Goal: Transaction & Acquisition: Purchase product/service

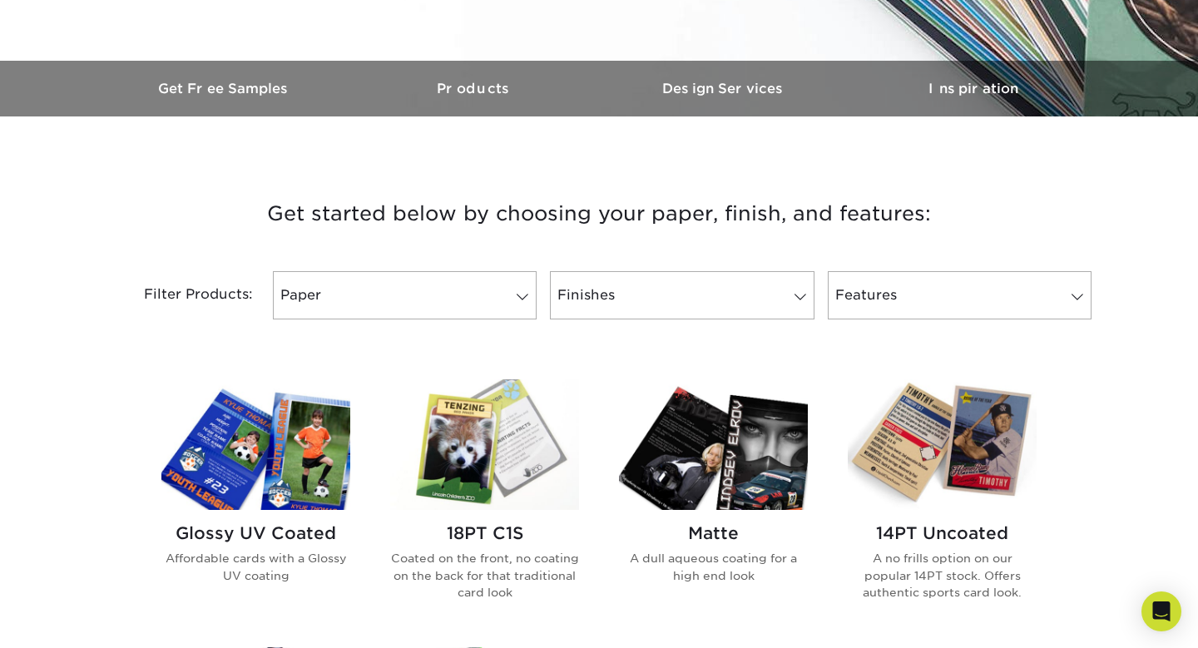
scroll to position [463, 0]
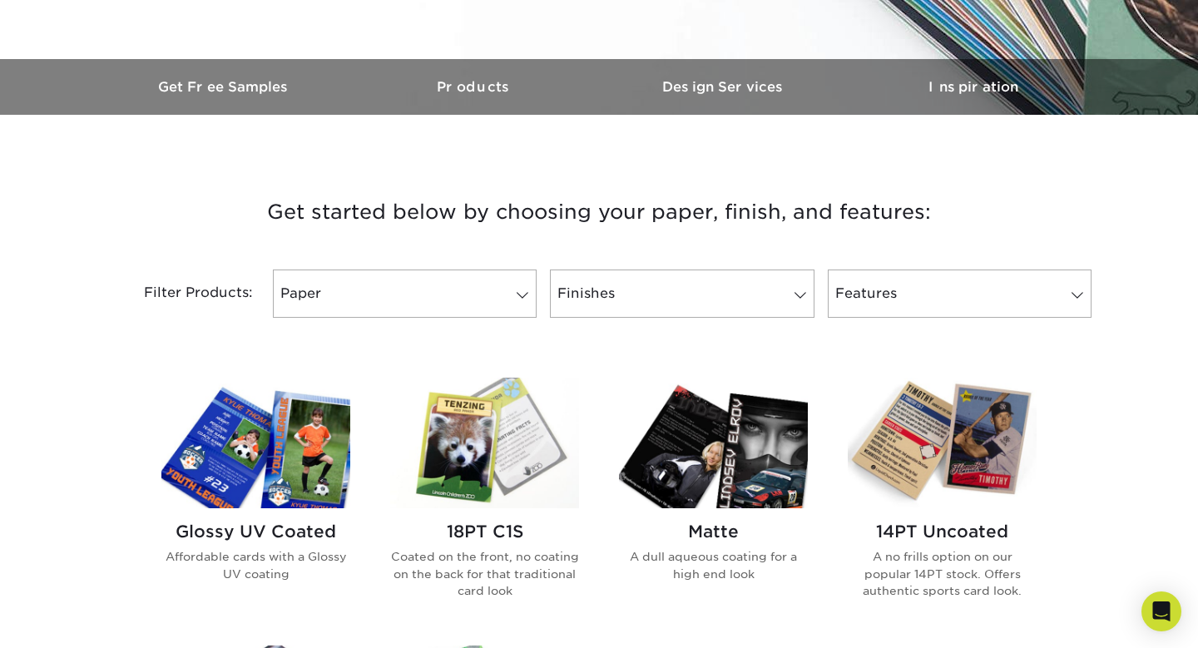
click at [244, 378] on img at bounding box center [255, 443] width 189 height 131
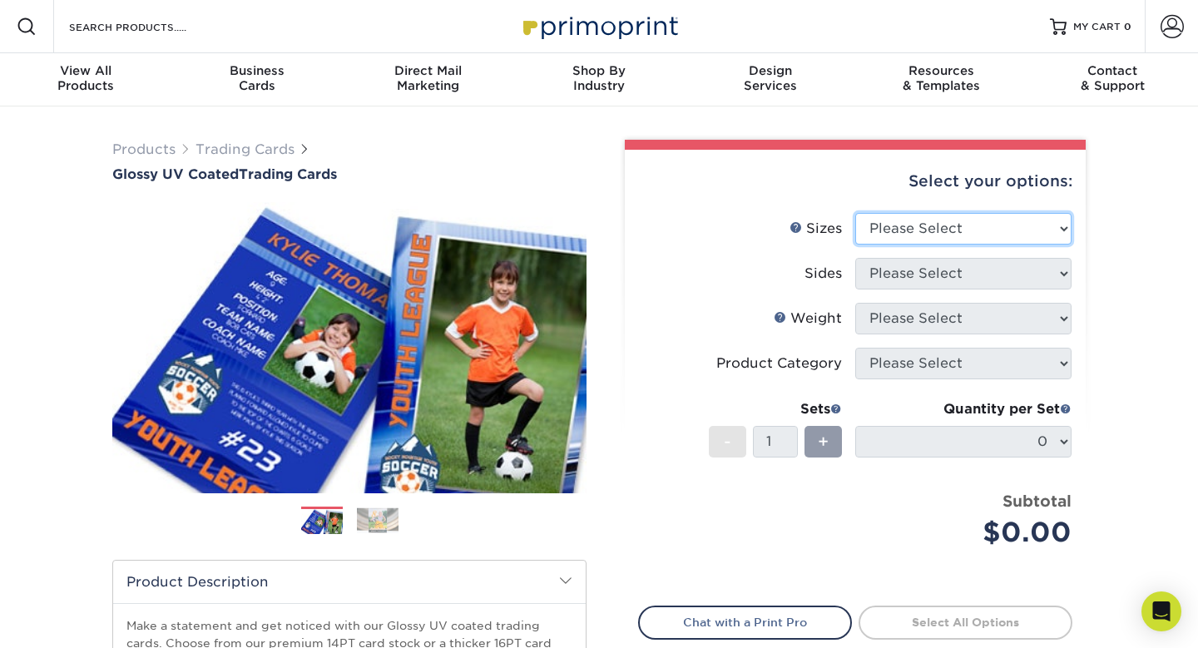
click at [912, 213] on select "Please Select 2.5" x 3.5"" at bounding box center [963, 229] width 216 height 32
select select "2.50x3.50"
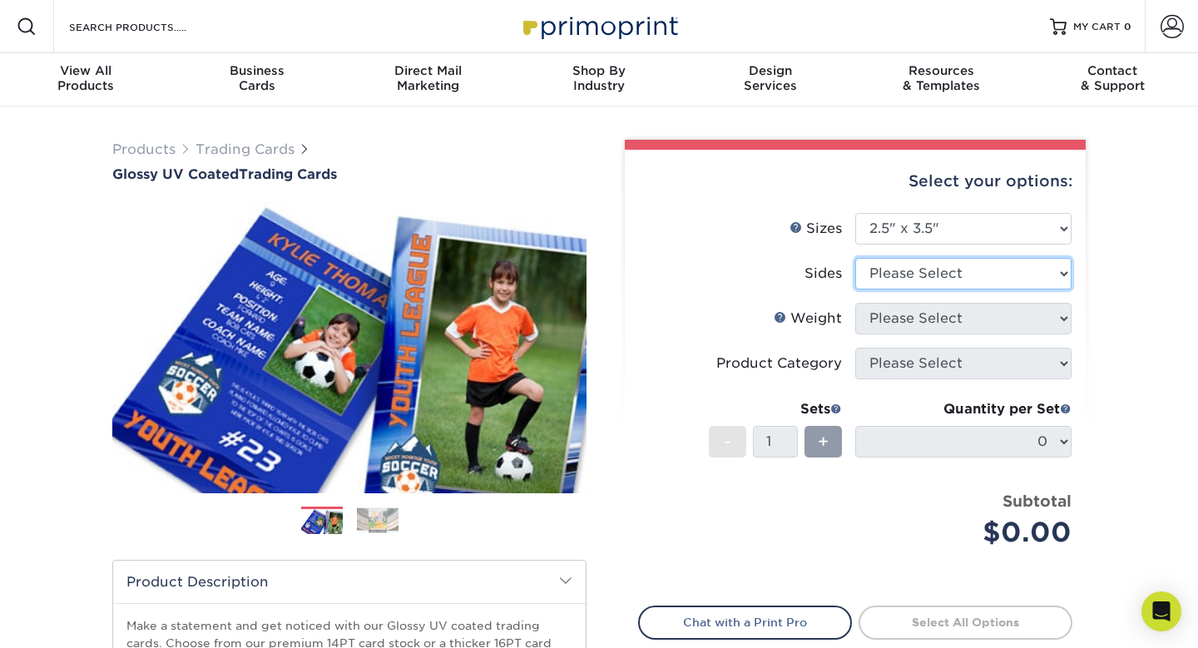
click at [902, 258] on select "Please Select Print Both Sides Print Front Only" at bounding box center [963, 274] width 216 height 32
select select "13abbda7-1d64-4f25-8bb2-c179b224825d"
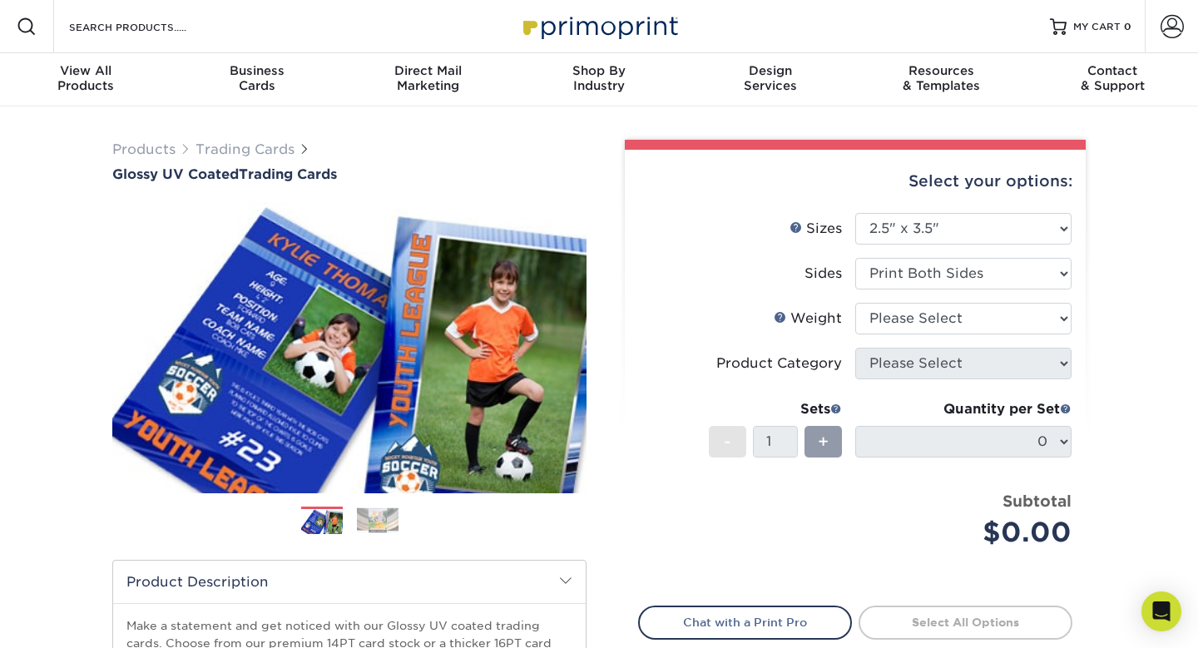
click at [899, 258] on li "Sides Please Select Print Both Sides Print Front Only" at bounding box center [855, 280] width 433 height 45
click at [891, 303] on select "Please Select 16PT 14PT 18PT C1S" at bounding box center [963, 319] width 216 height 32
select select "14PT"
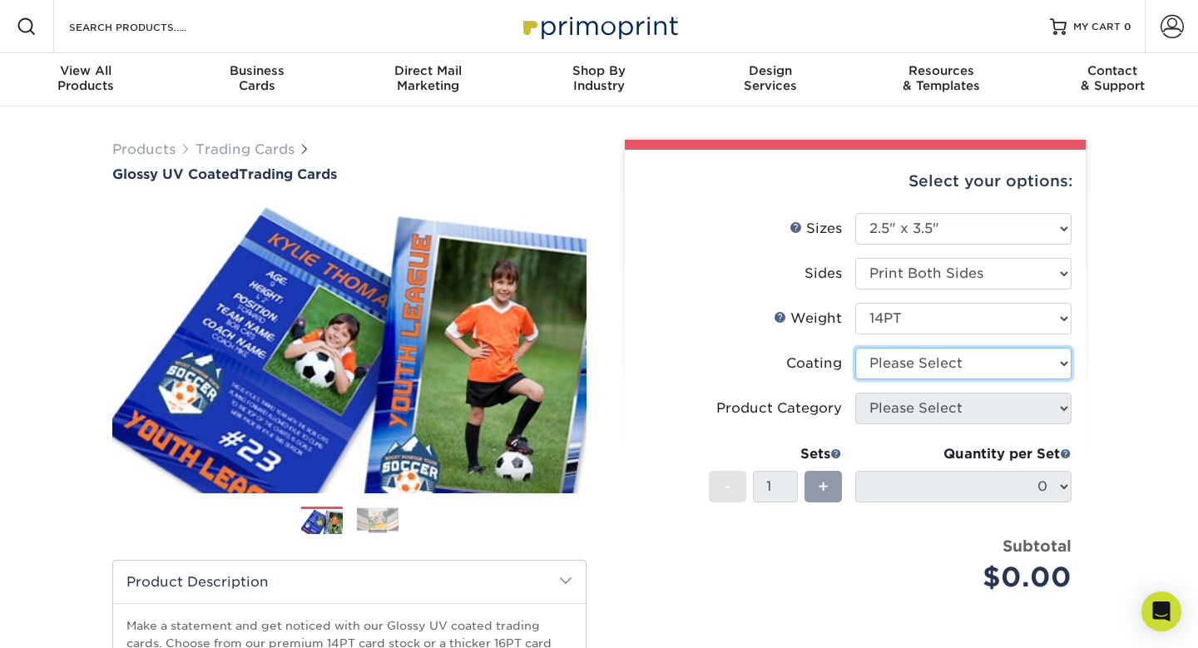
click at [894, 348] on select at bounding box center [963, 364] width 216 height 32
select select "ae367451-b2b8-45df-a344-0f05b6a12993"
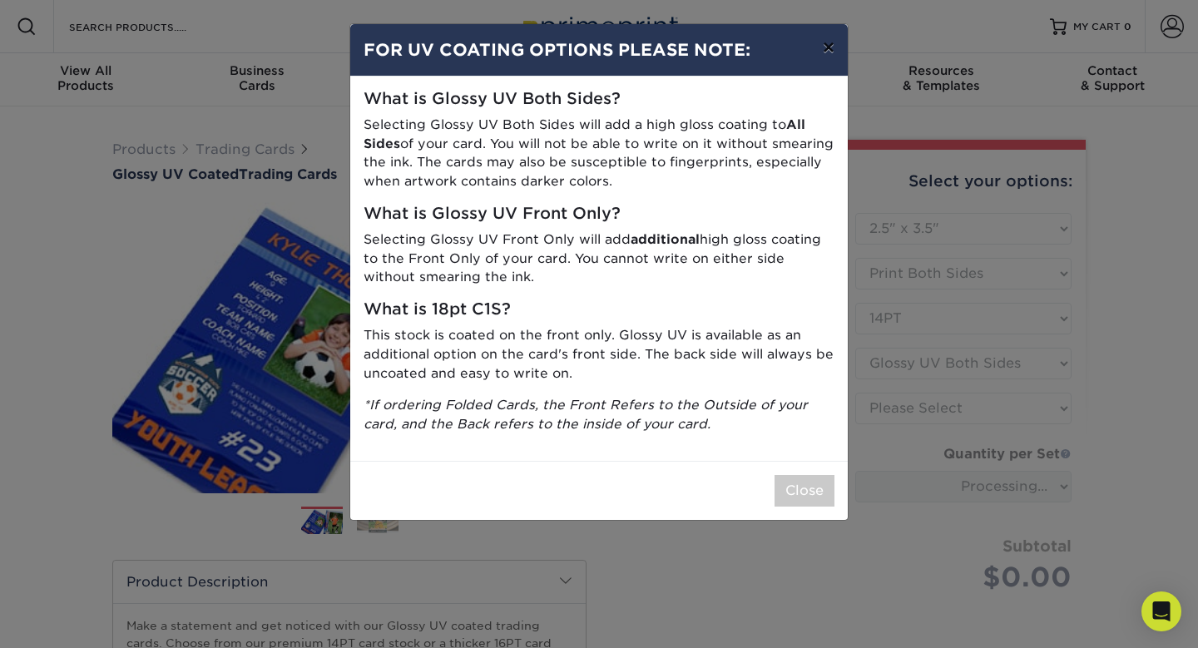
click at [836, 39] on button "×" at bounding box center [829, 47] width 38 height 47
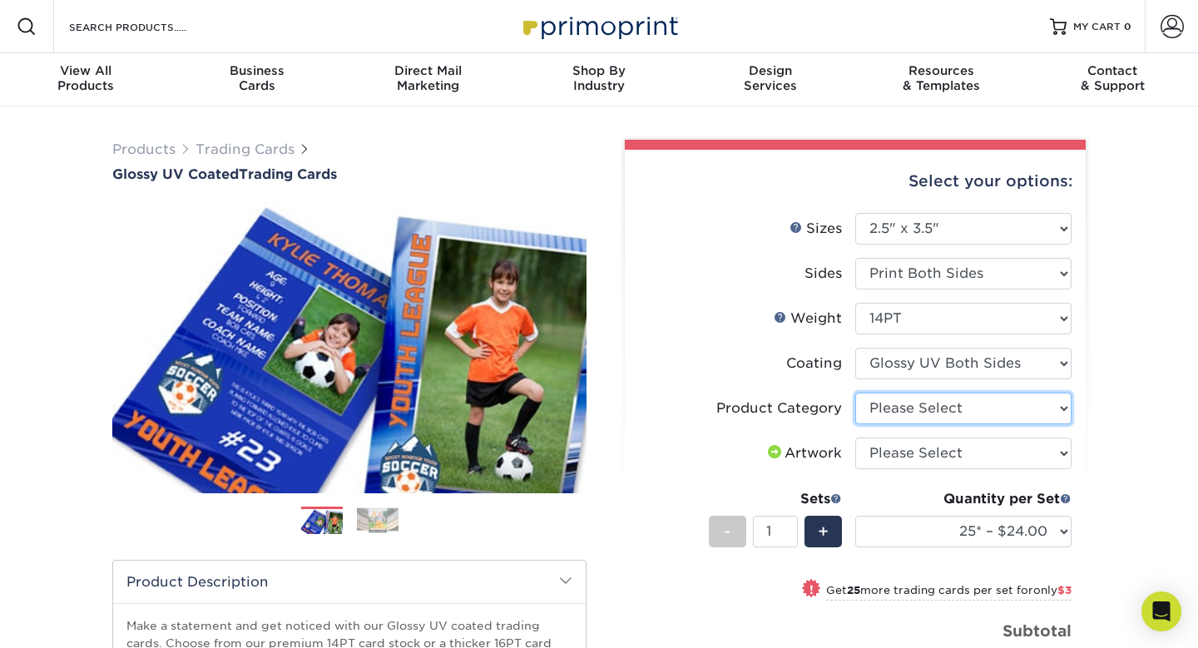
click at [895, 393] on select "Please Select Trading Cards" at bounding box center [963, 409] width 216 height 32
select select "c2f9bce9-36c2-409d-b101-c29d9d031e18"
click at [895, 438] on select "Please Select I will upload files I need a design - $100" at bounding box center [963, 454] width 216 height 32
select select "upload"
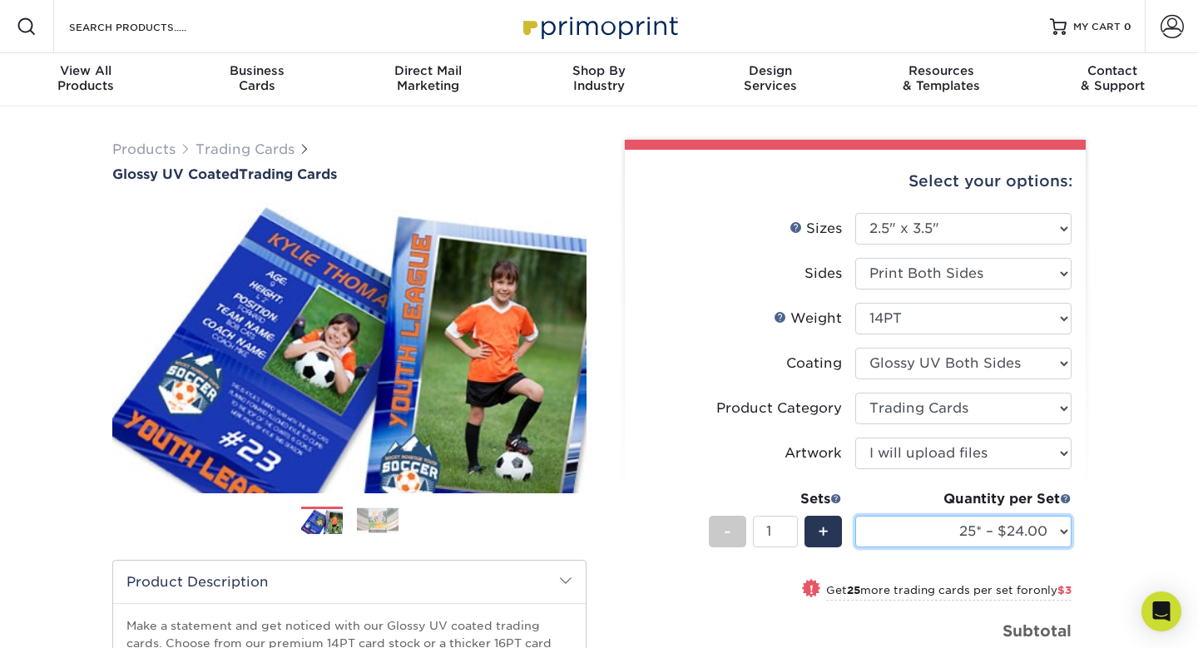
click at [895, 516] on select "25* – $24.00 50* – $27.00 75* – $34.00 100* – $37.00 250* – $48.00 500 – $59.00…" at bounding box center [963, 532] width 216 height 32
select select "50* – $27.00"
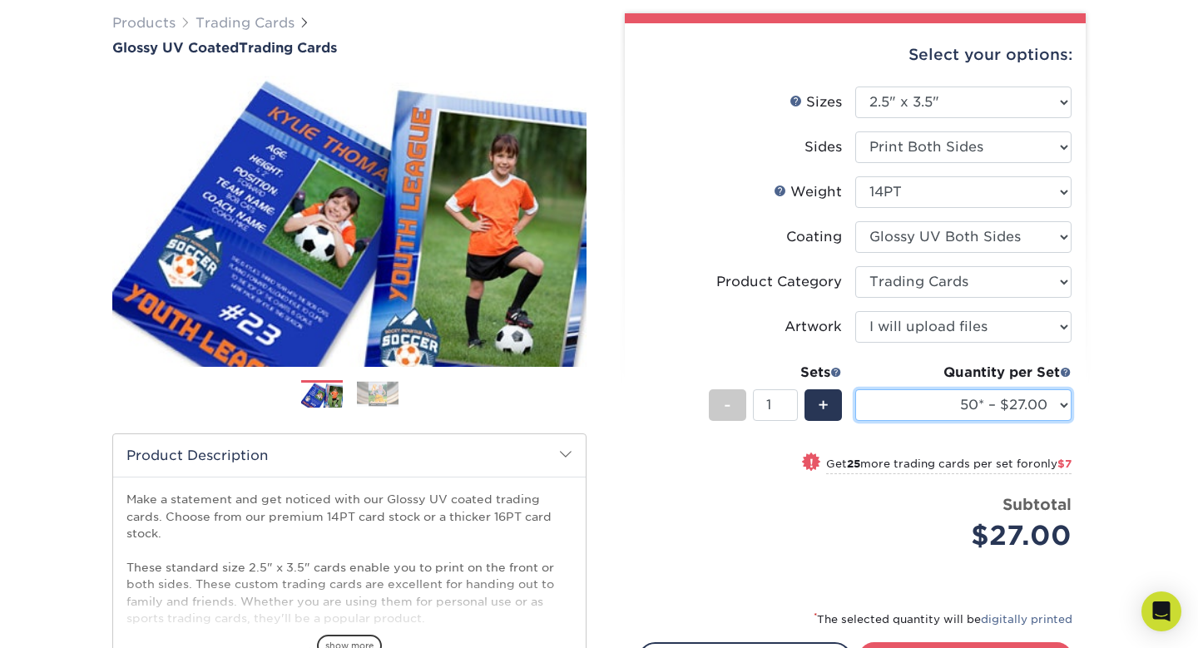
scroll to position [132, 0]
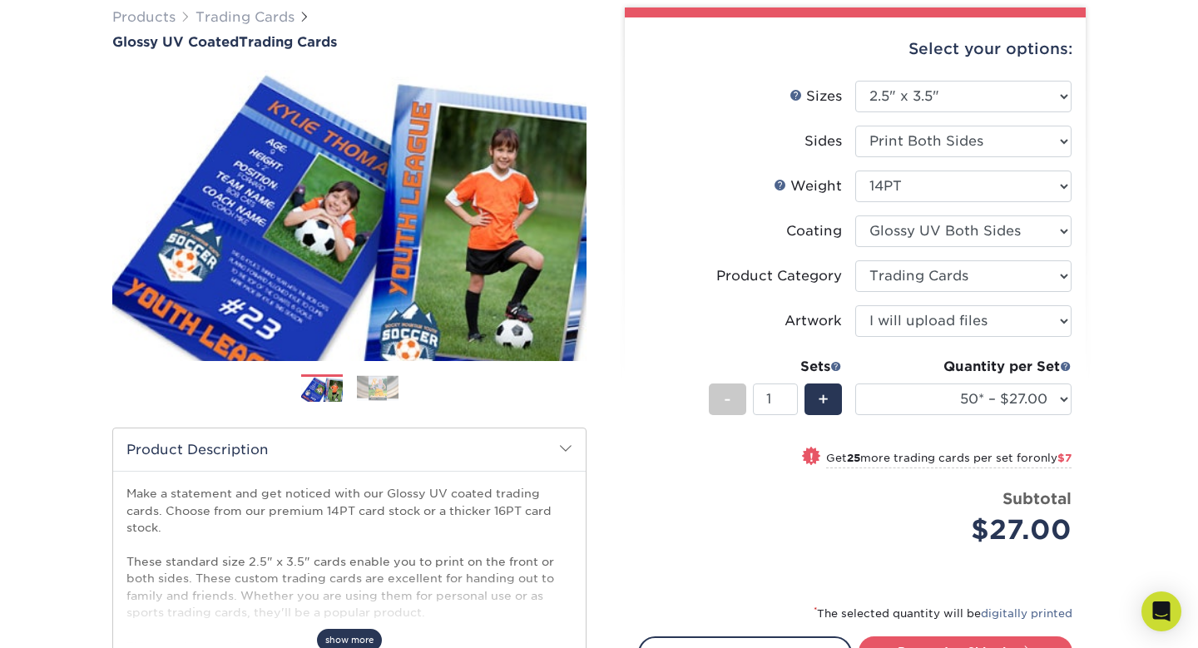
click at [356, 629] on span "show more" at bounding box center [349, 640] width 65 height 22
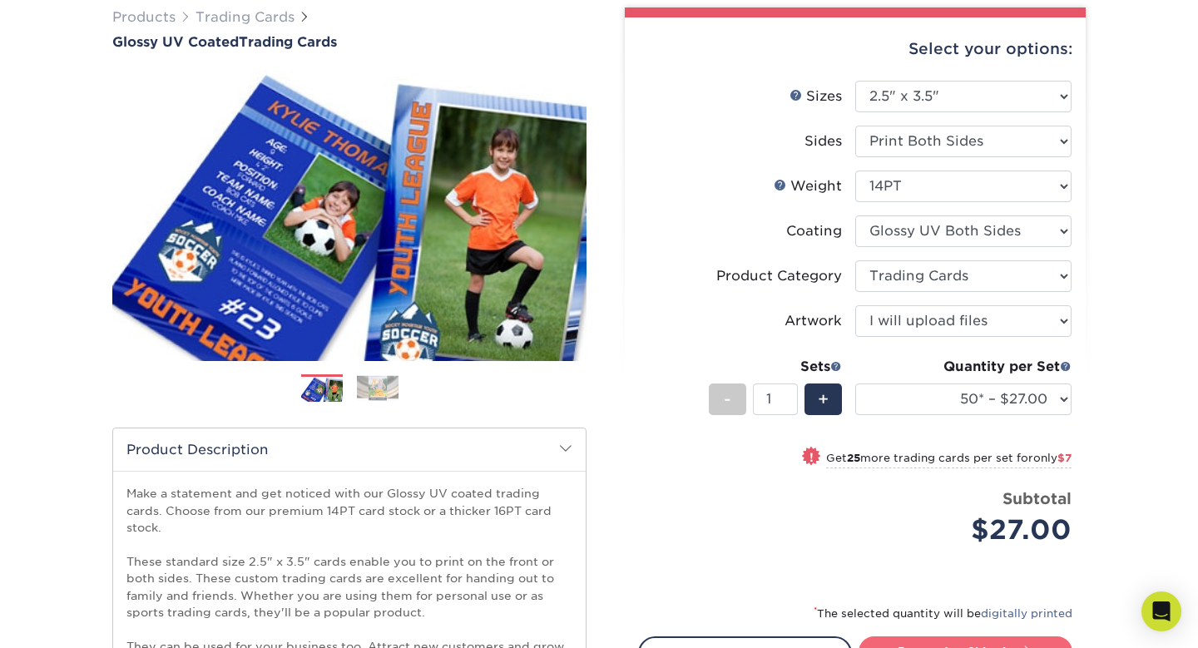
click at [973, 636] on link "Proceed to Shipping" at bounding box center [966, 651] width 214 height 30
type input "Set 1"
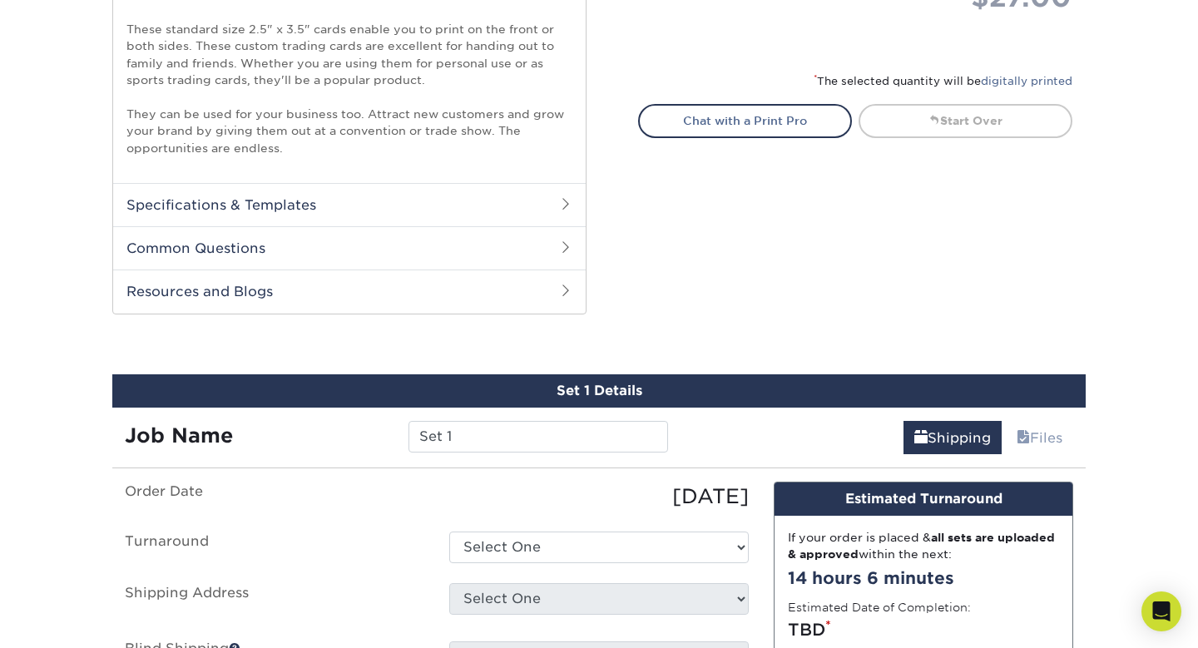
scroll to position [680, 0]
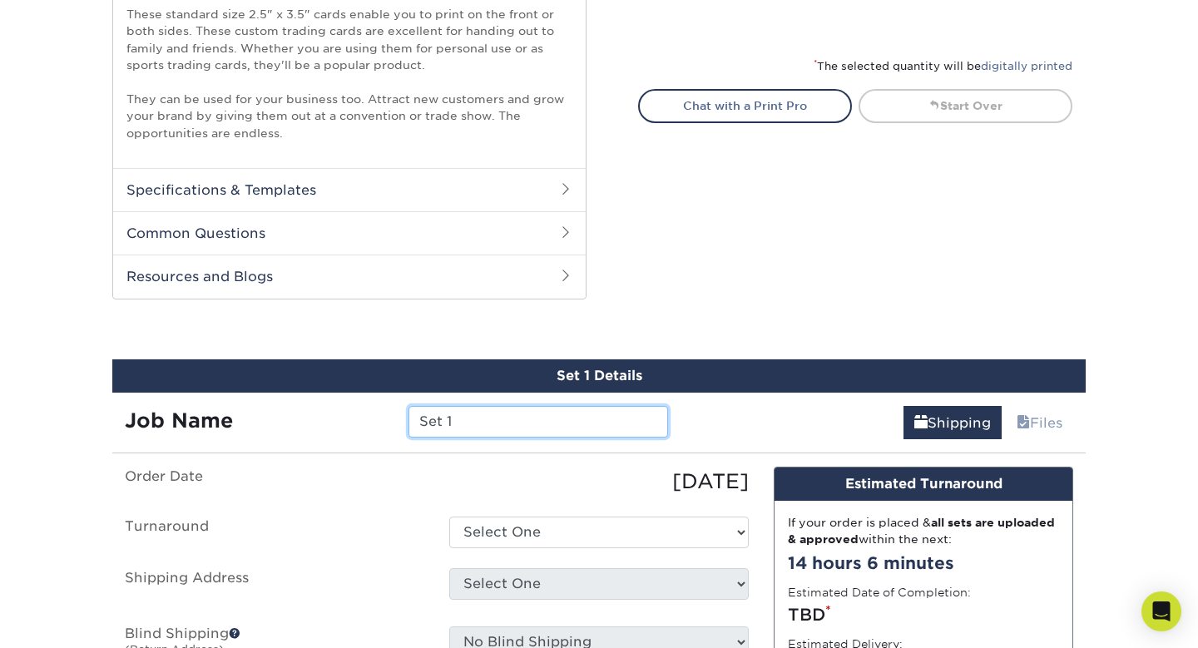
click at [507, 406] on input "Set 1" at bounding box center [538, 422] width 259 height 32
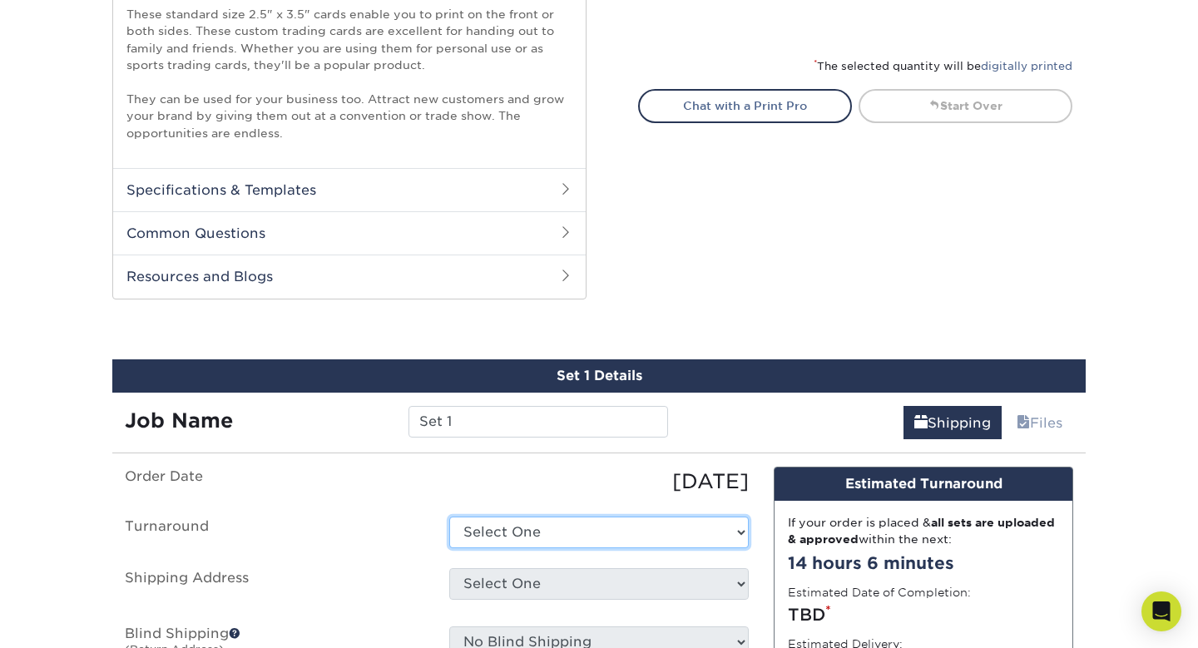
click at [500, 517] on select "Select One 2-4 Business Days 2 Day Next Business Day" at bounding box center [599, 533] width 300 height 32
select select "a4d882a4-4746-4921-9d0a-cc9ebfb2ae44"
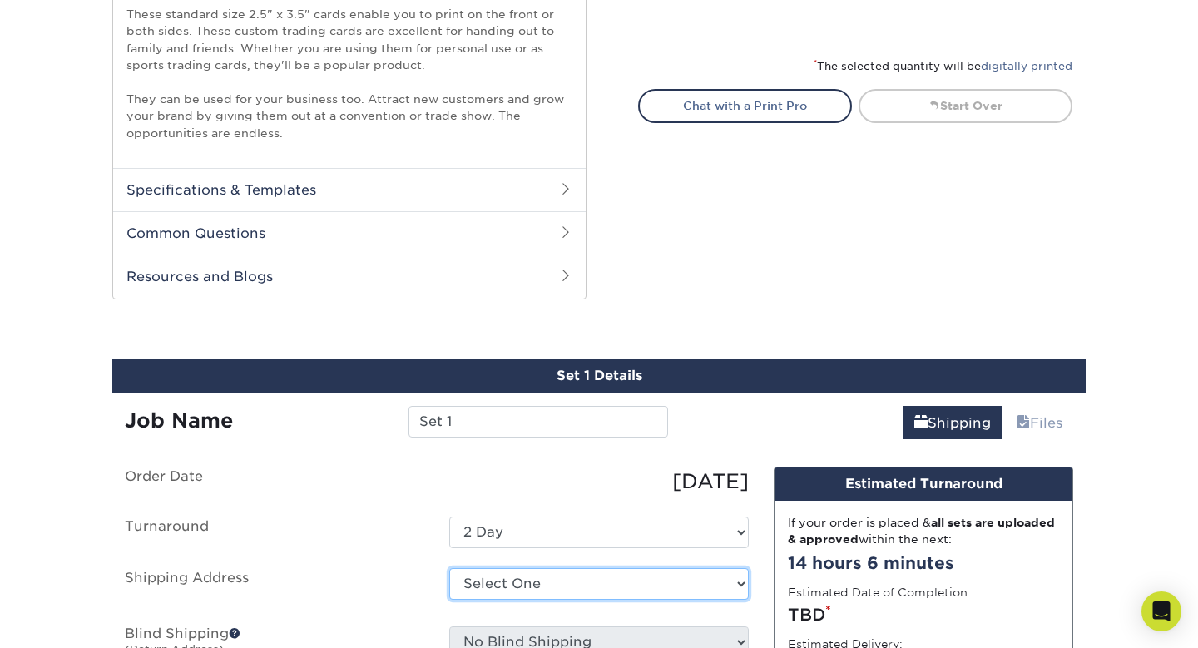
click at [480, 568] on select "Select One + Add New Address - Login" at bounding box center [599, 584] width 300 height 32
select select "newaddress"
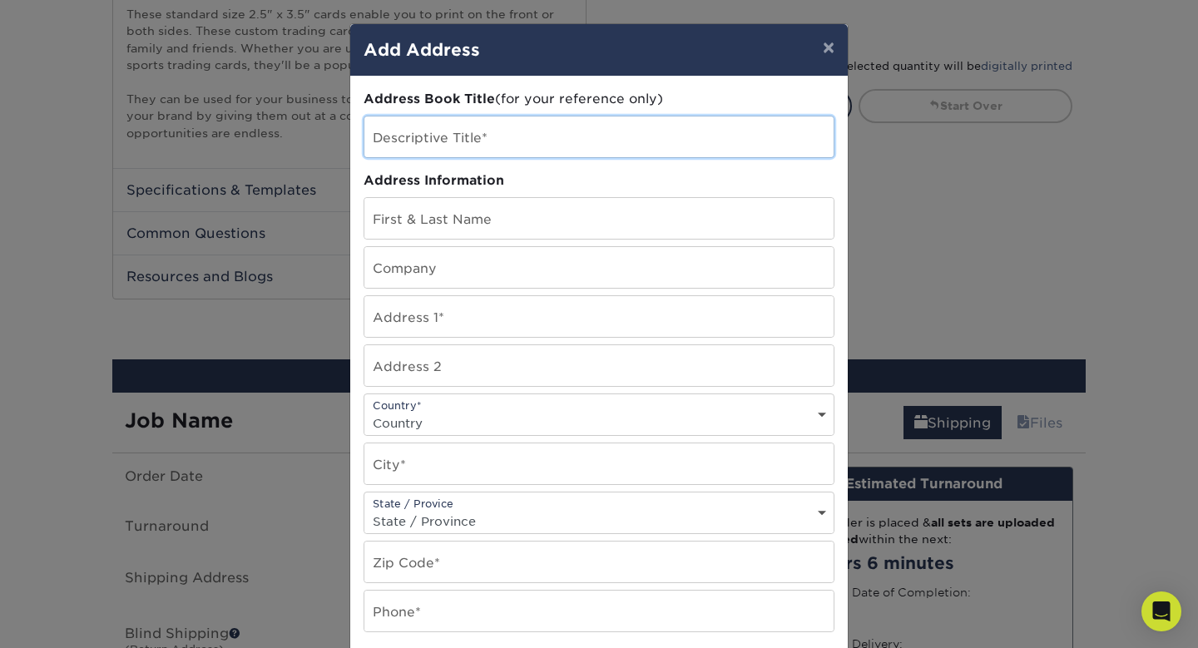
click at [552, 118] on input "text" at bounding box center [598, 136] width 469 height 41
type input "Home"
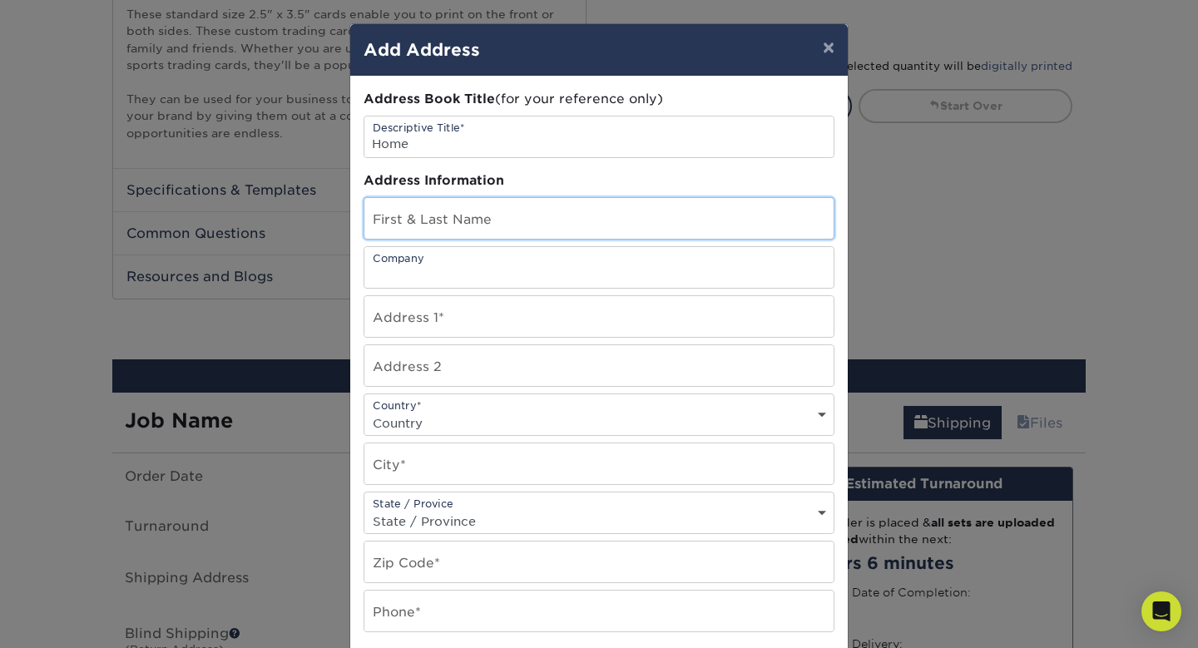
click at [470, 198] on input "text" at bounding box center [598, 218] width 469 height 41
type input "[PERSON_NAME]"
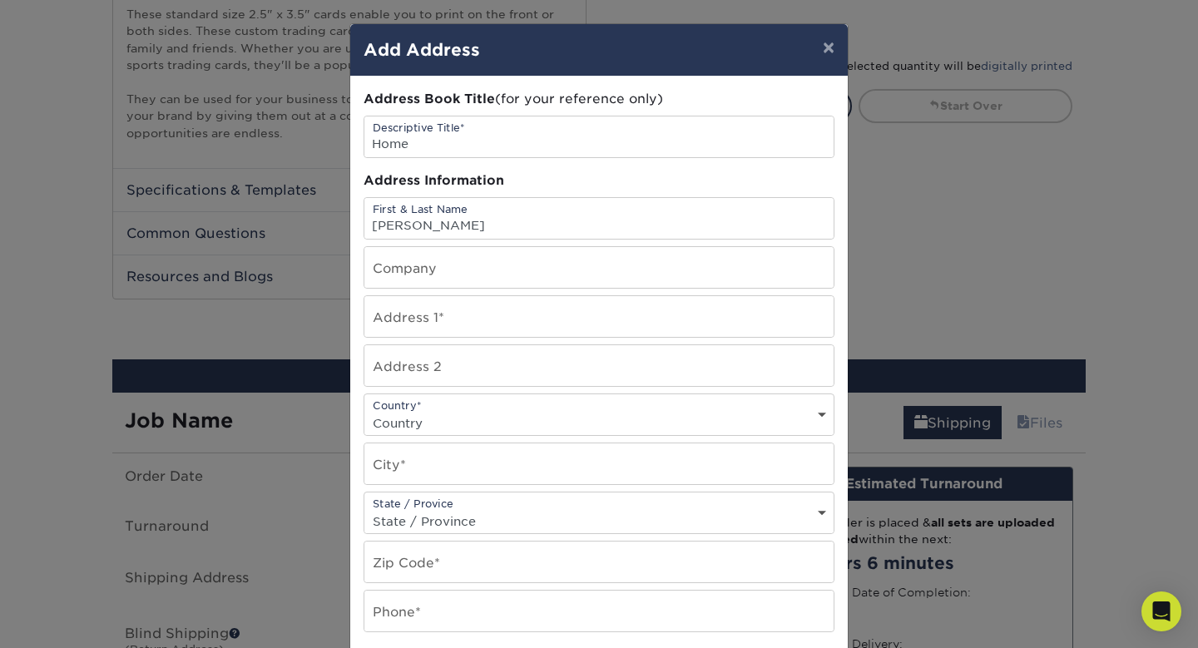
type input "17018 Prairie St."
type input "Northridge"
select select "CA"
type input "91325"
type input "8184285570"
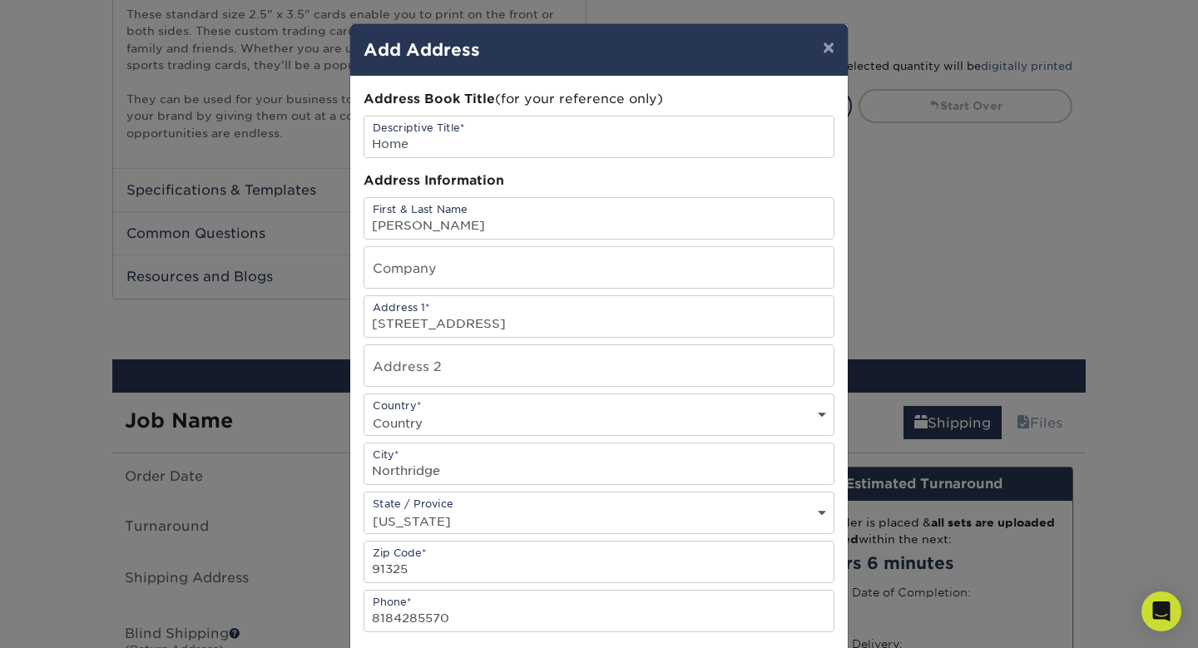
click at [443, 411] on select "Country United States Canada ----------------------------- Afghanistan Albania …" at bounding box center [598, 423] width 469 height 24
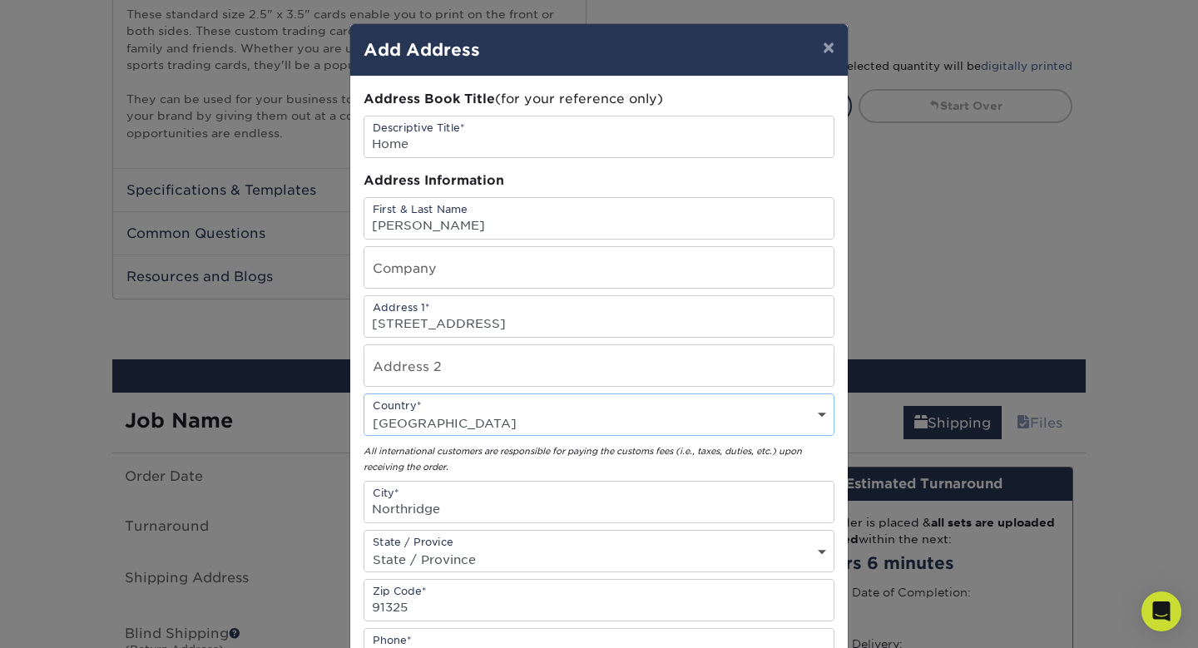
click at [443, 411] on select "Country United States Canada ----------------------------- Afghanistan Albania …" at bounding box center [598, 423] width 469 height 24
select select "US"
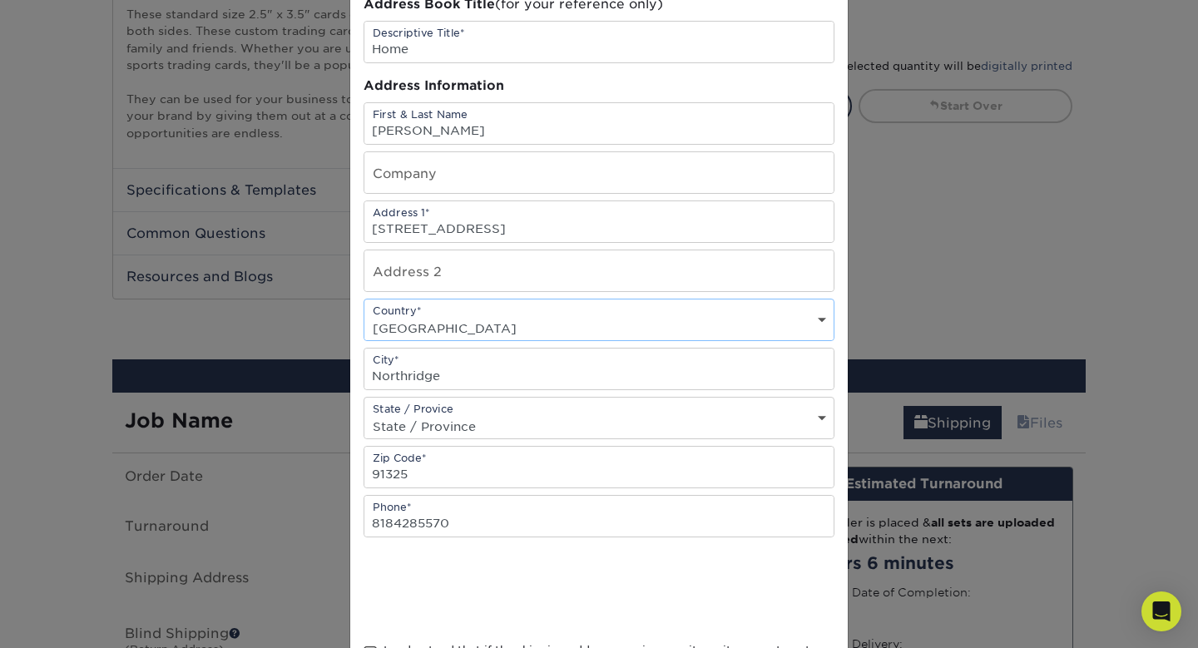
scroll to position [96, 0]
click at [368, 645] on span at bounding box center [371, 653] width 14 height 16
click at [0, 0] on input "I understand that if the shipping address requires a suite, unit or apartment n…" at bounding box center [0, 0] width 0 height 0
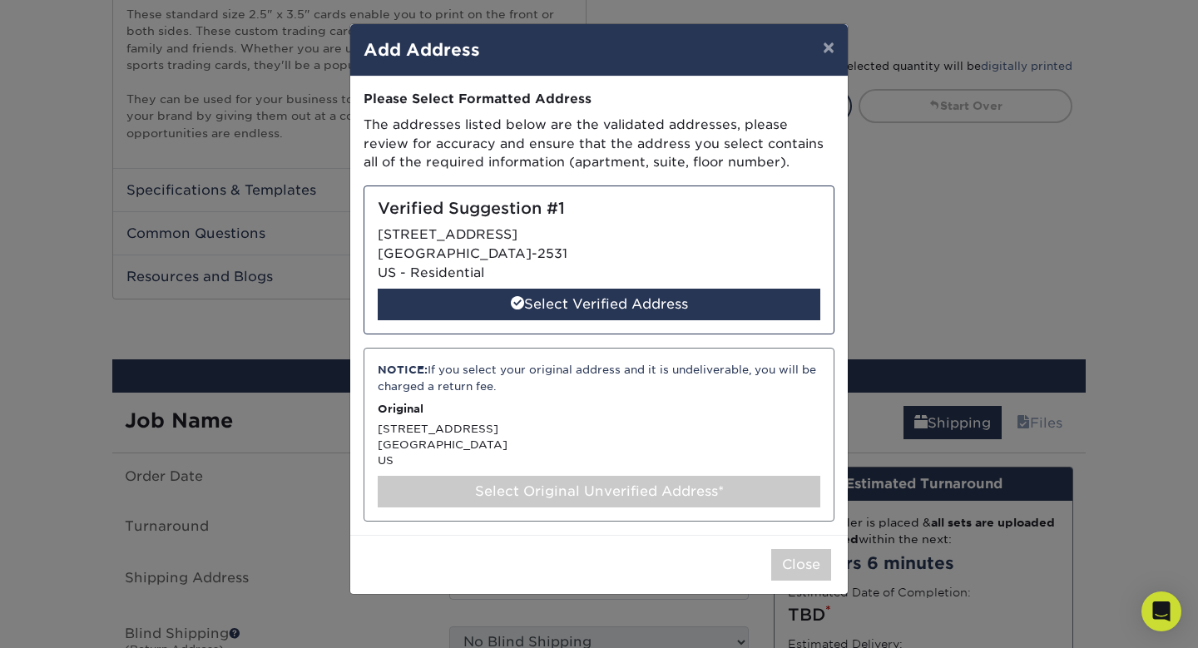
click at [693, 186] on div "Verified Suggestion #1 17018 PRAIRIE ST NORTHRIDGE, CA 91325-2531 US - Resident…" at bounding box center [599, 260] width 471 height 149
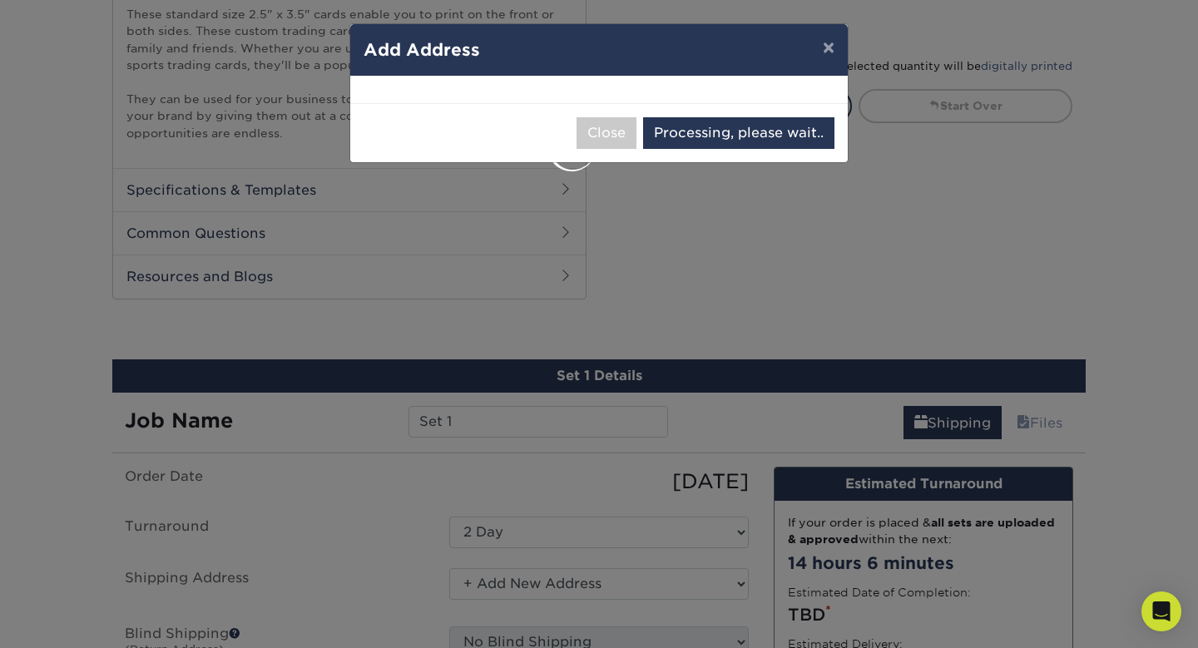
select select "286973"
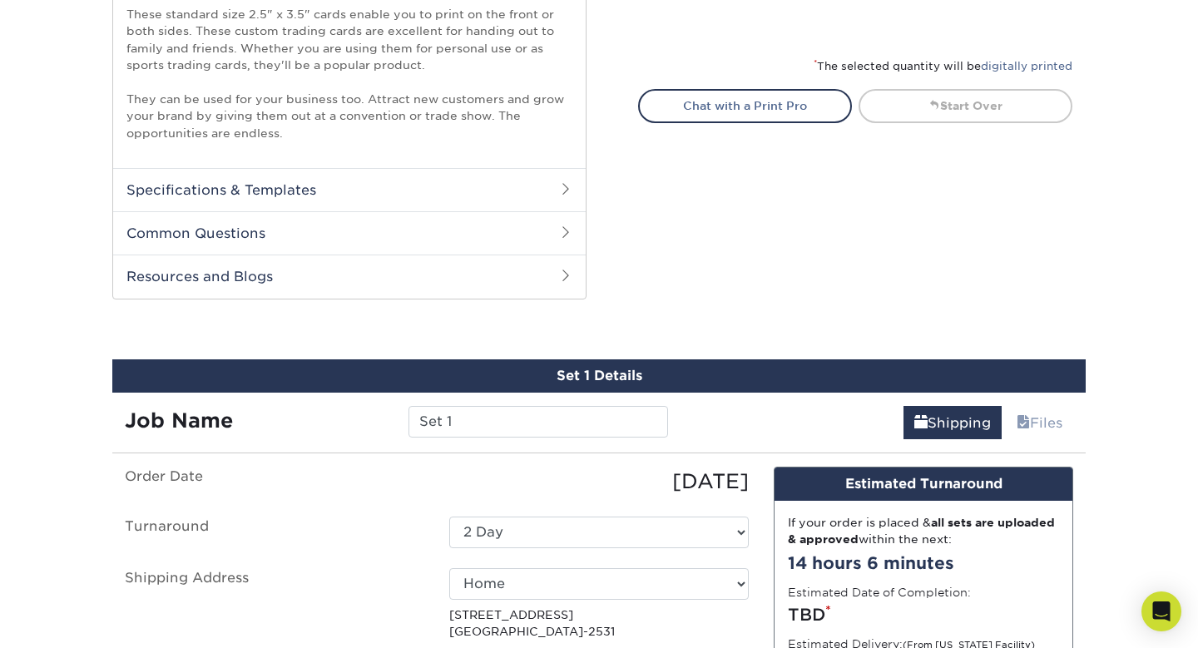
select select "03"
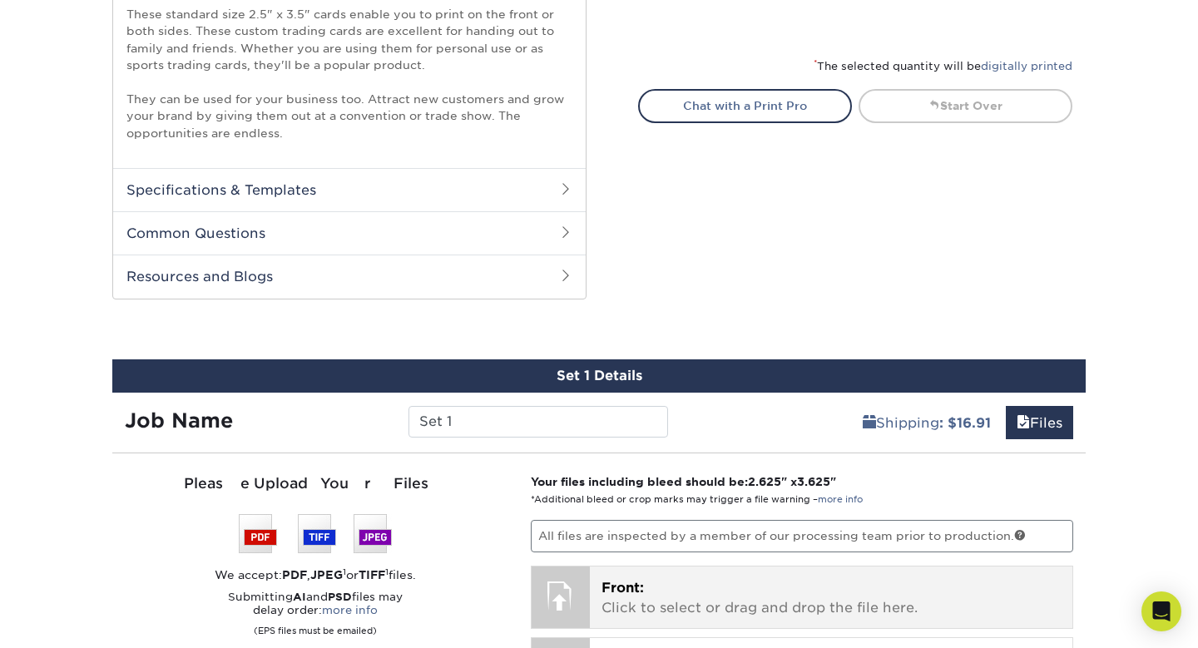
click at [779, 578] on p "Front: Click to select or drag and drop the file here." at bounding box center [832, 598] width 460 height 40
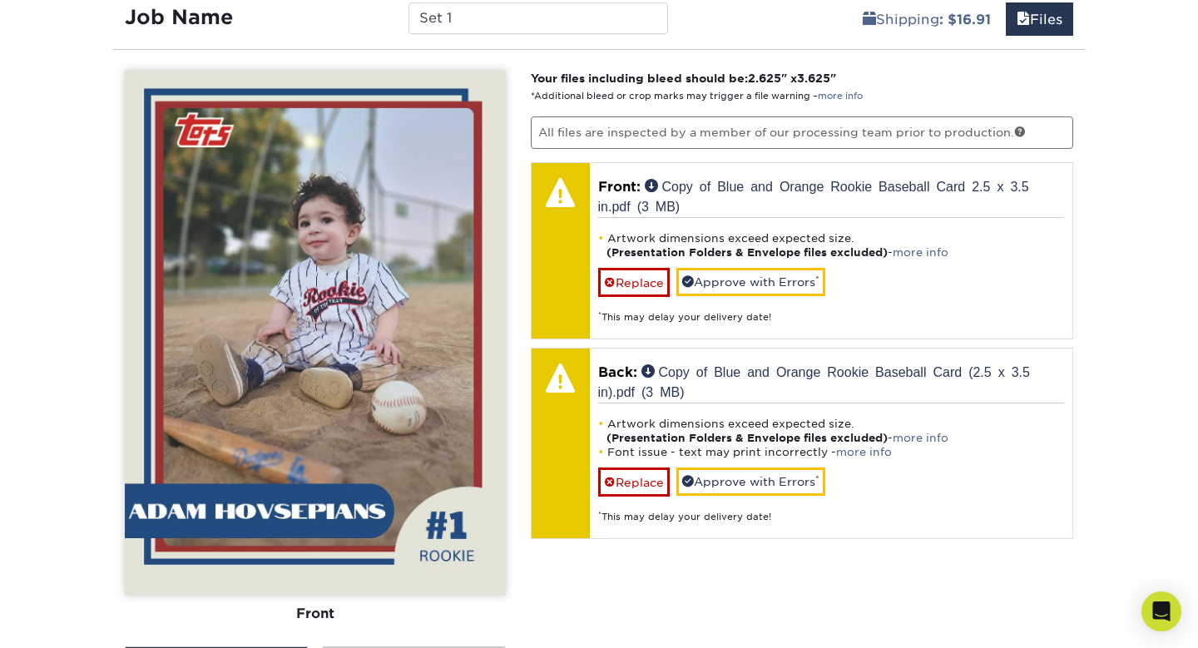
scroll to position [1086, 0]
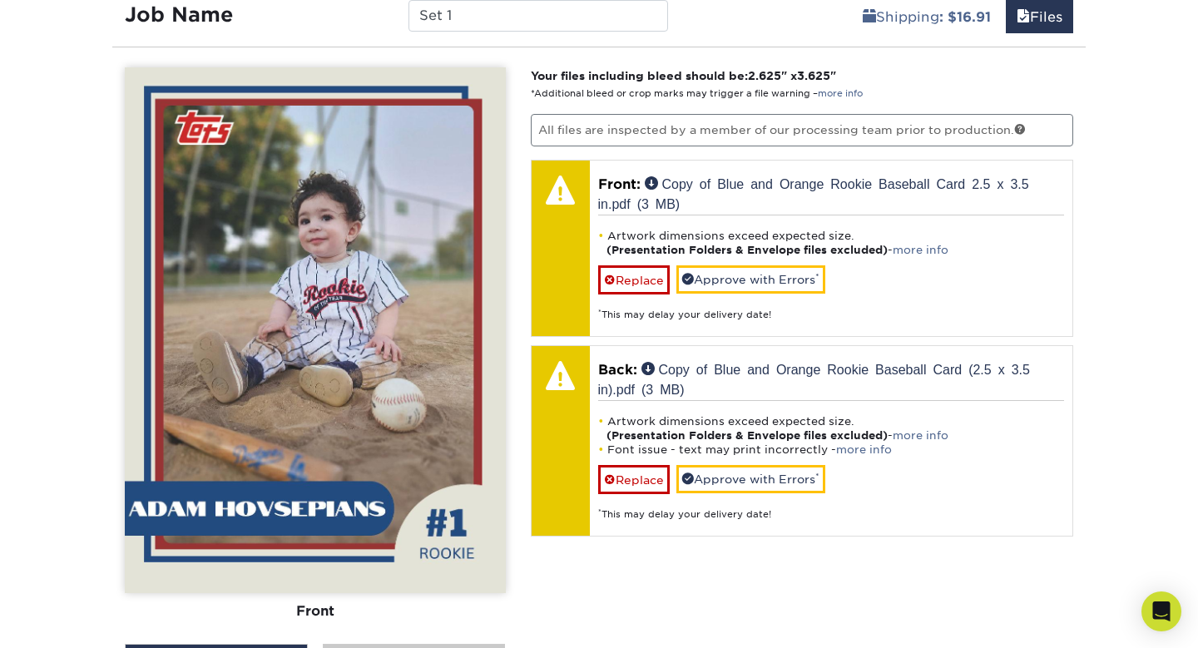
click at [442, 644] on div "View Back" at bounding box center [414, 660] width 183 height 32
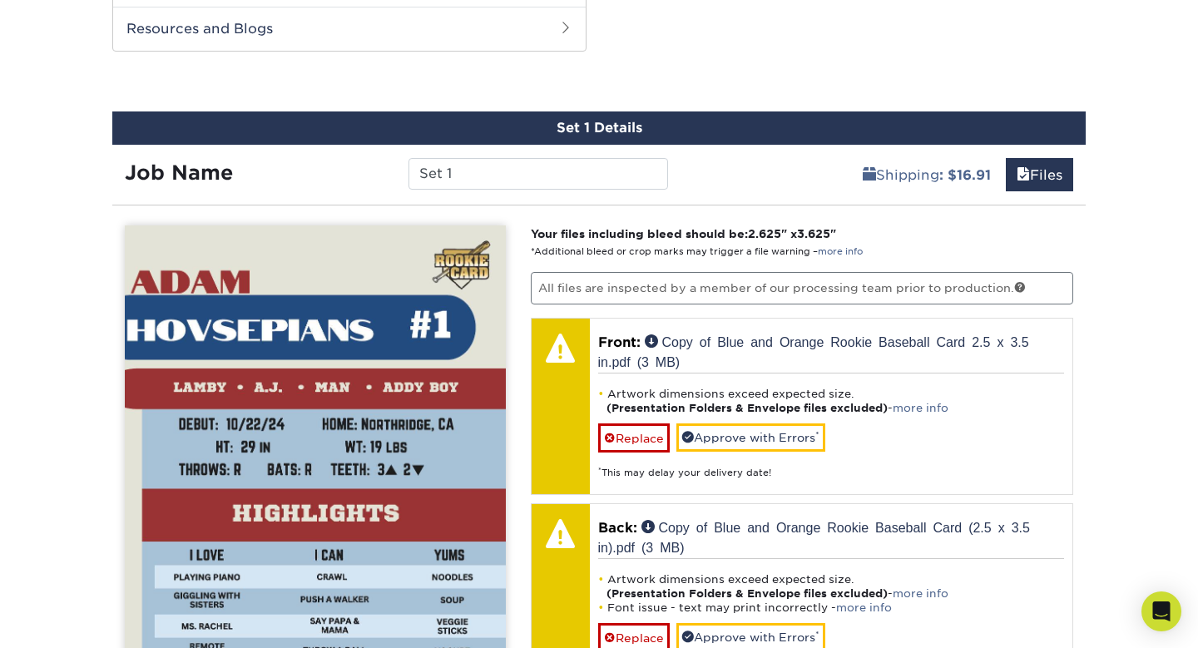
scroll to position [931, 0]
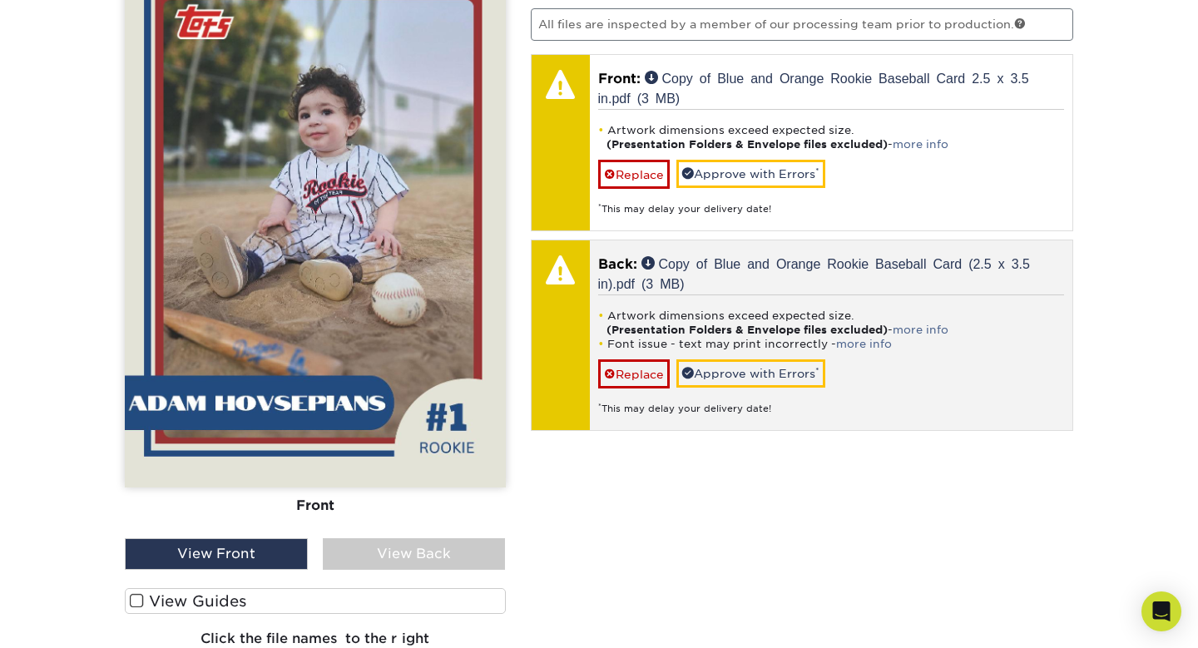
scroll to position [1193, 0]
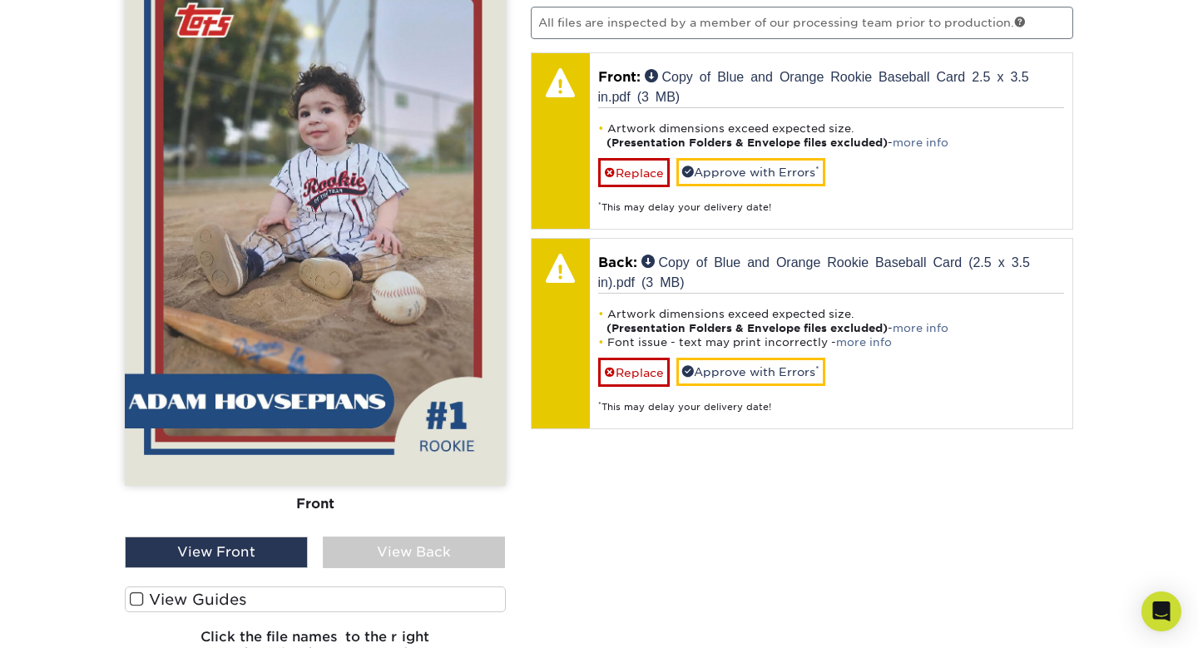
click at [412, 537] on div "View Back" at bounding box center [414, 553] width 183 height 32
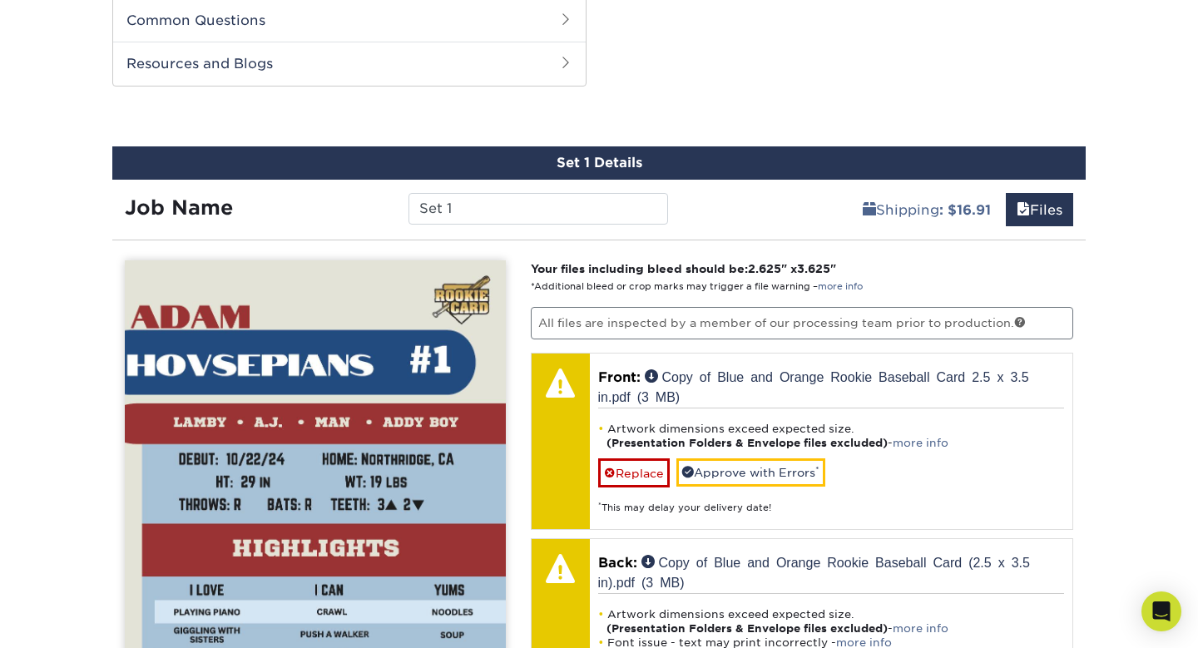
scroll to position [883, 0]
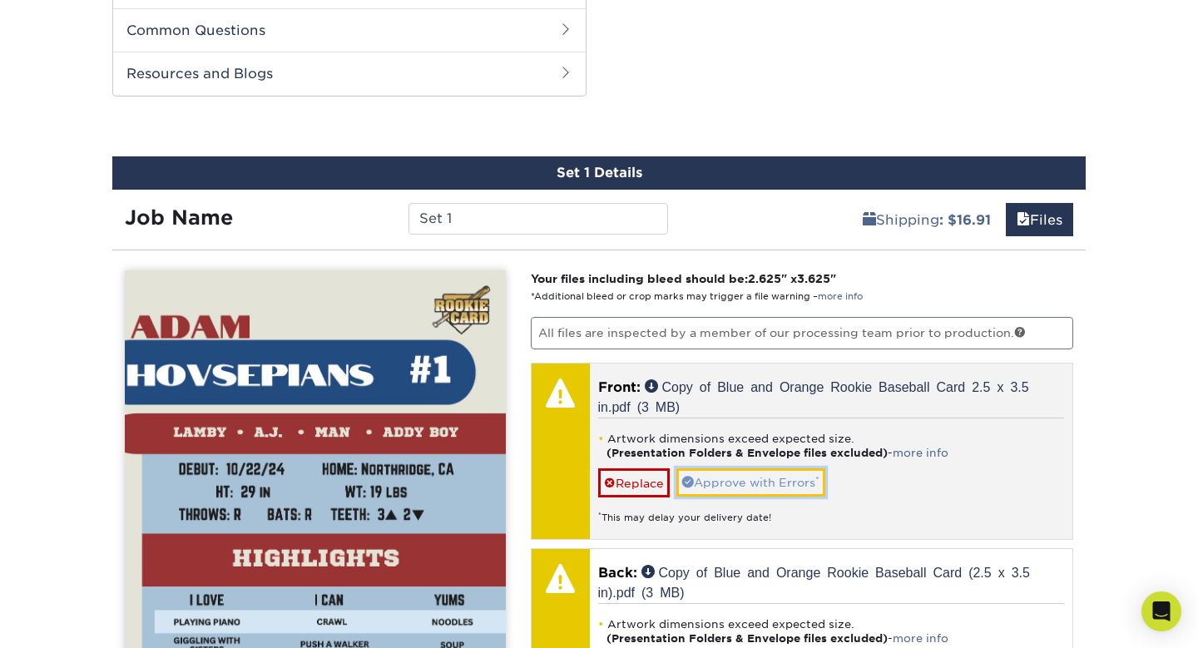
click at [763, 468] on link "Approve with Errors *" at bounding box center [750, 482] width 149 height 28
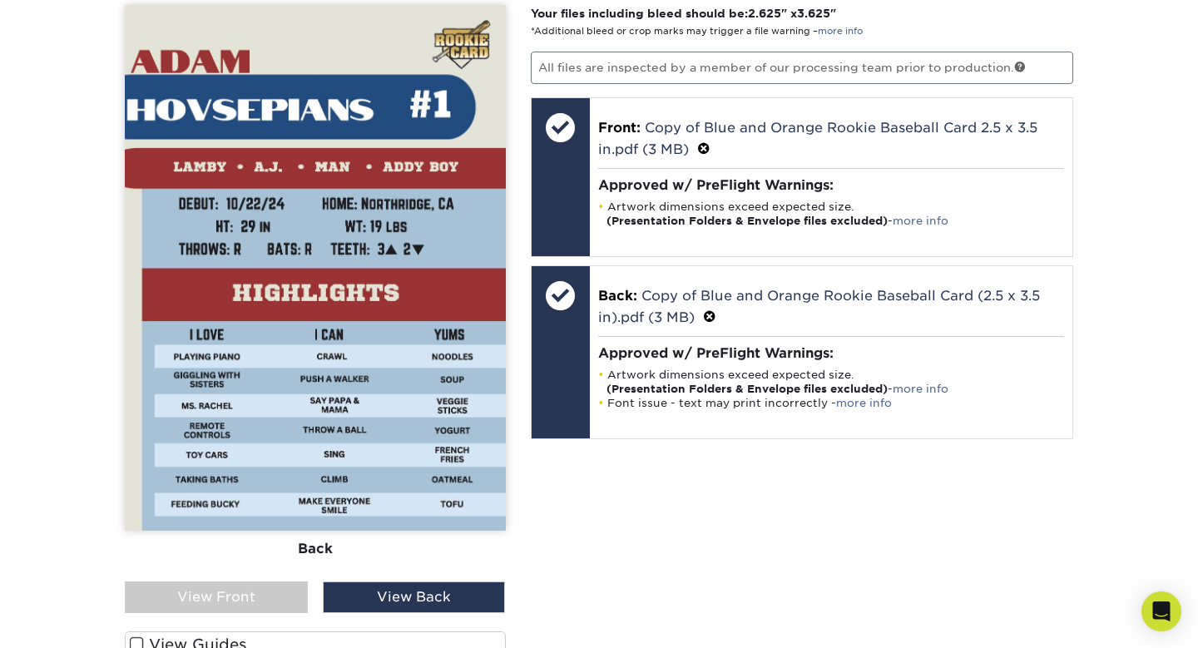
scroll to position [1151, 0]
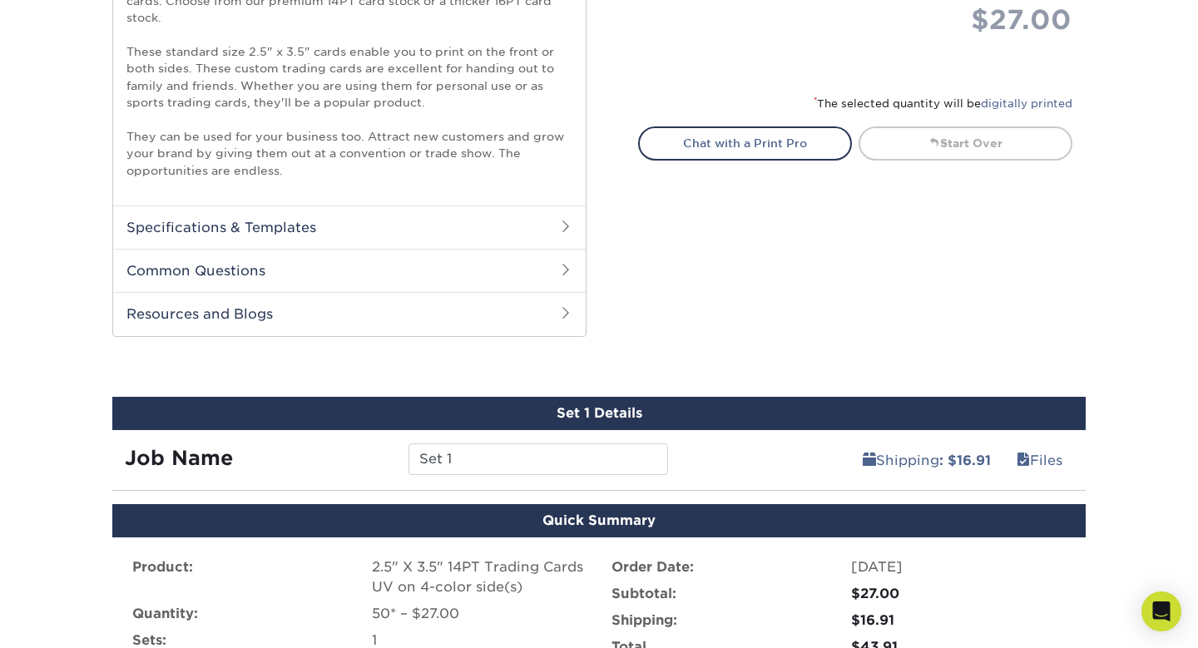
scroll to position [599, 0]
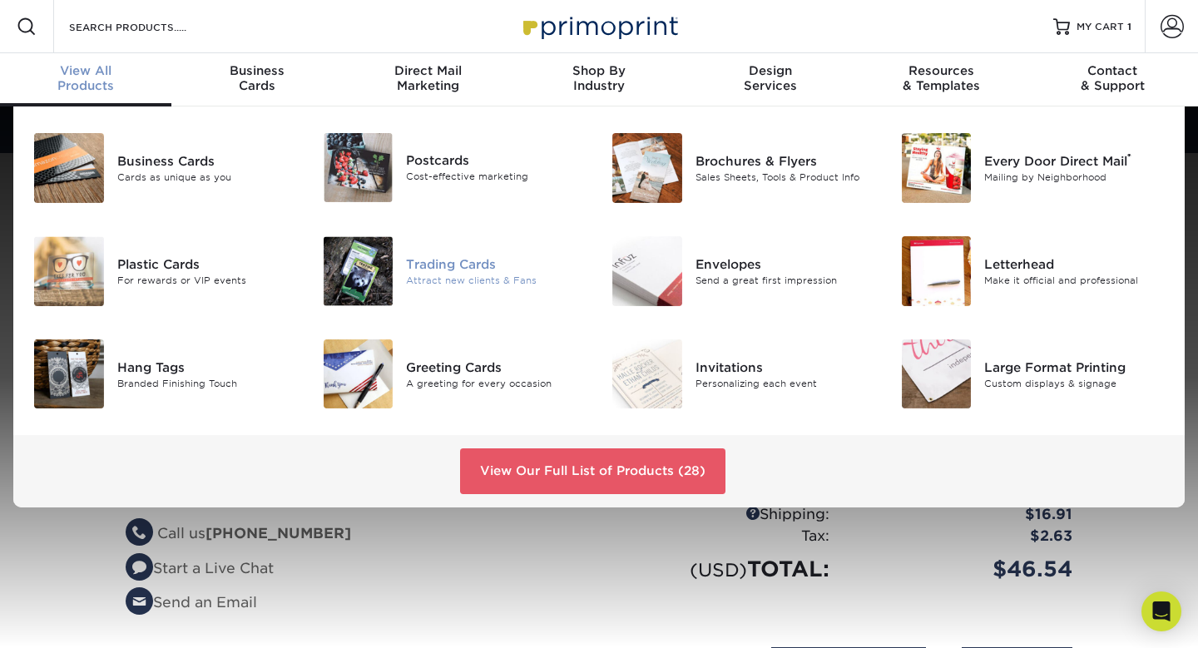
click at [389, 236] on img at bounding box center [359, 271] width 70 height 70
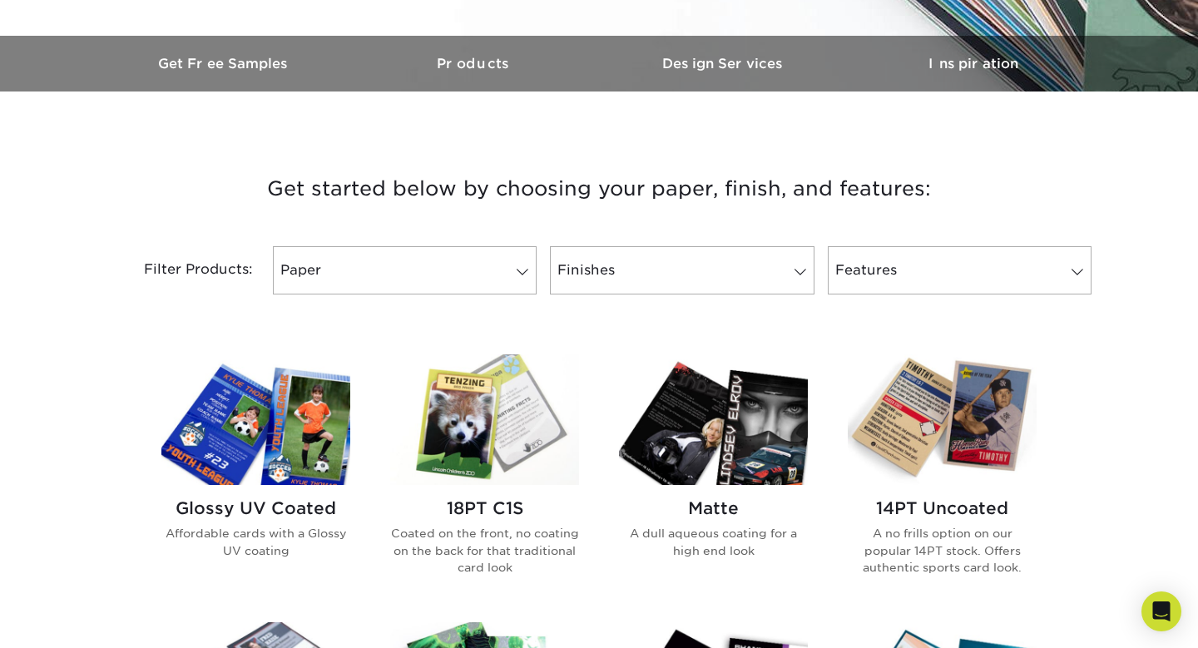
scroll to position [528, 0]
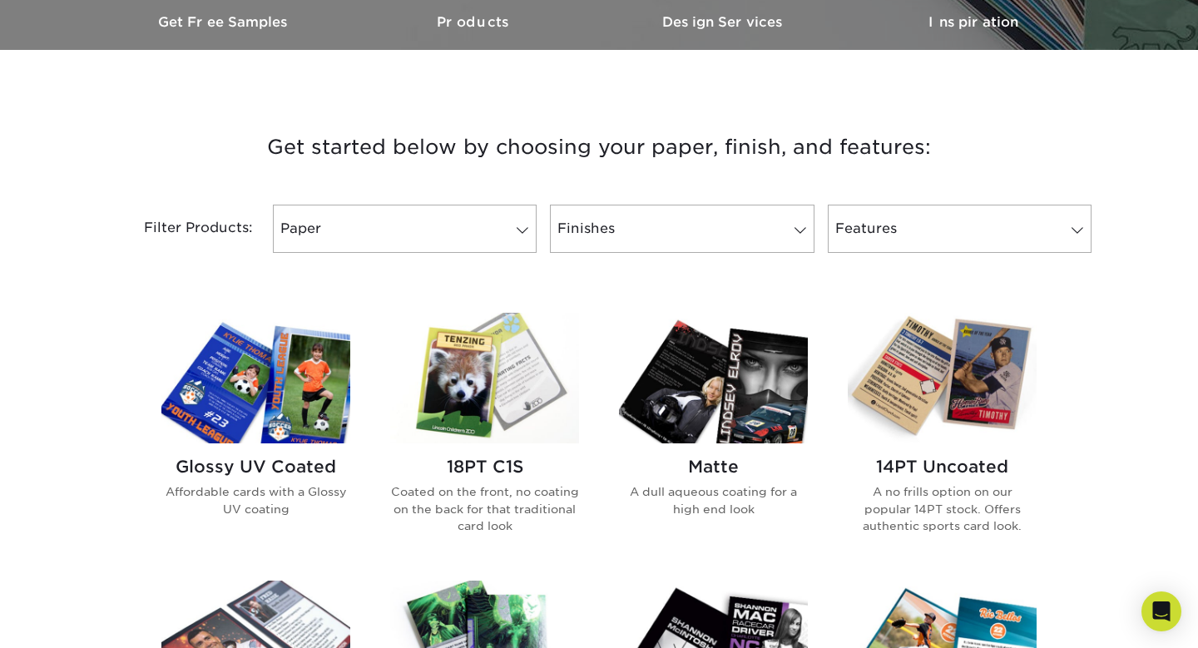
click at [285, 313] on img at bounding box center [255, 378] width 189 height 131
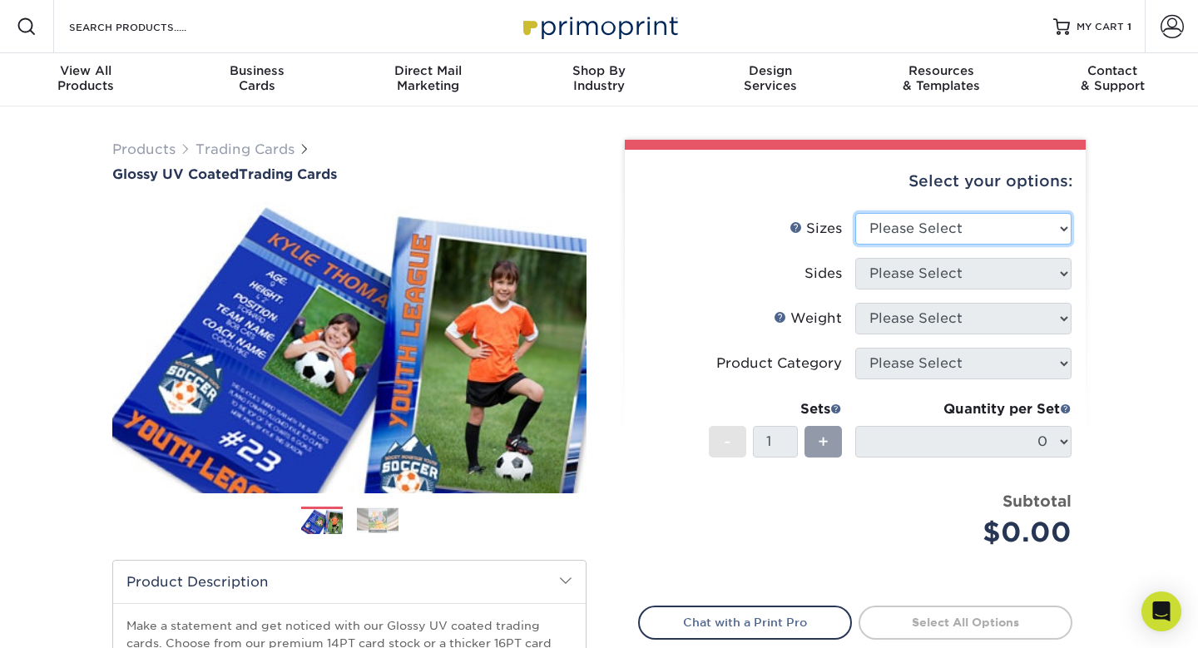
click at [998, 213] on select "Please Select 2.5" x 3.5"" at bounding box center [963, 229] width 216 height 32
select select "2.50x3.50"
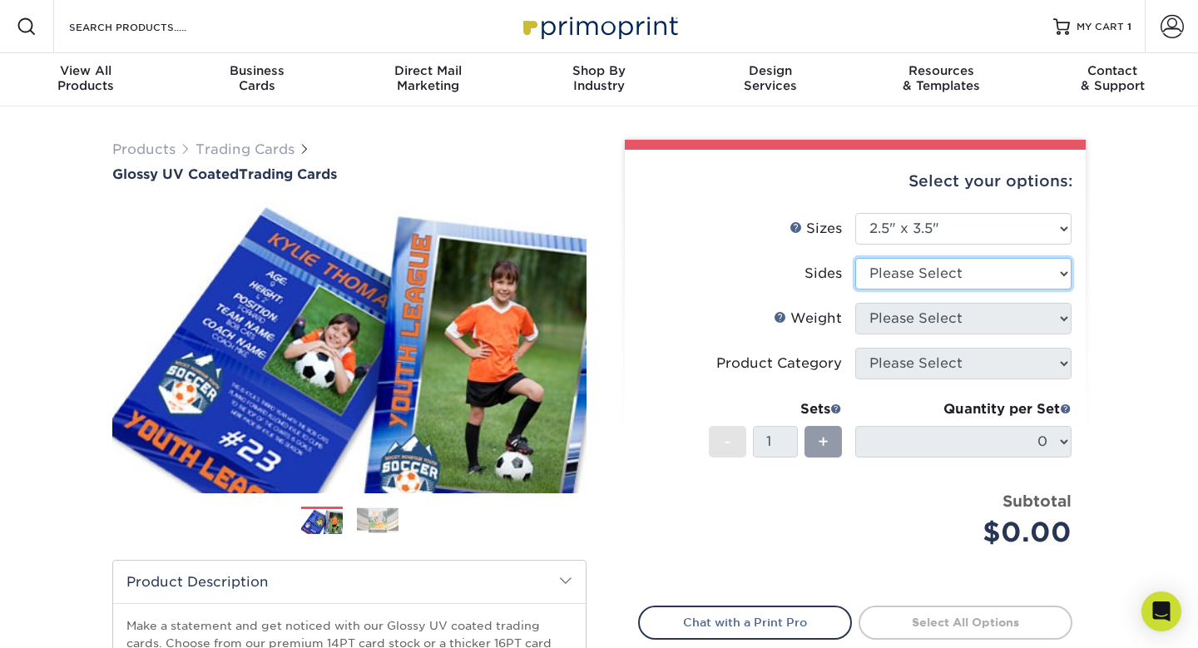
click at [914, 258] on select "Please Select Print Both Sides Print Front Only" at bounding box center [963, 274] width 216 height 32
select select "13abbda7-1d64-4f25-8bb2-c179b224825d"
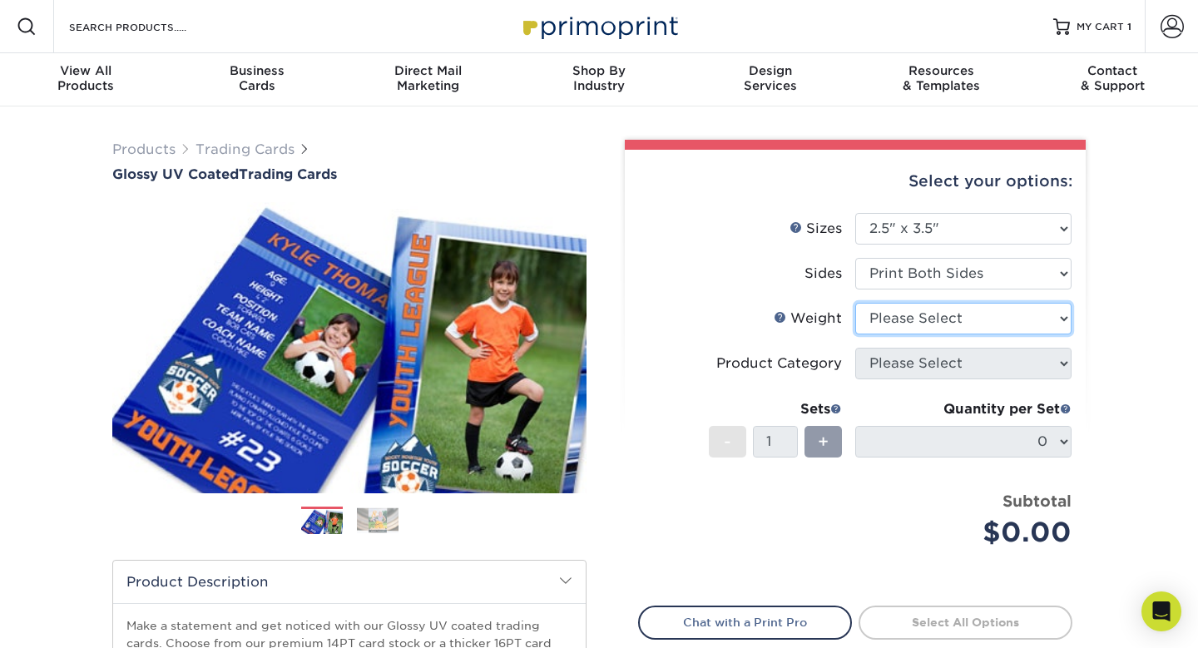
click at [886, 303] on select "Please Select 16PT 14PT 18PT C1S" at bounding box center [963, 319] width 216 height 32
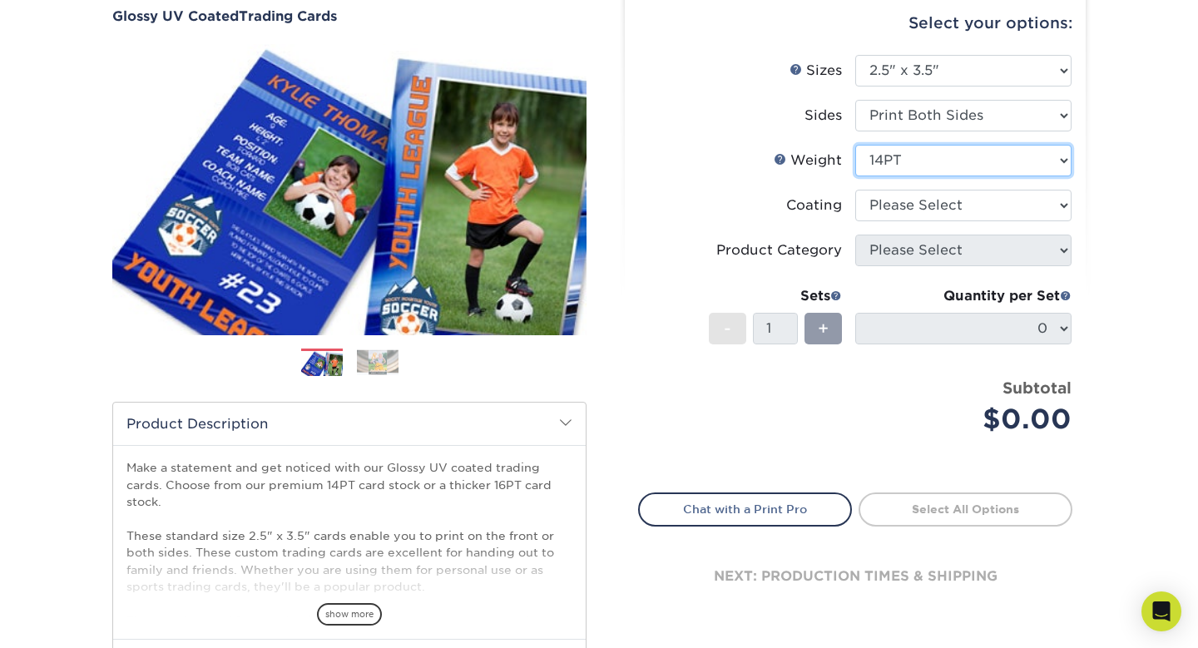
scroll to position [312, 0]
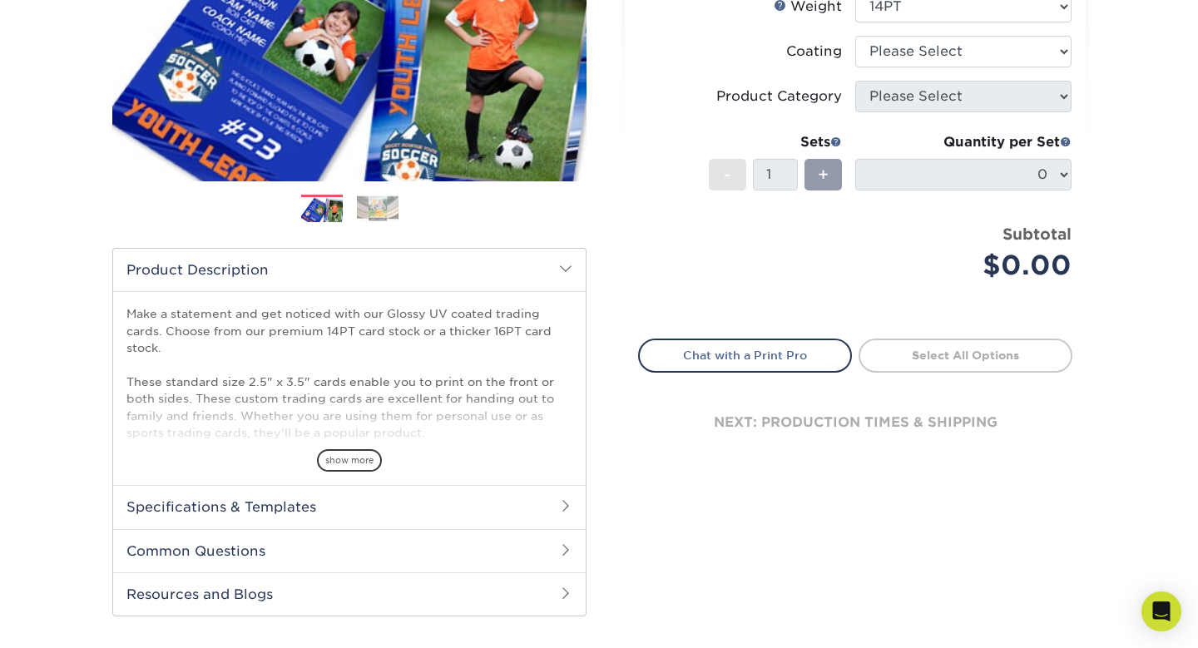
click at [409, 485] on h2 "Specifications & Templates" at bounding box center [349, 506] width 473 height 43
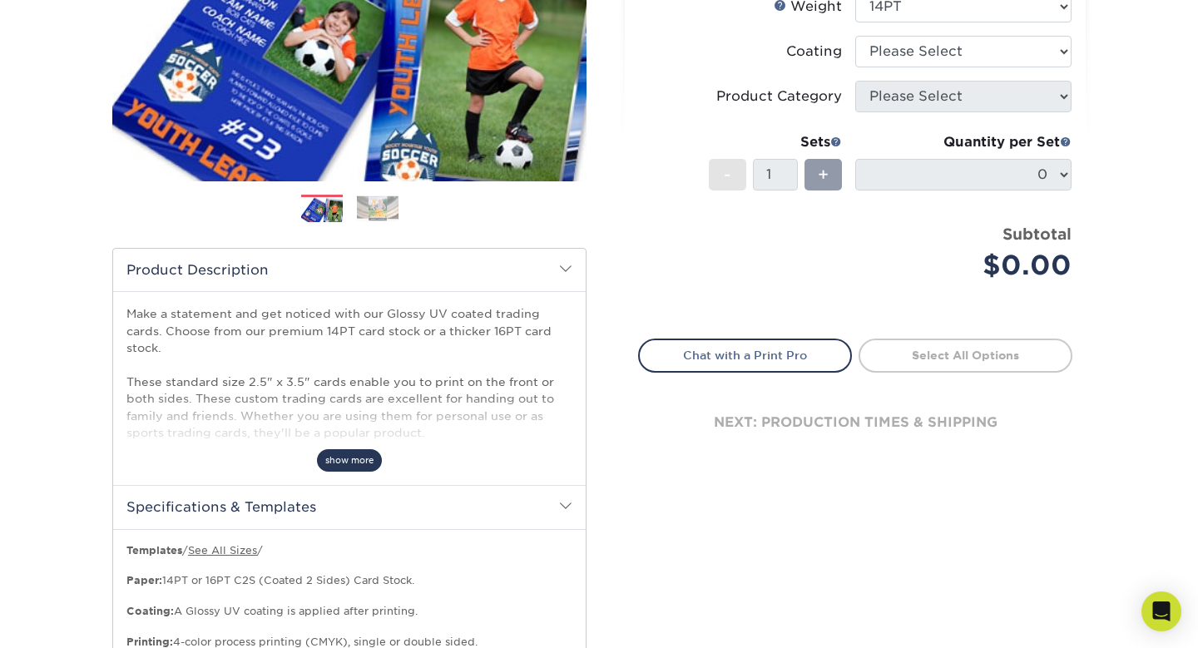
click at [332, 449] on span "show more" at bounding box center [349, 460] width 65 height 22
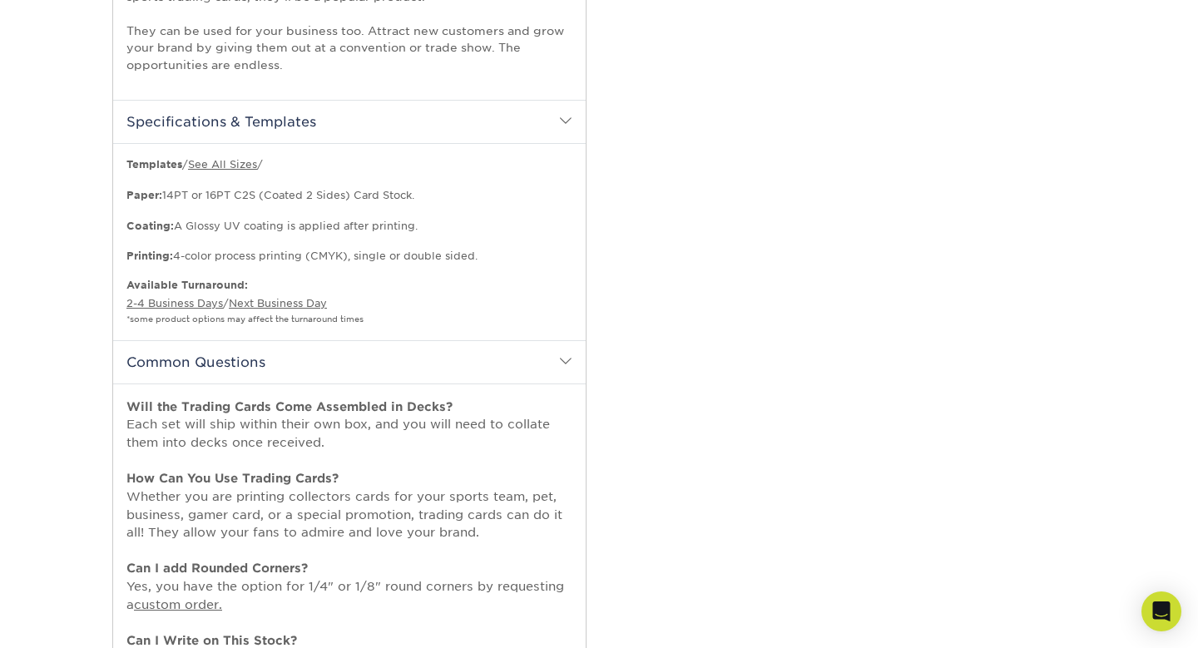
scroll to position [750, 0]
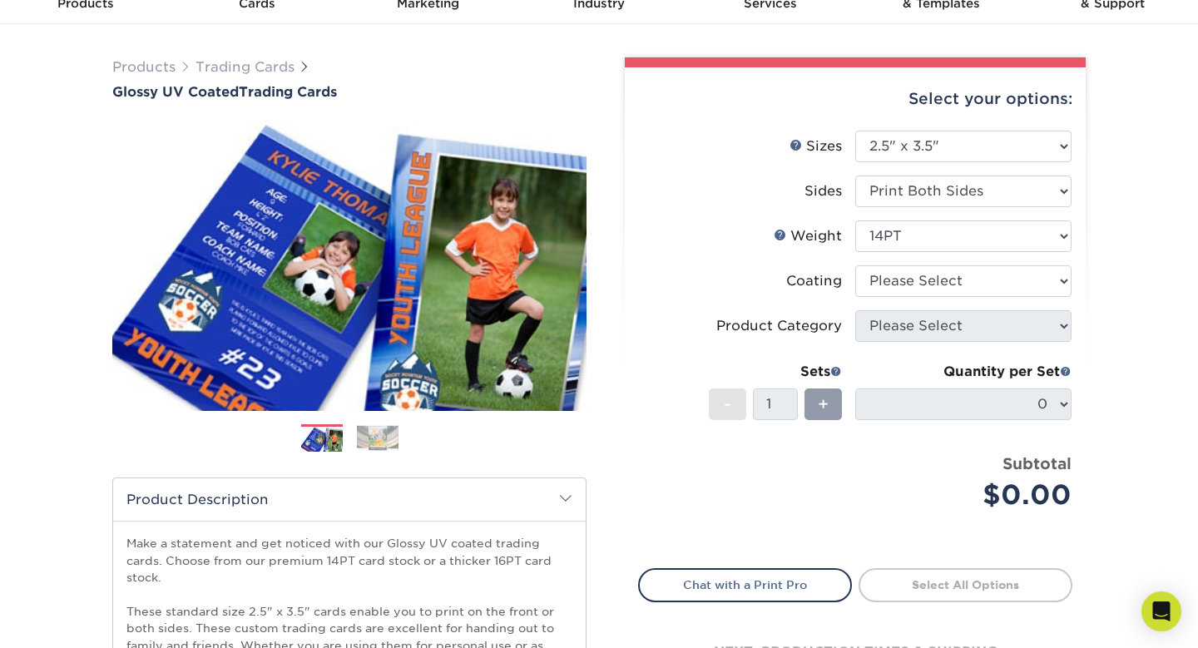
scroll to position [0, 0]
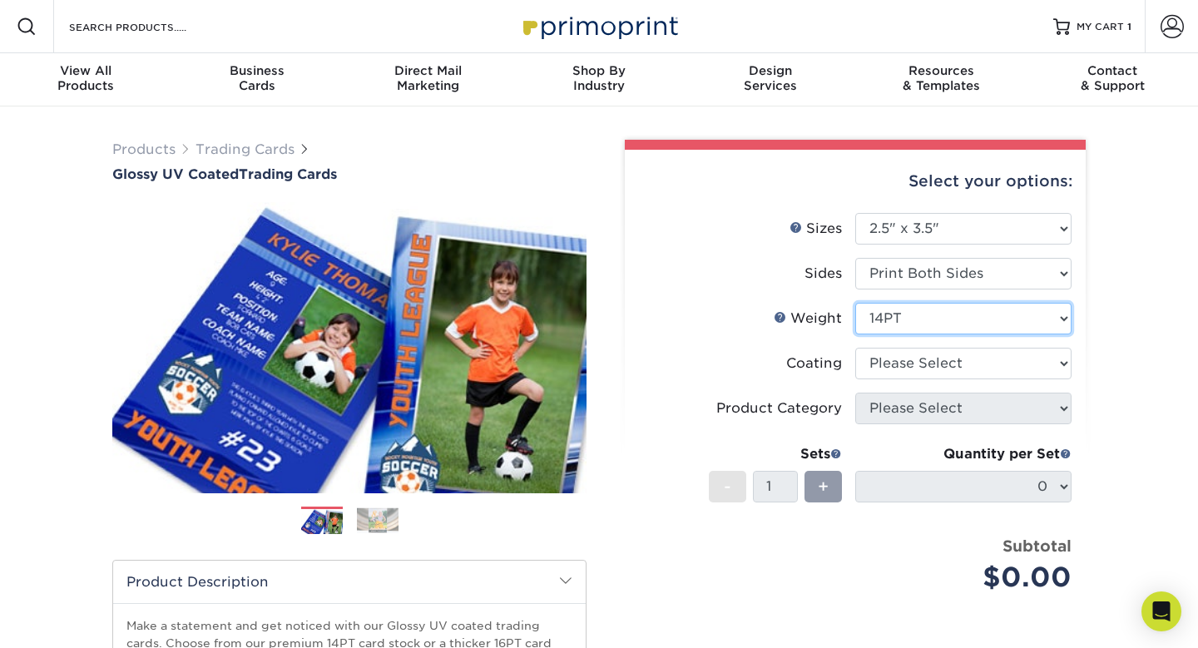
click at [870, 303] on select "Please Select 16PT 14PT 18PT C1S" at bounding box center [963, 319] width 216 height 32
select select "16PT"
click at [889, 348] on select at bounding box center [963, 364] width 216 height 32
select select "ae367451-b2b8-45df-a344-0f05b6a12993"
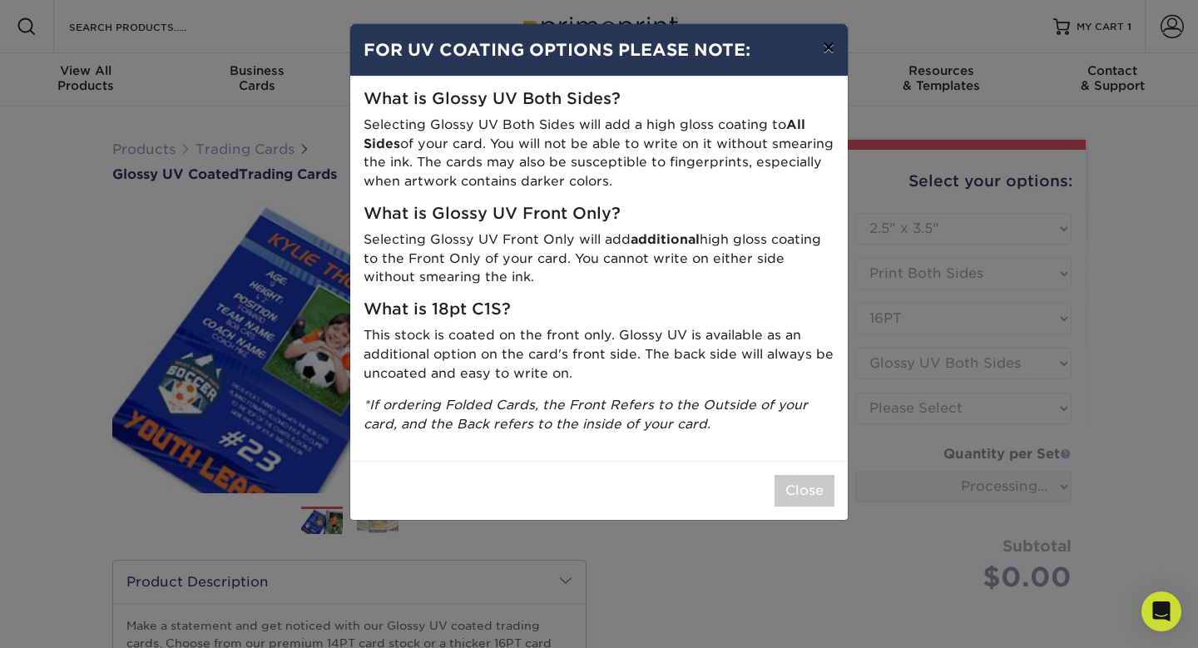
click at [835, 37] on button "×" at bounding box center [829, 47] width 38 height 47
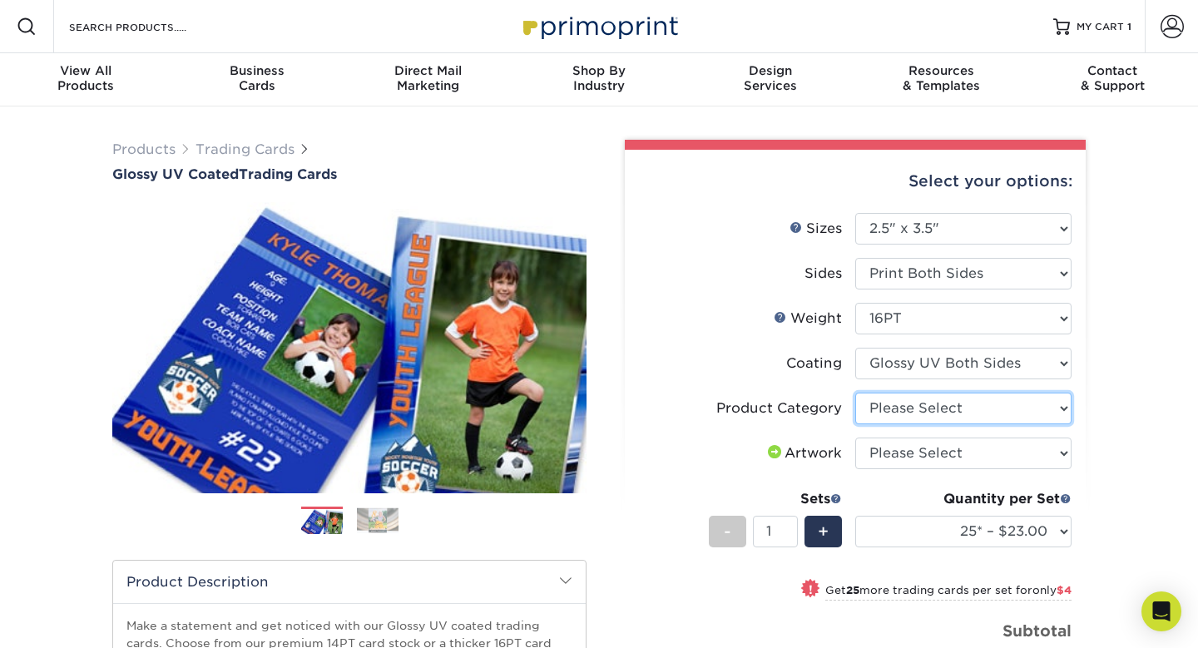
click at [909, 393] on select "Please Select Trading Cards" at bounding box center [963, 409] width 216 height 32
select select "c2f9bce9-36c2-409d-b101-c29d9d031e18"
click at [889, 438] on select "Please Select I will upload files I need a design - $100" at bounding box center [963, 454] width 216 height 32
select select "upload"
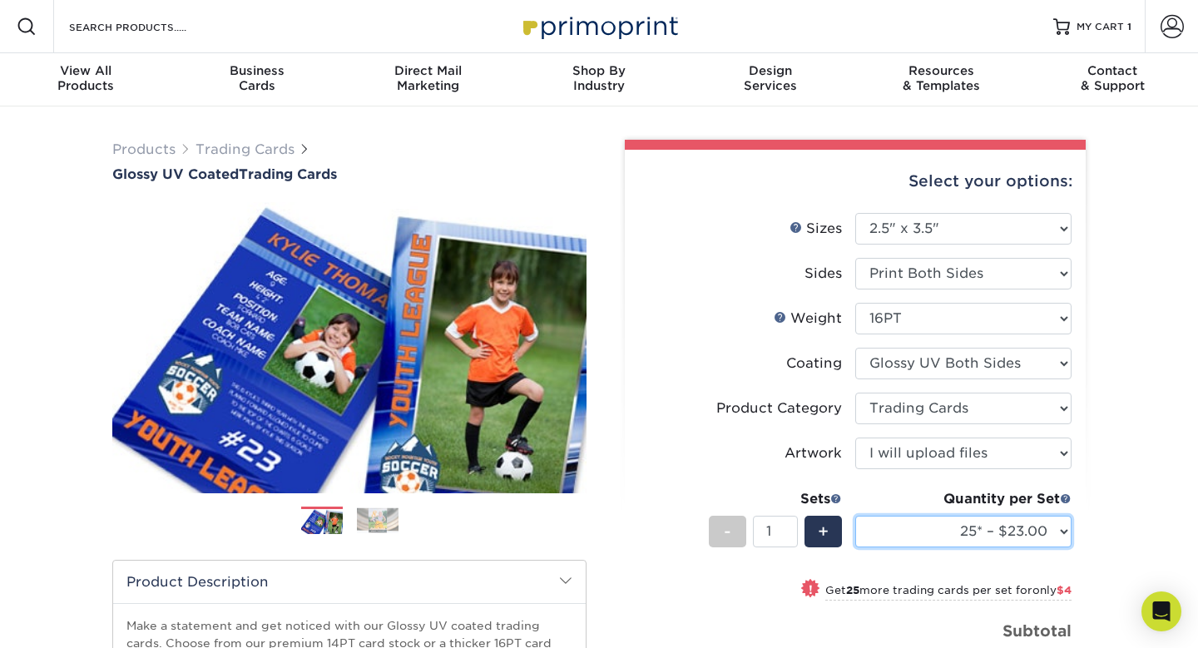
click at [967, 516] on select "25* – $23.00 50* – $27.00 75* – $33.00 100* – $37.00 250* – $47.00 500 – $58.00…" at bounding box center [963, 532] width 216 height 32
select select "50* – $27.00"
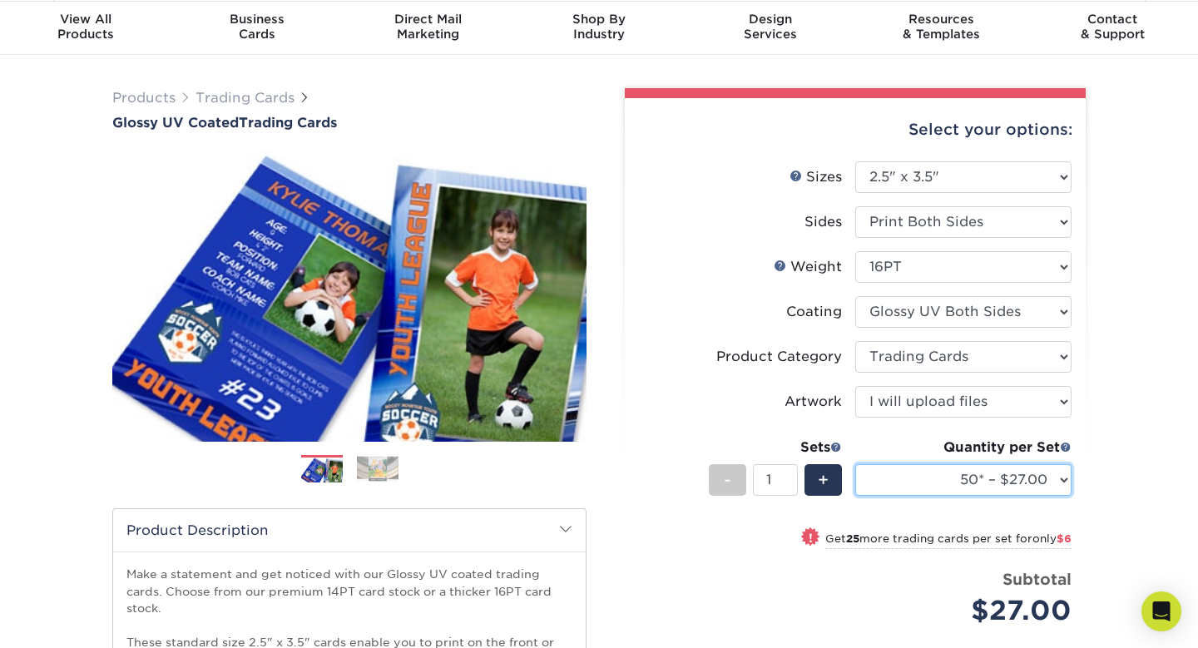
scroll to position [57, 0]
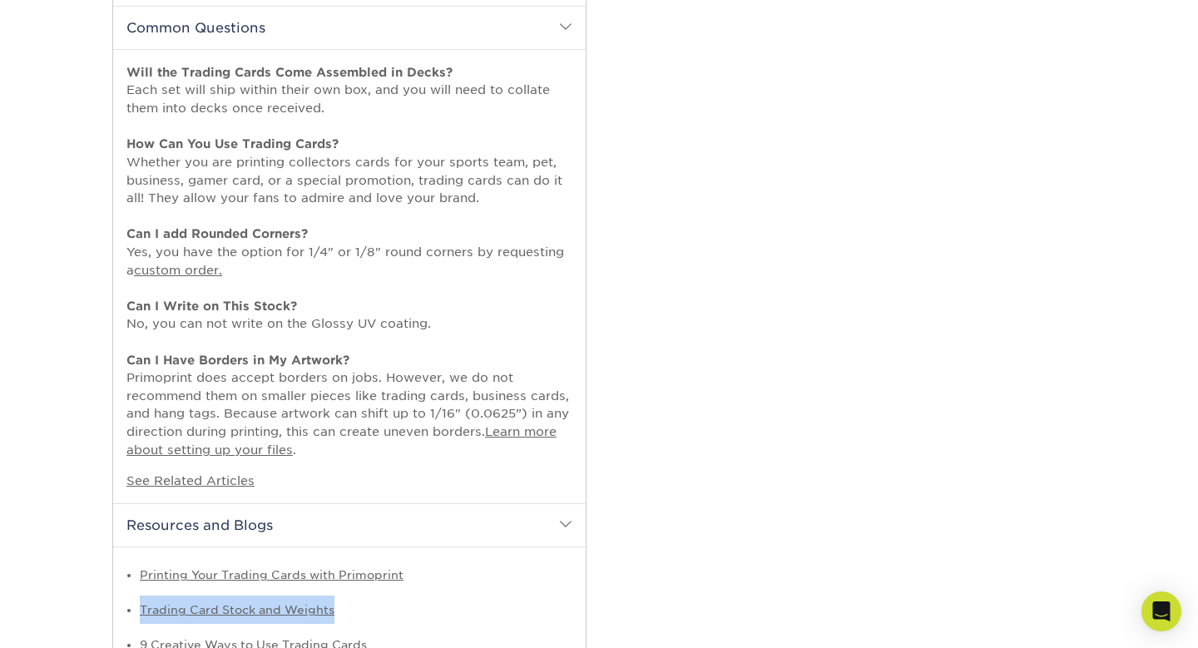
scroll to position [1377, 0]
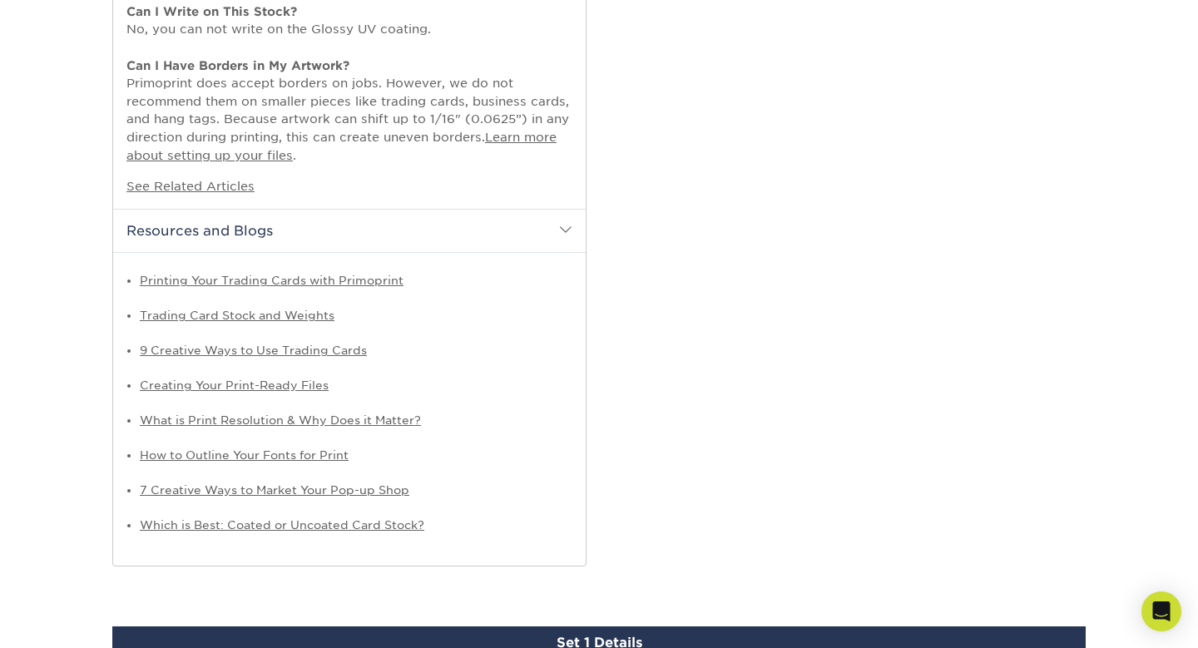
drag, startPoint x: 480, startPoint y: 168, endPoint x: 480, endPoint y: 177, distance: 9.2
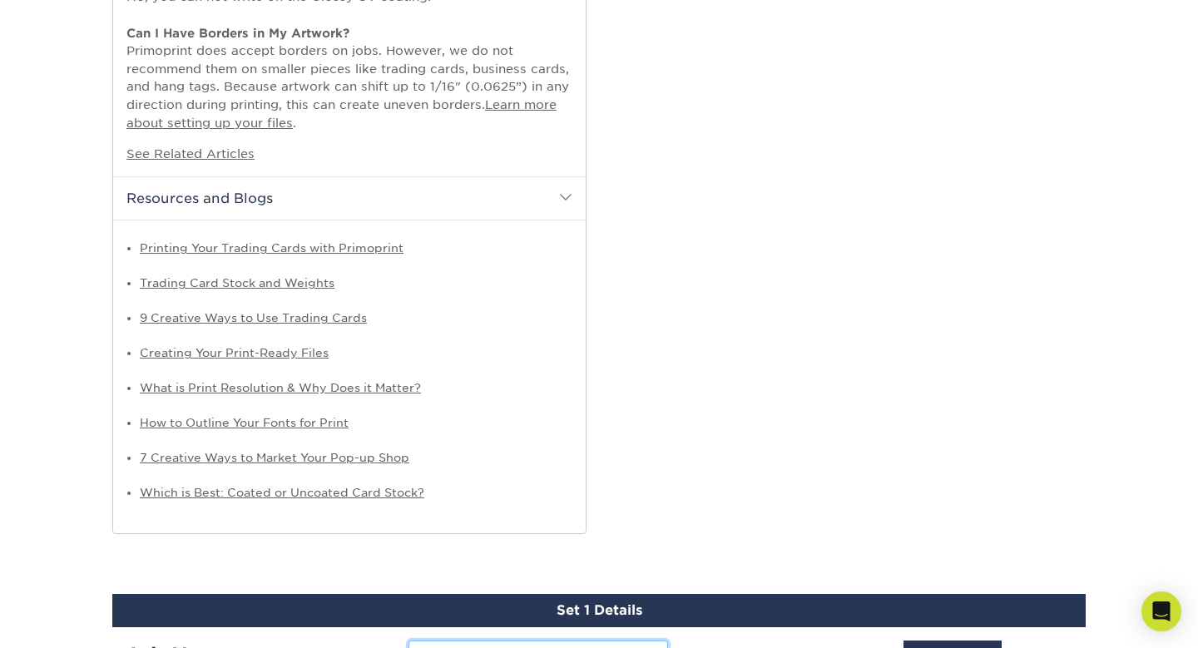
scroll to position [1399, 0]
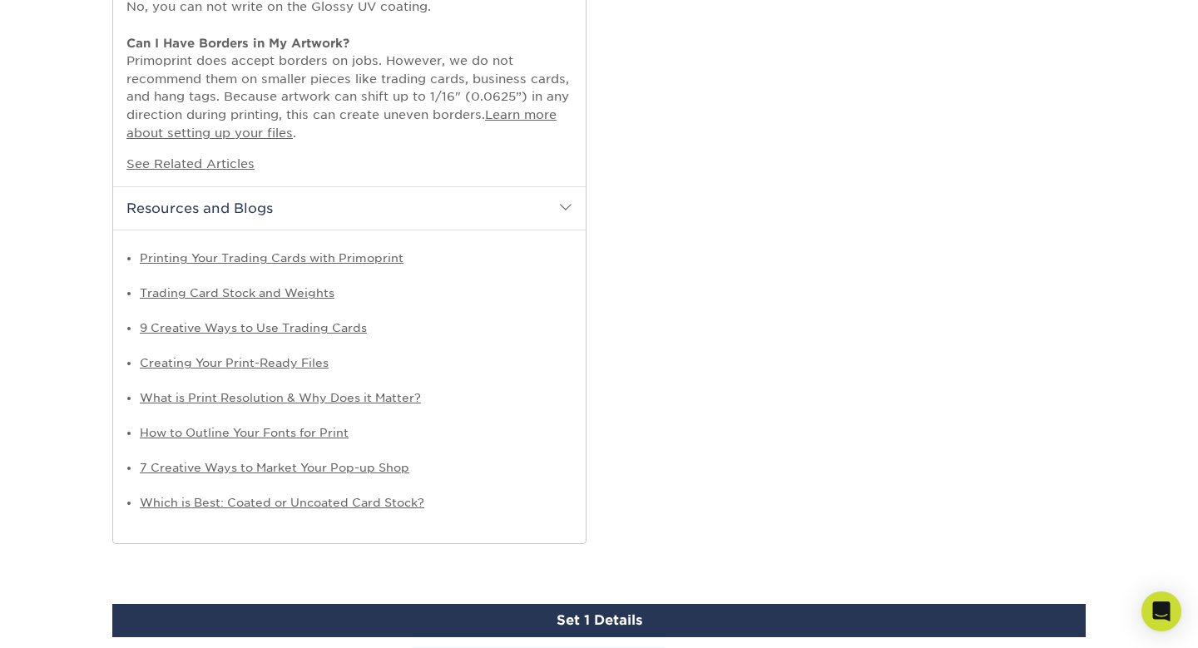
type input "Set 2"
select select "82beddb5-c54d-423a-8ce5-923ee572a69c"
select select "286973"
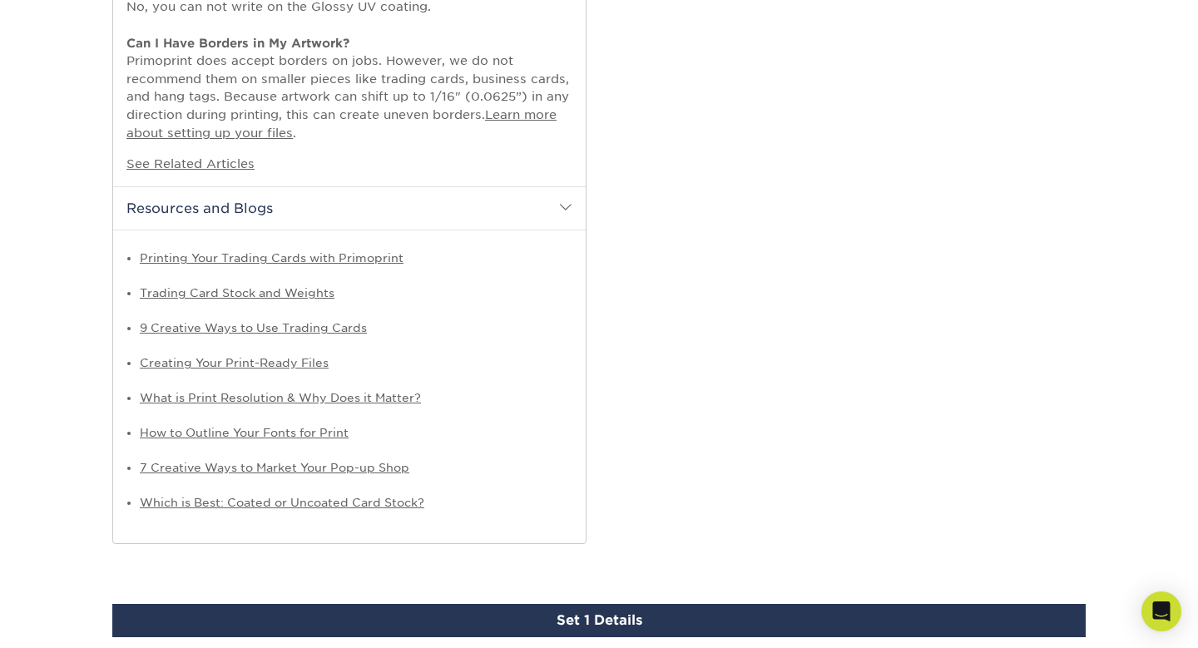
type input "Next"
select select "03"
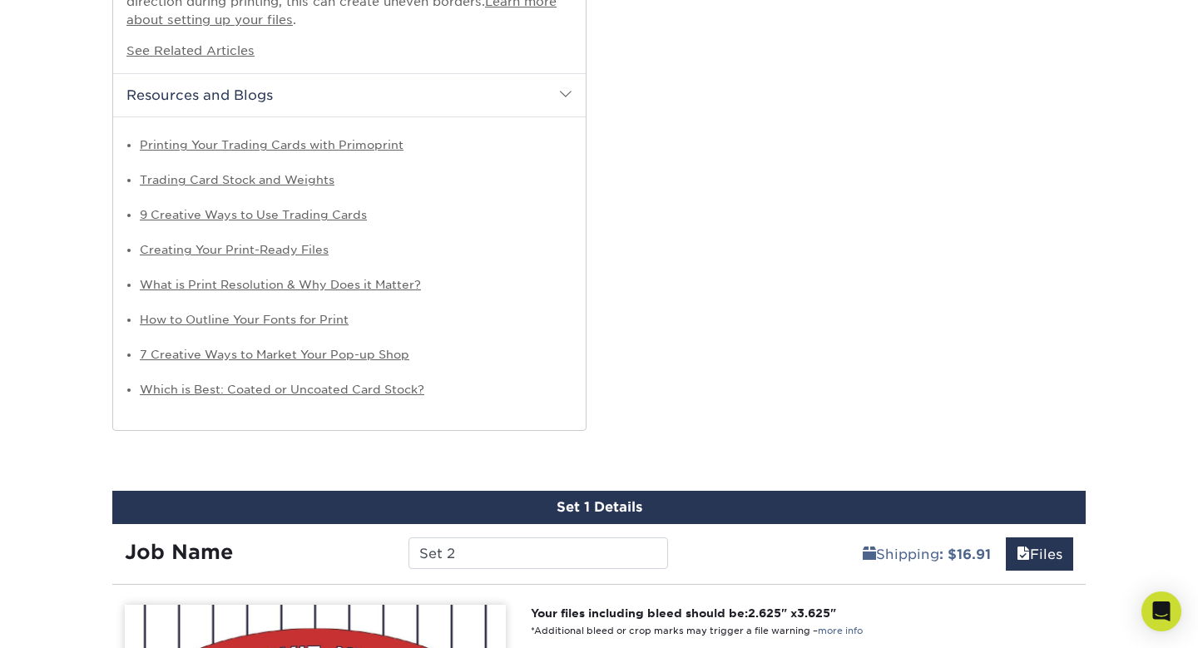
scroll to position [1508, 0]
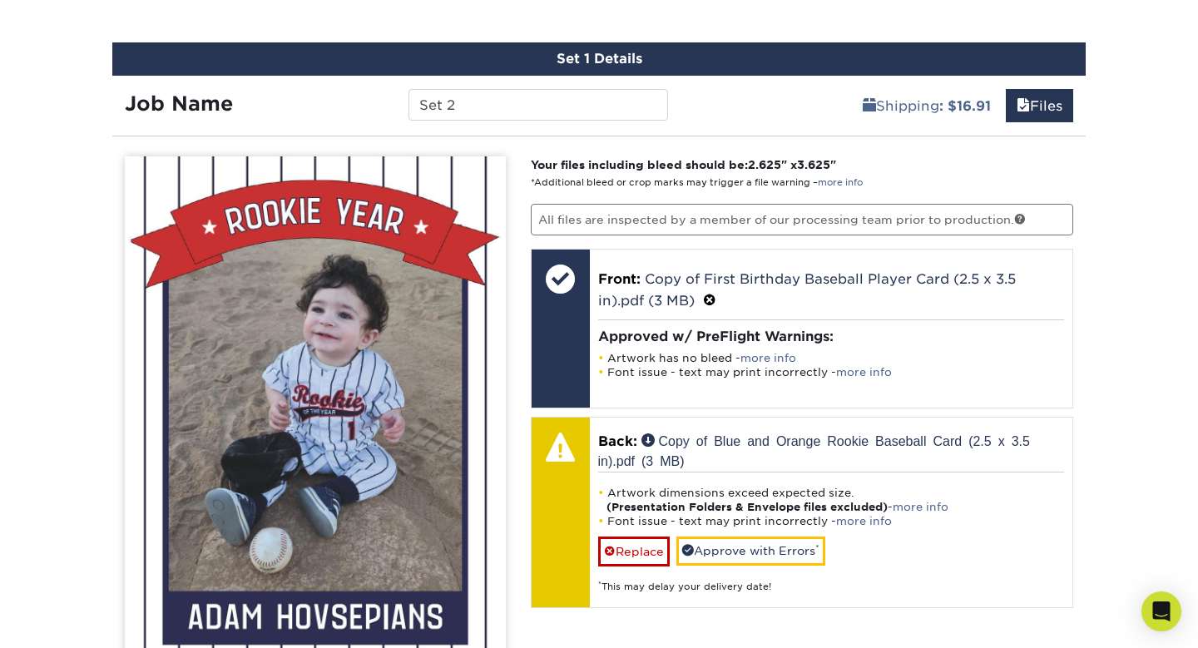
scroll to position [1909, 0]
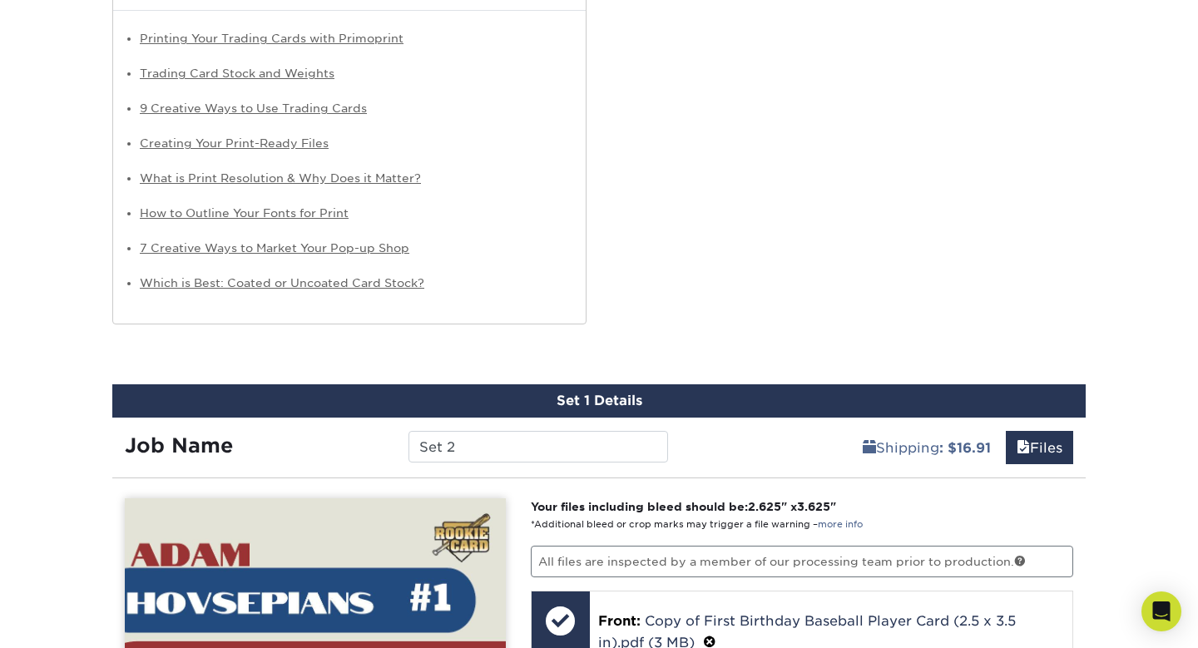
scroll to position [1629, 0]
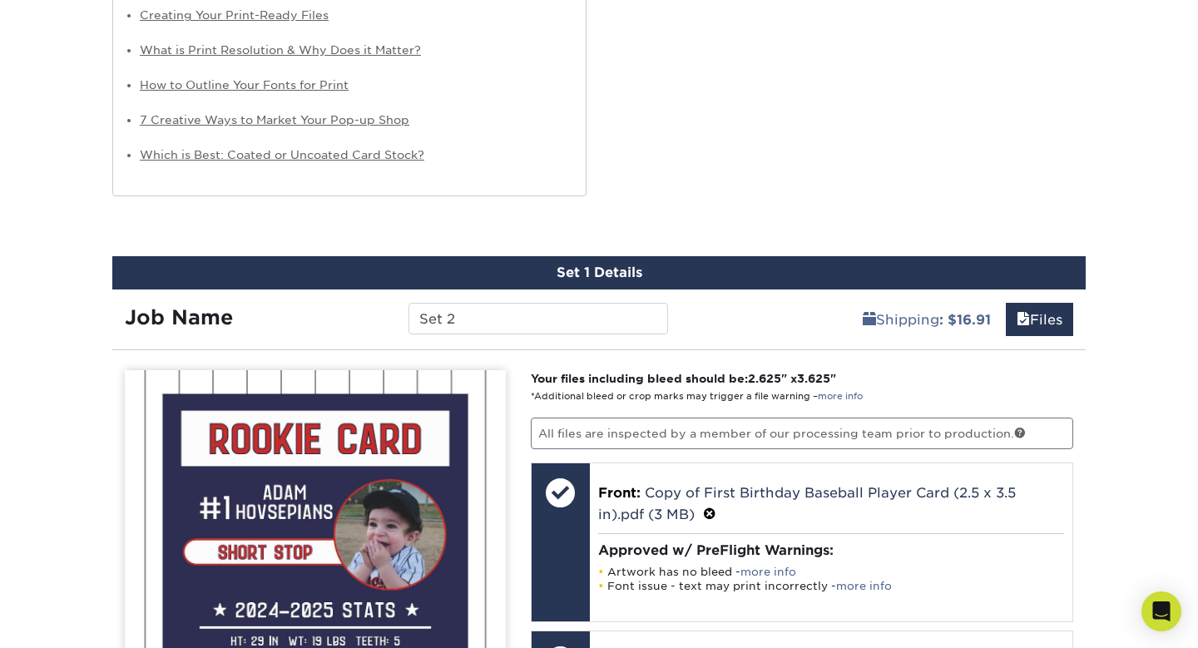
scroll to position [1750, 0]
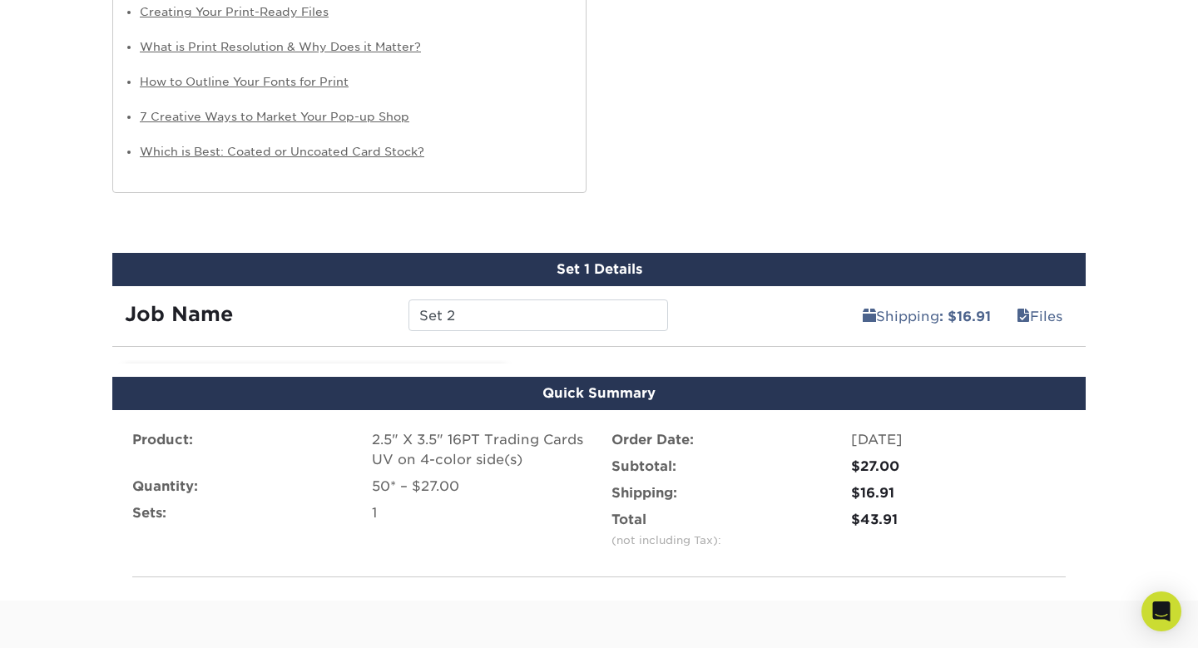
scroll to position [1536, 0]
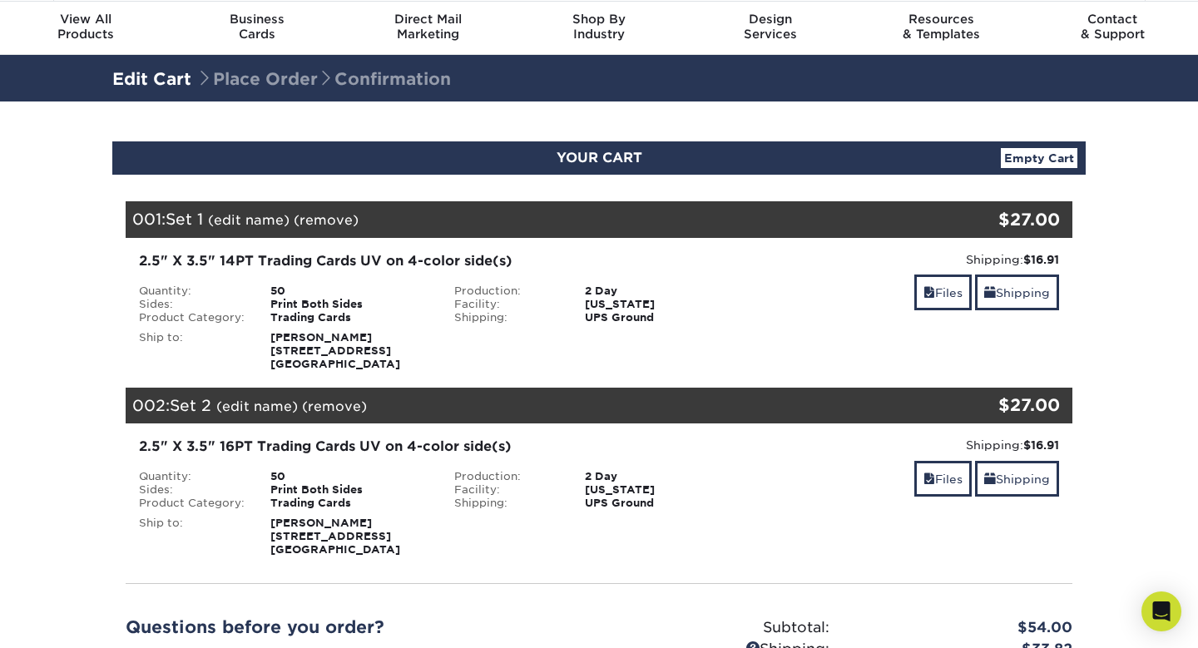
scroll to position [67, 0]
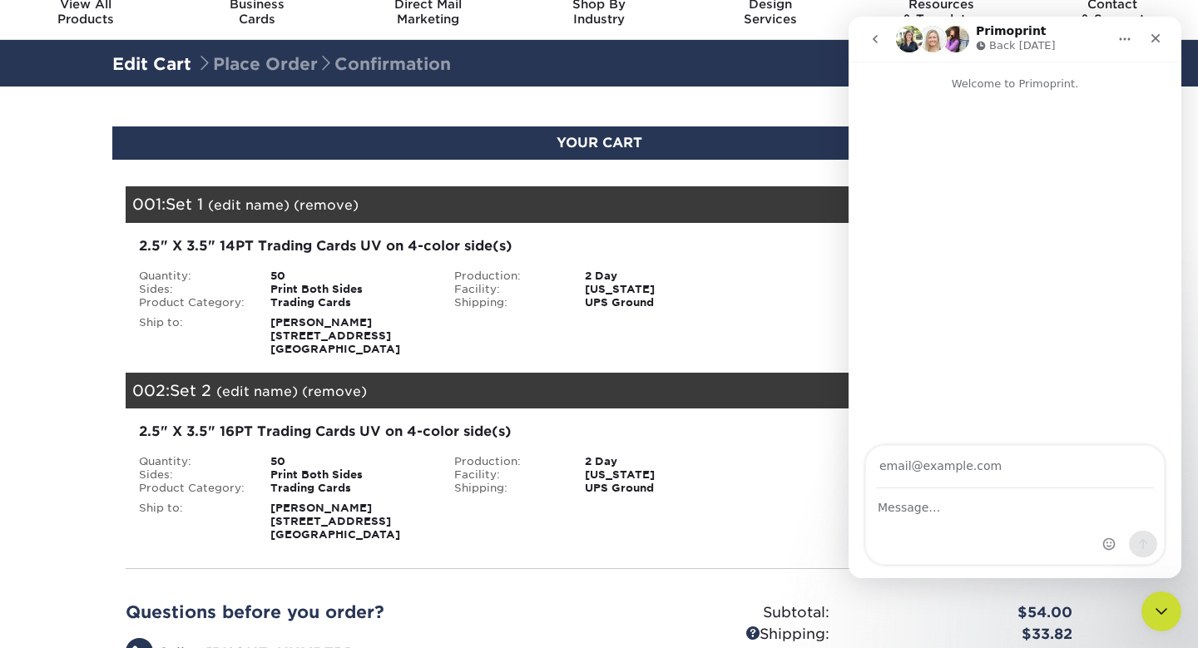
scroll to position [0, 0]
type input "[EMAIL_ADDRESS][DOMAIN_NAME]"
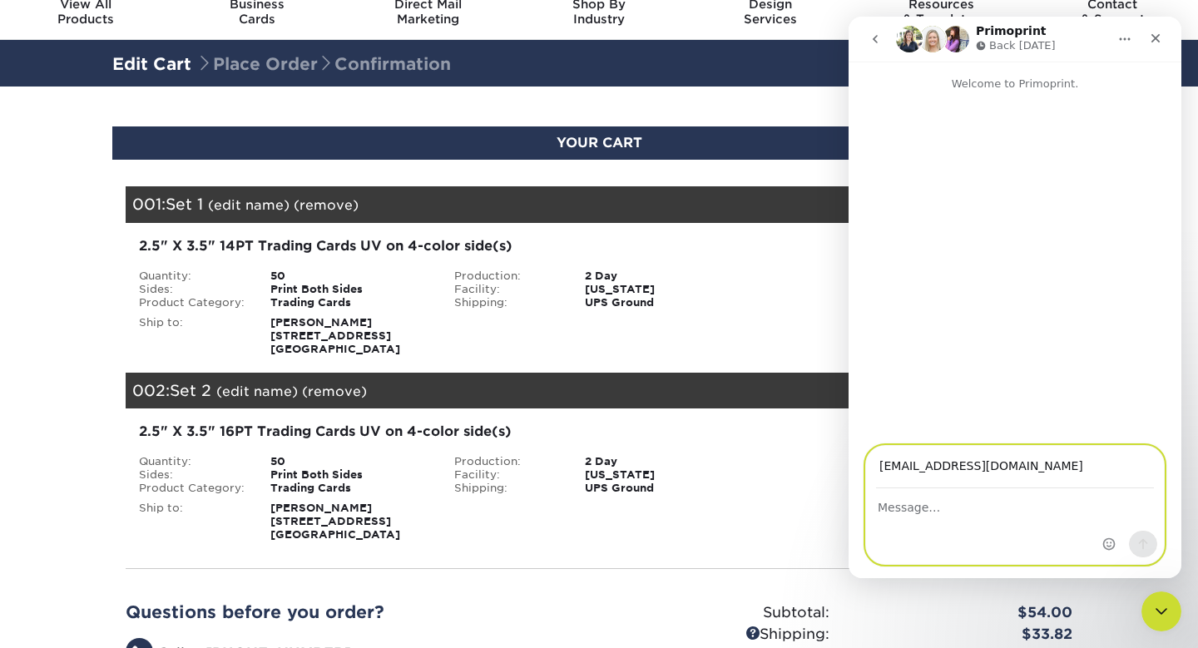
click at [968, 508] on textarea "Message…" at bounding box center [1015, 503] width 298 height 28
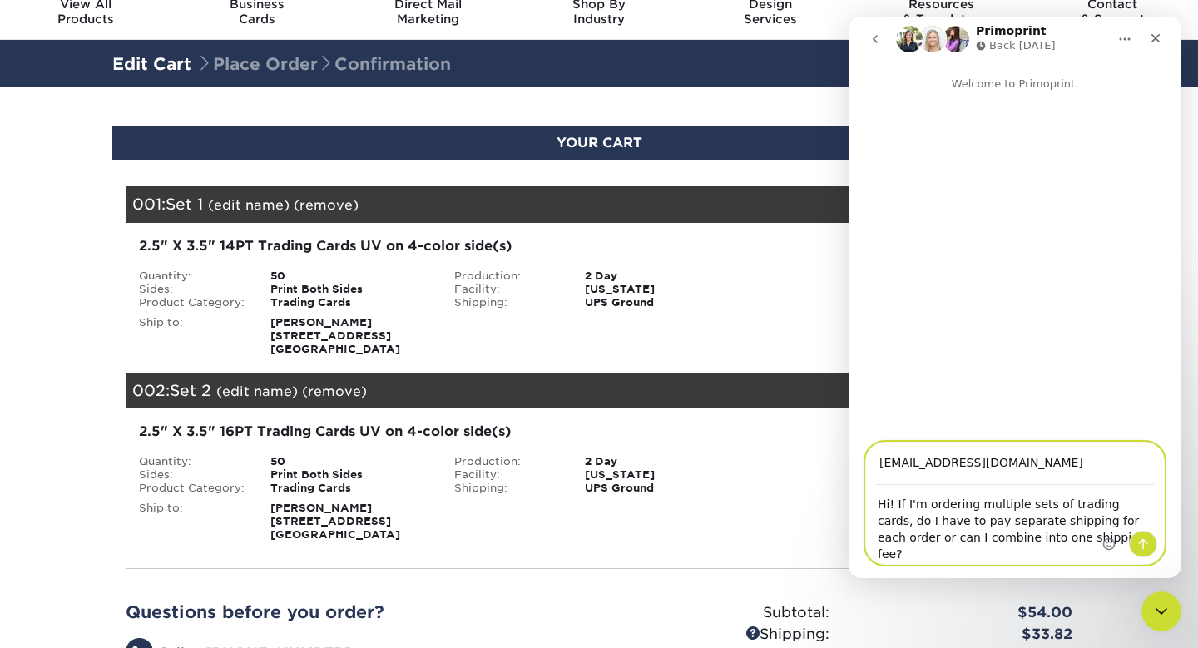
click at [943, 542] on textarea "Hi! If I'm ordering multiple sets of trading cards, do I have to pay separate s…" at bounding box center [1015, 525] width 298 height 78
type textarea "Hi! If I'm ordering multiple sets of trading cards, do I have to pay separate s…"
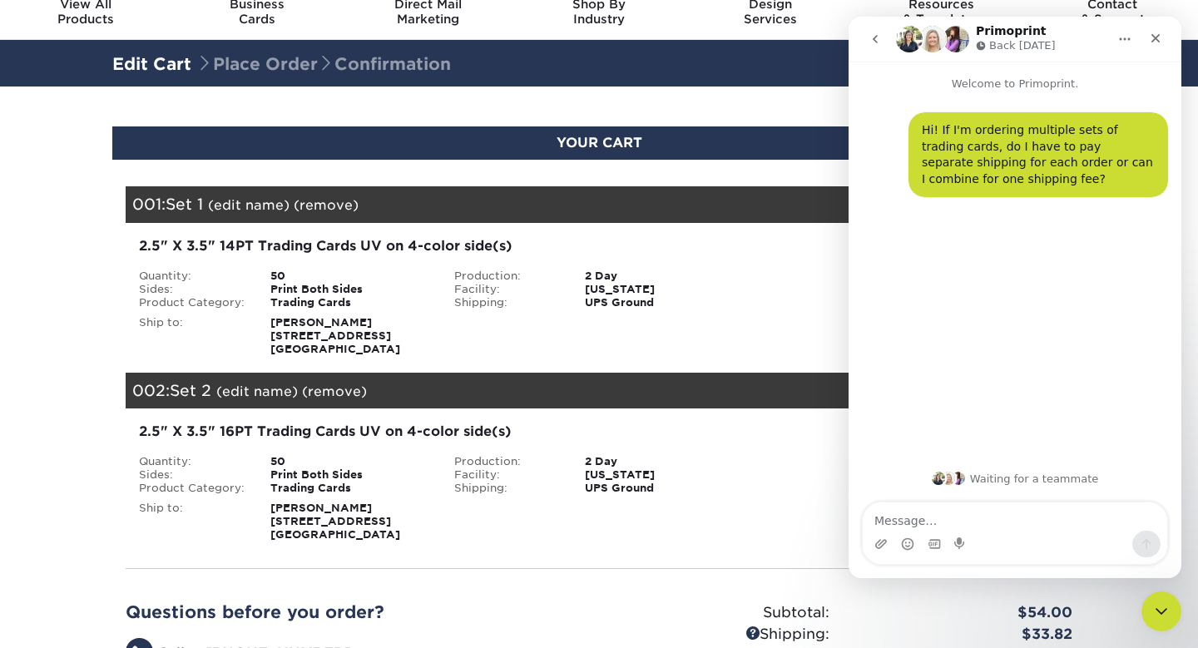
click at [706, 256] on div "2.5" X 3.5" 14PT Trading Cards UV on 4-color side(s) Quantity: 50 Sides: Print …" at bounding box center [599, 296] width 972 height 146
click at [748, 236] on div "2.5" X 3.5" 14PT Trading Cards UV on 4-color side(s) Quantity: 50 Sides: Print …" at bounding box center [441, 296] width 630 height 120
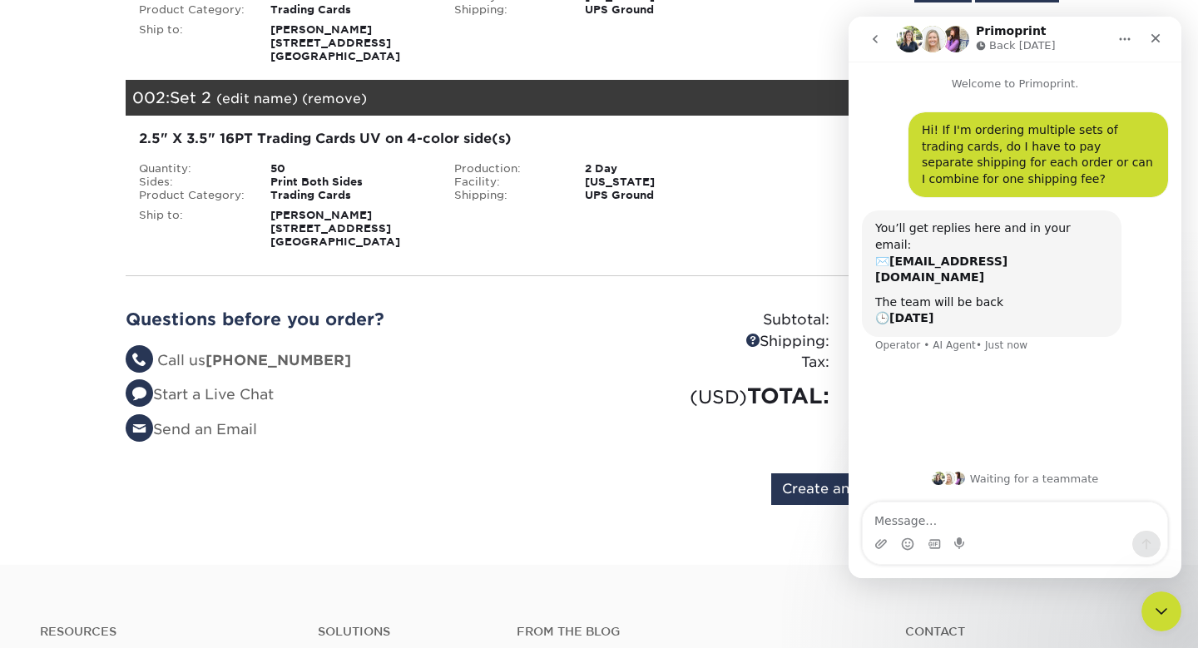
scroll to position [354, 0]
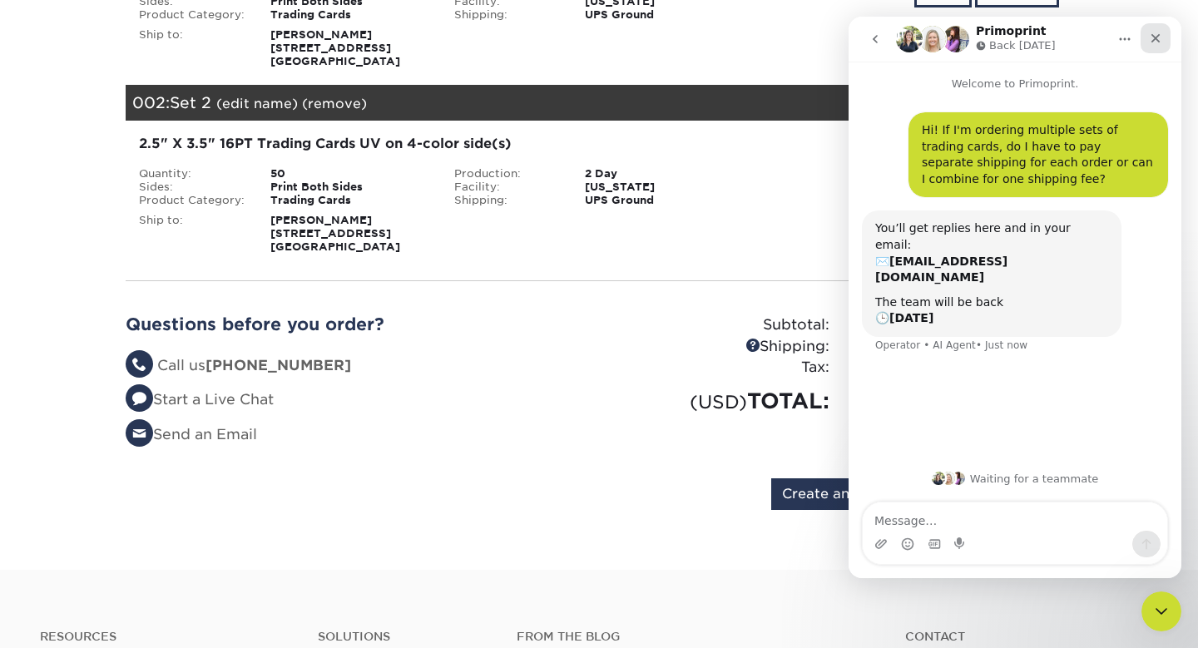
click at [1158, 35] on icon "Close" at bounding box center [1155, 38] width 9 height 9
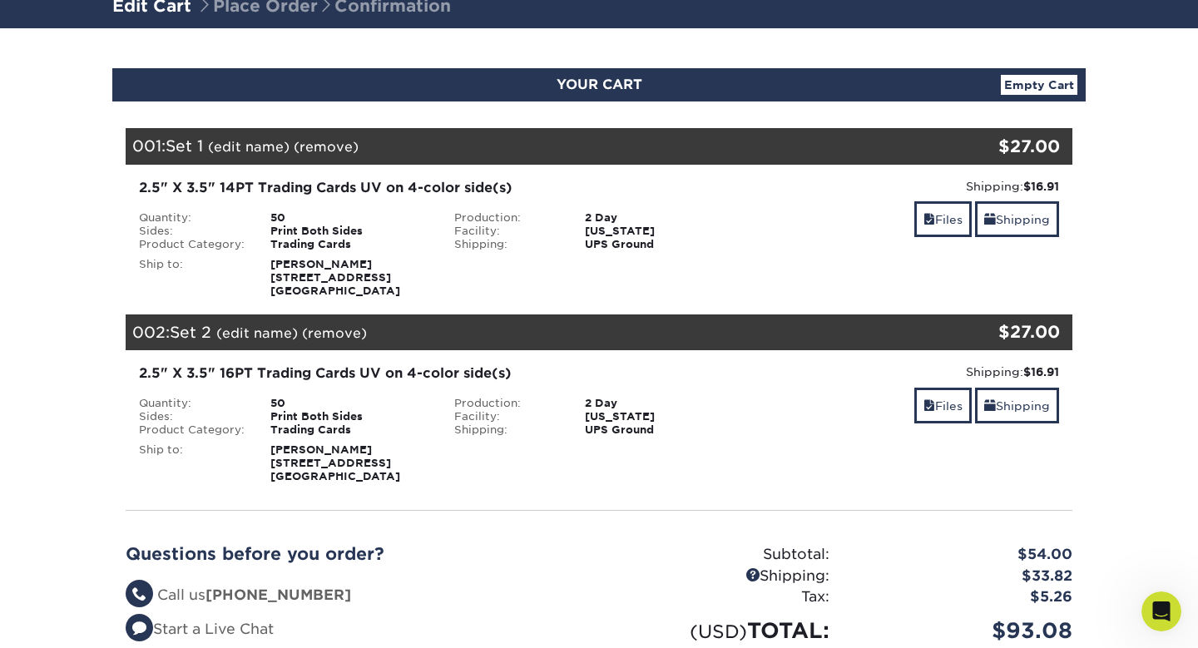
scroll to position [119, 0]
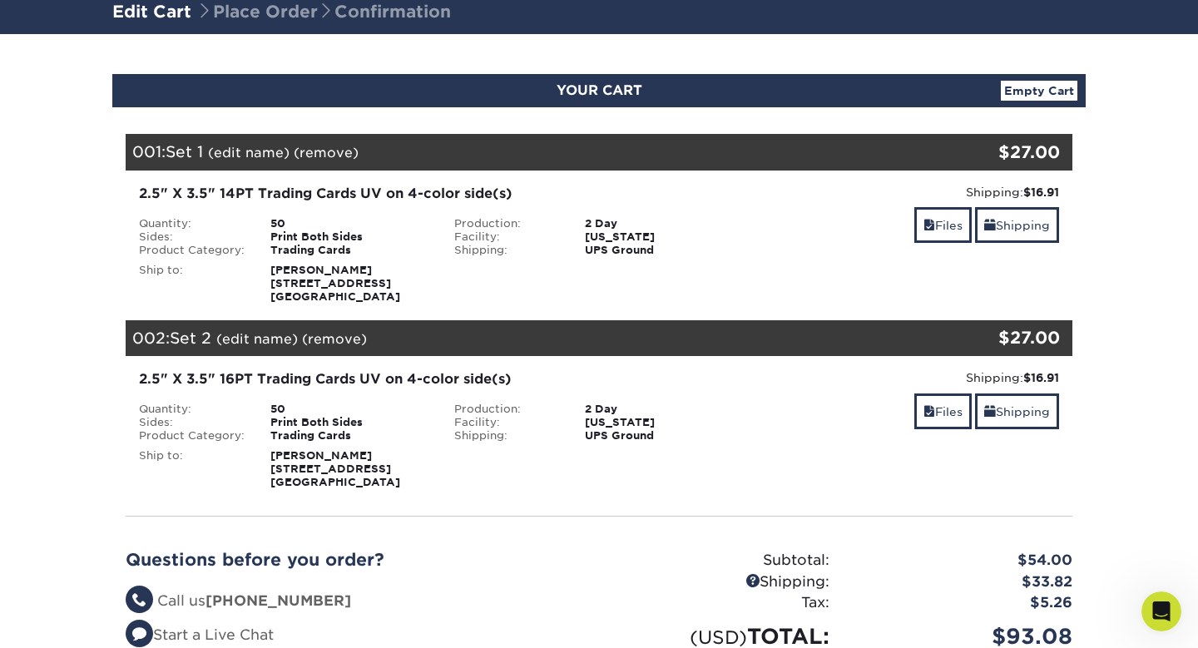
click at [329, 264] on strong "Ani Hovsepians 17018 Prairie St Northridge, CA 91325" at bounding box center [335, 283] width 130 height 39
click at [208, 145] on link "(edit name)" at bounding box center [249, 153] width 82 height 16
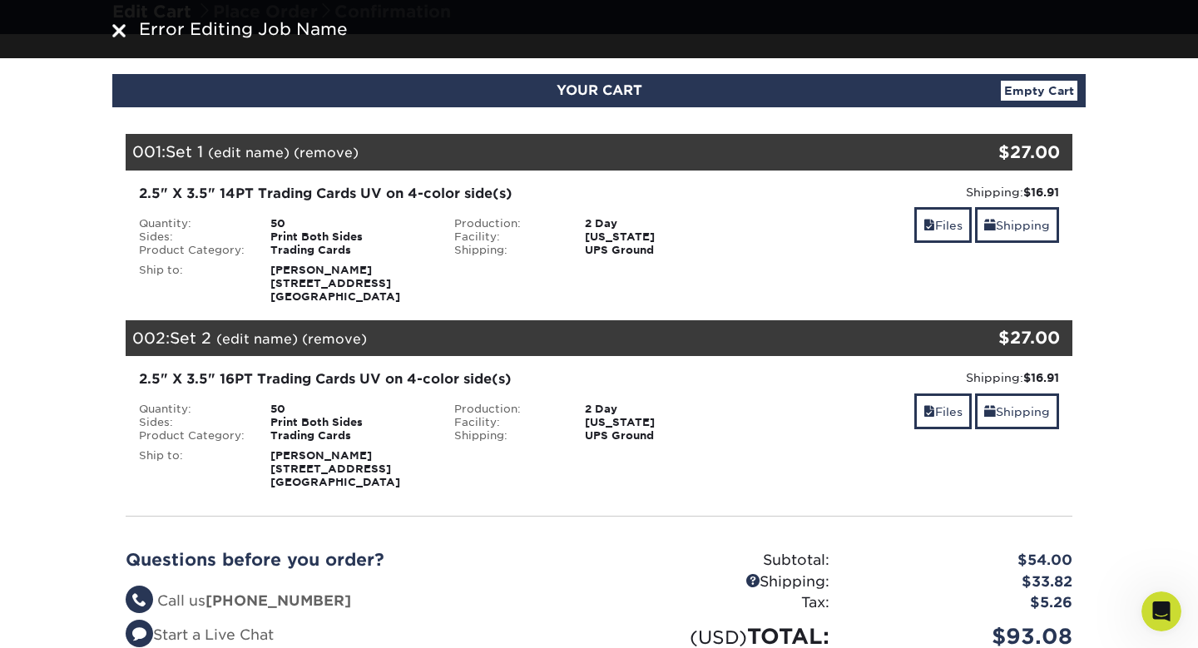
click at [615, 184] on div "2.5" X 3.5" 14PT Trading Cards UV on 4-color side(s)" at bounding box center [441, 194] width 605 height 20
click at [966, 207] on link "Files" at bounding box center [942, 225] width 57 height 36
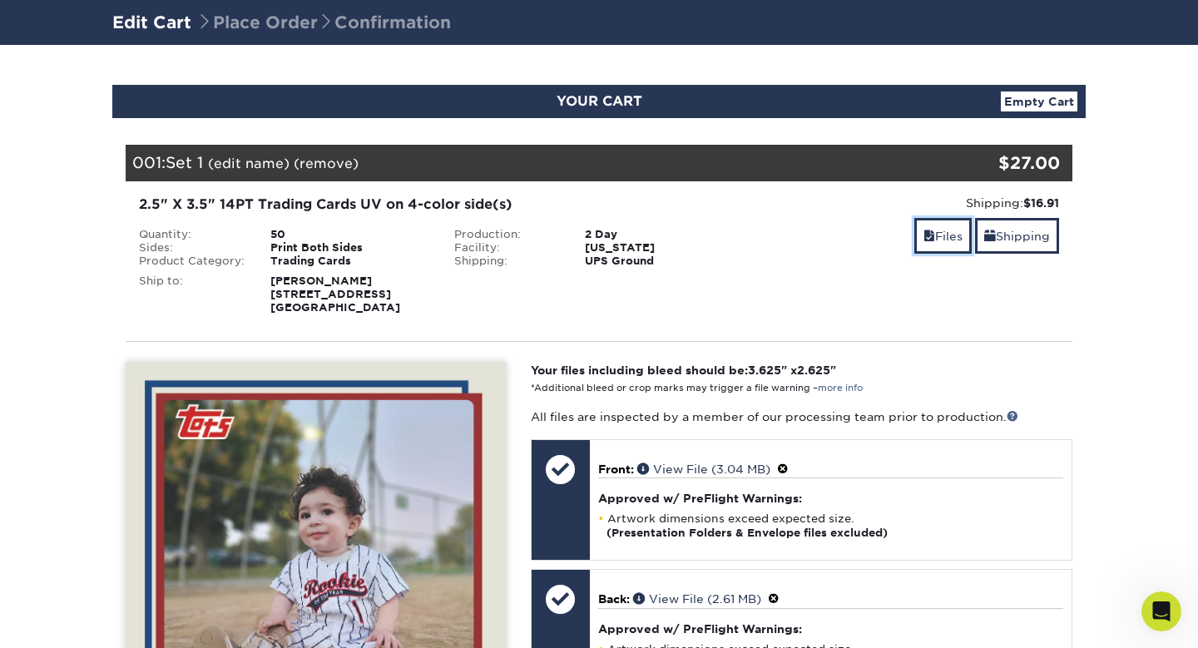
scroll to position [0, 0]
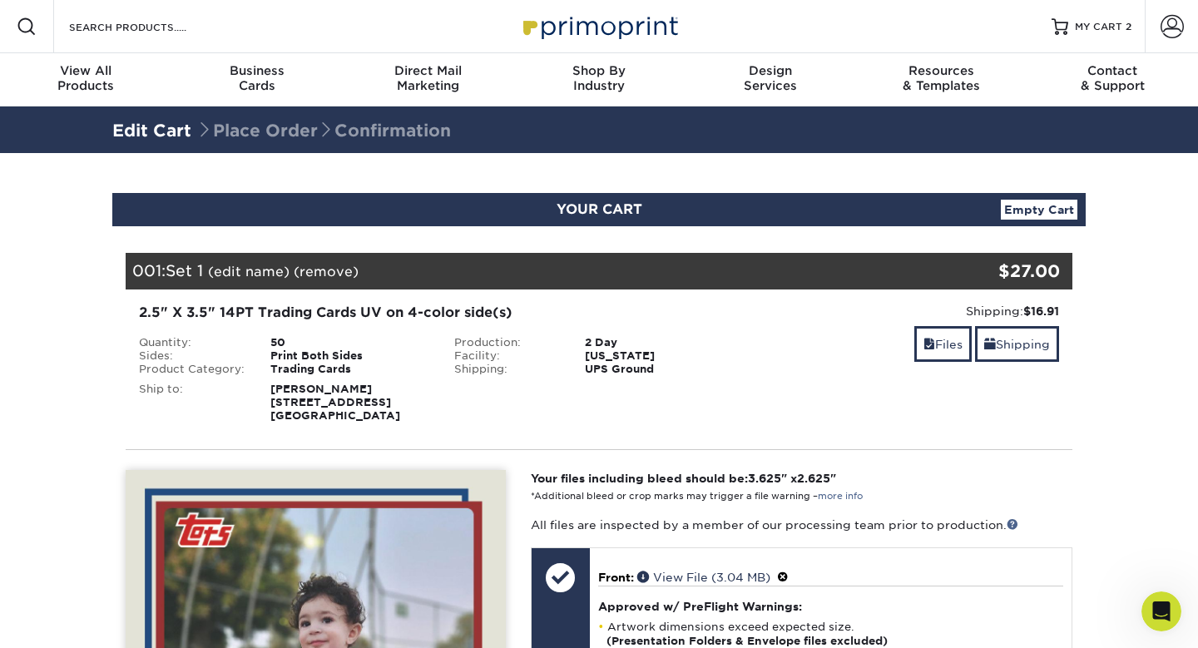
click at [291, 383] on strong "Ani Hovsepians 17018 Prairie St Northridge, CA 91325" at bounding box center [335, 402] width 130 height 39
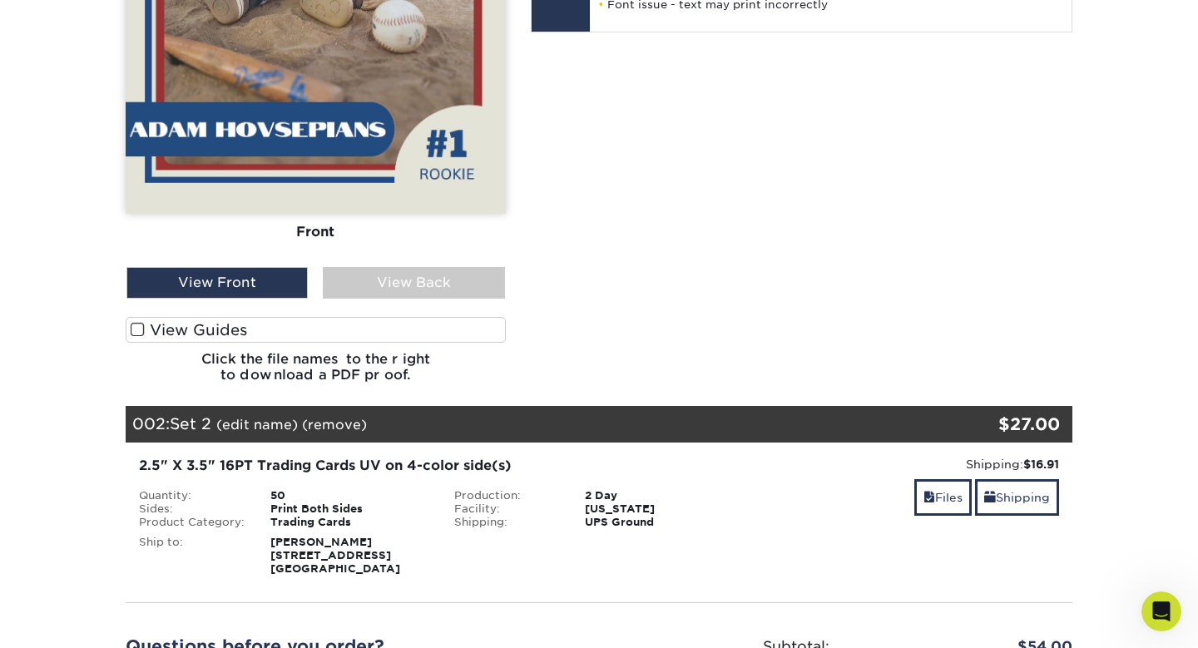
scroll to position [787, 0]
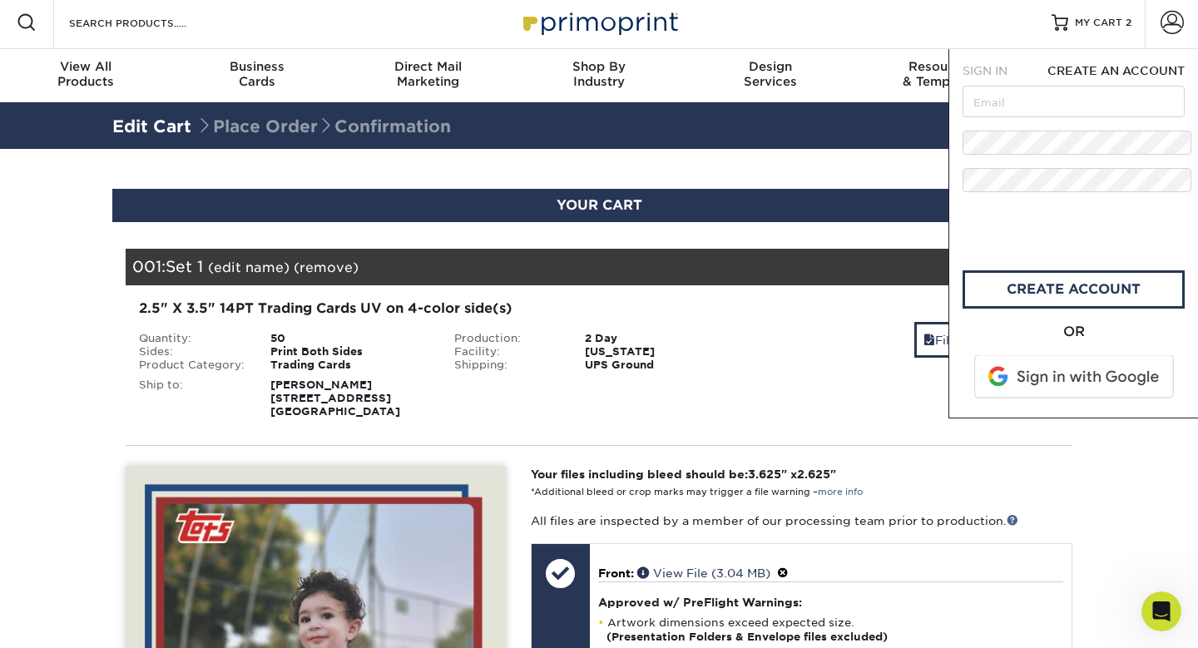
scroll to position [0, 0]
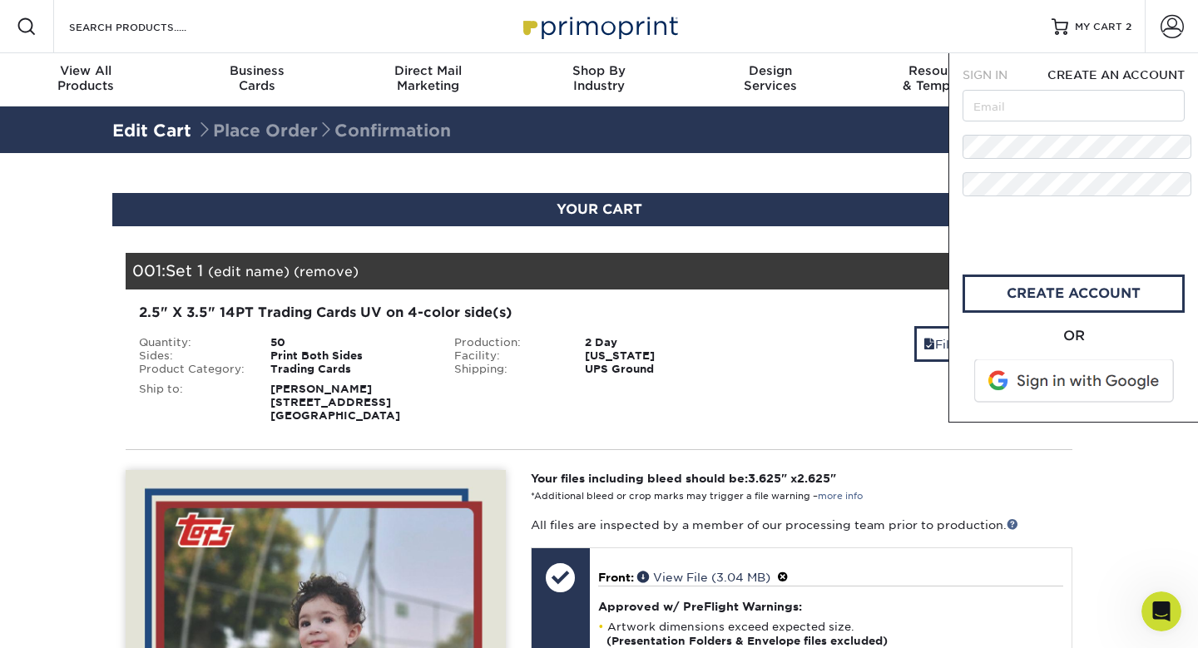
click at [1065, 359] on span at bounding box center [1075, 380] width 212 height 43
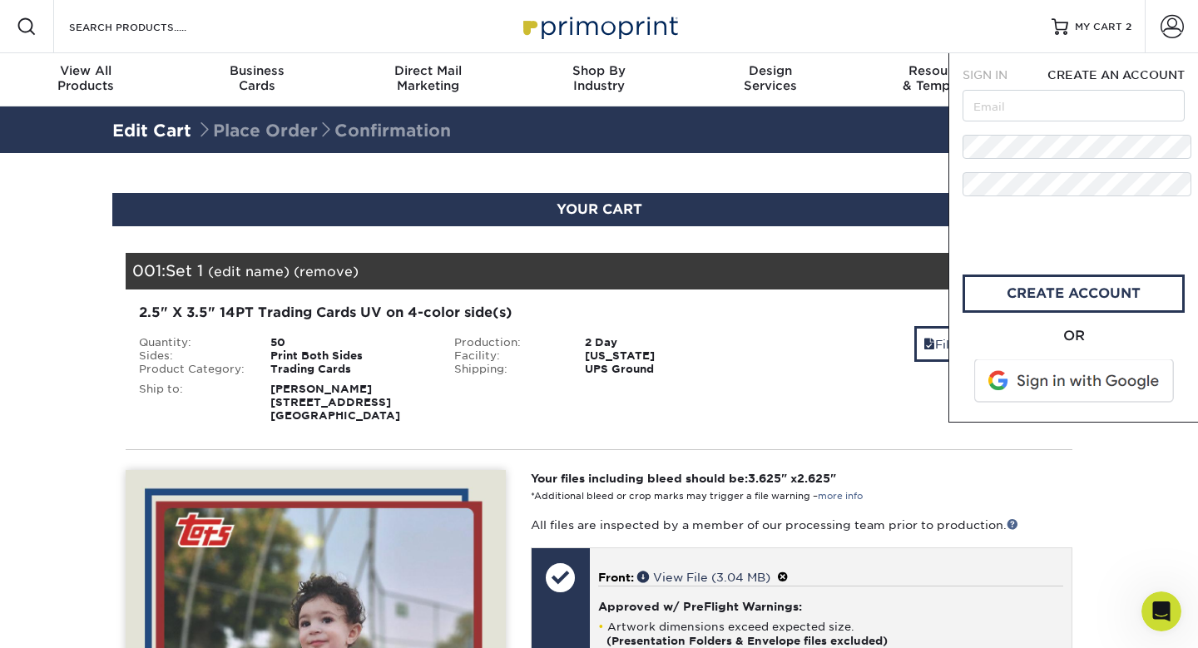
click at [870, 548] on div "Front: View File (3.04 MB) Approved w/ PreFlight Warnings: Artwork dimensions e…" at bounding box center [831, 608] width 482 height 121
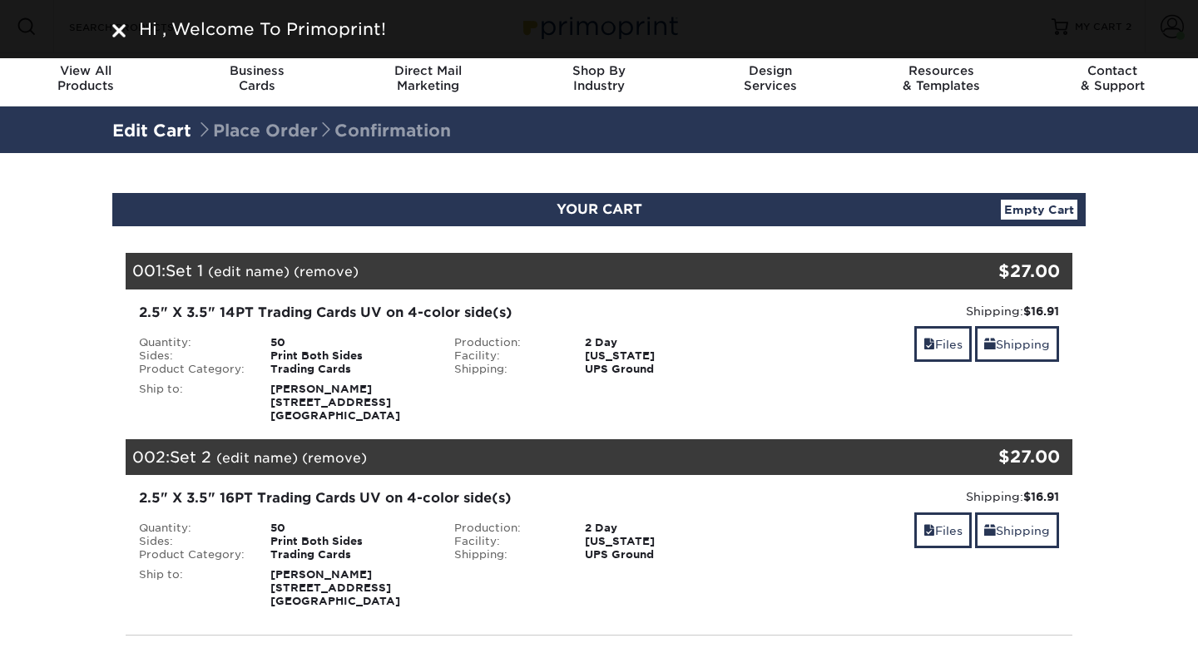
click at [418, 336] on div "50" at bounding box center [350, 342] width 184 height 13
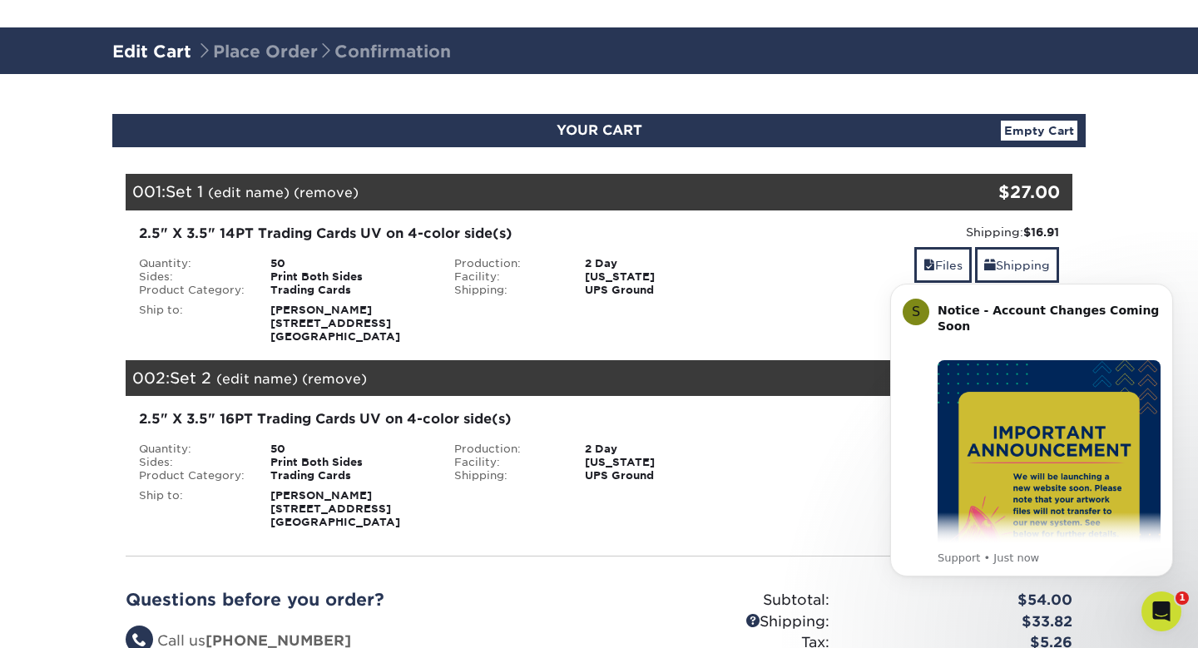
scroll to position [85, 0]
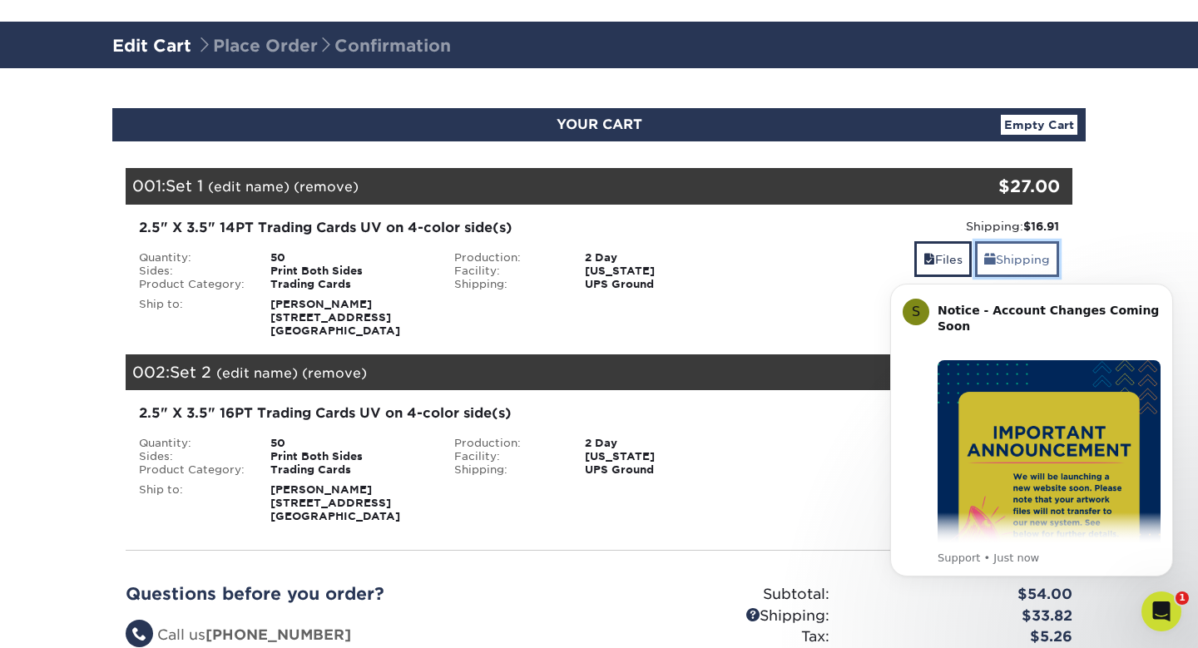
click at [1023, 241] on link "Shipping" at bounding box center [1017, 259] width 84 height 36
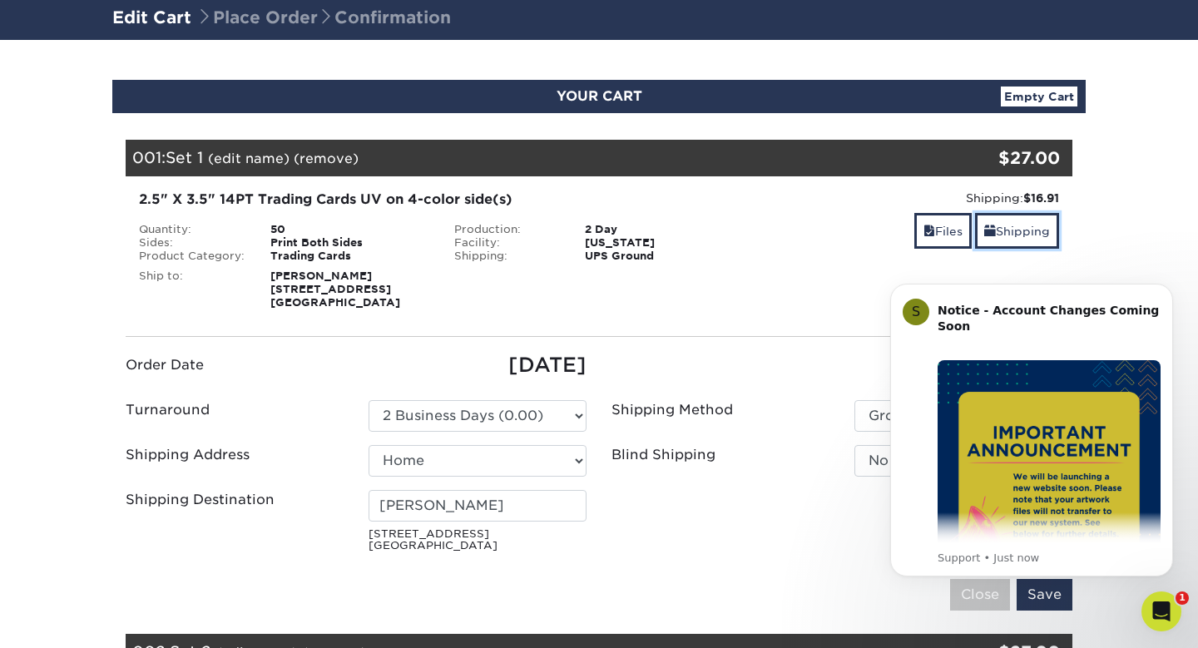
scroll to position [112, 0]
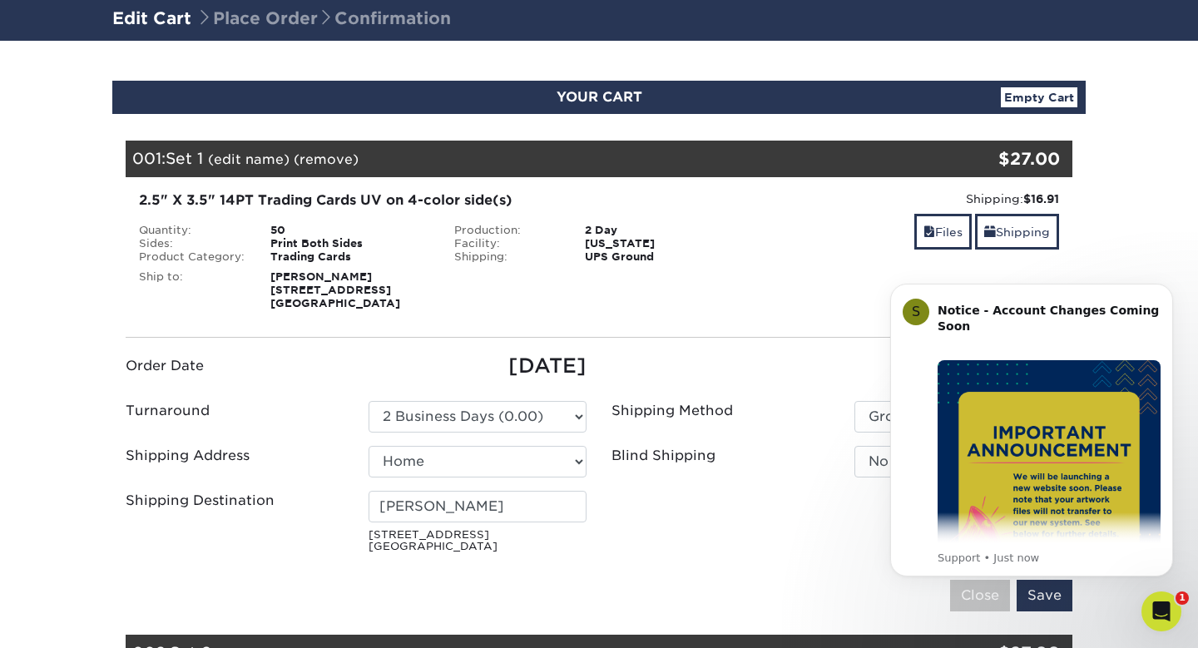
click at [294, 151] on link "(remove)" at bounding box center [326, 159] width 65 height 16
click at [622, 151] on link "Yes" at bounding box center [633, 159] width 23 height 16
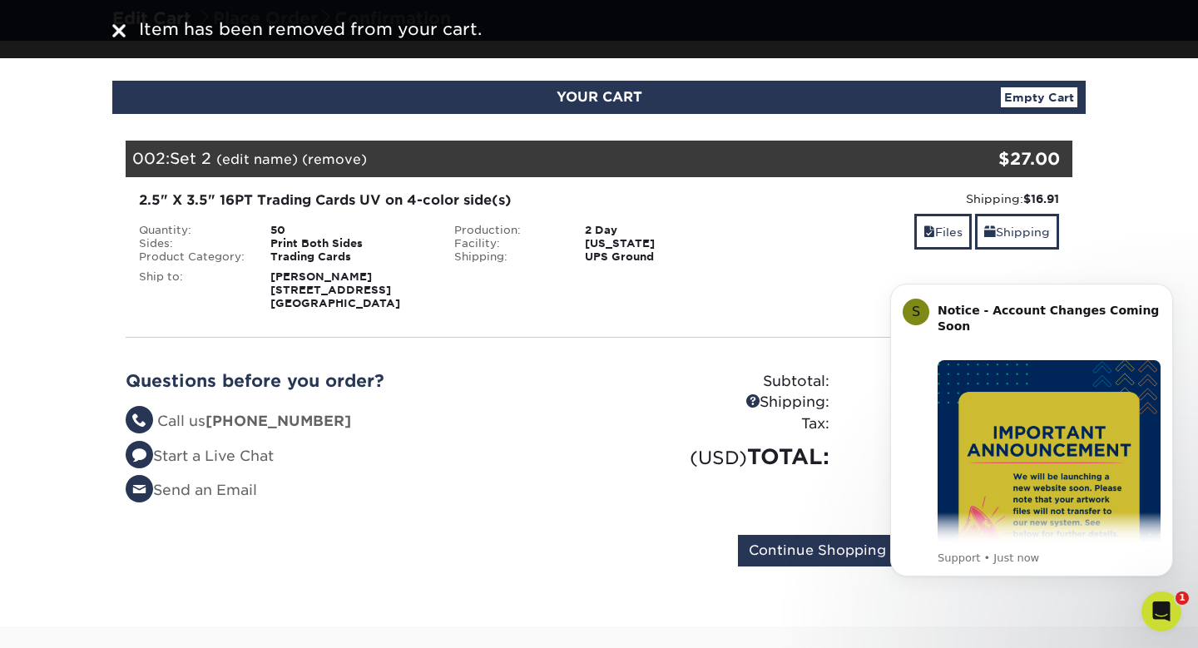
click at [270, 224] on div "50" at bounding box center [350, 230] width 184 height 13
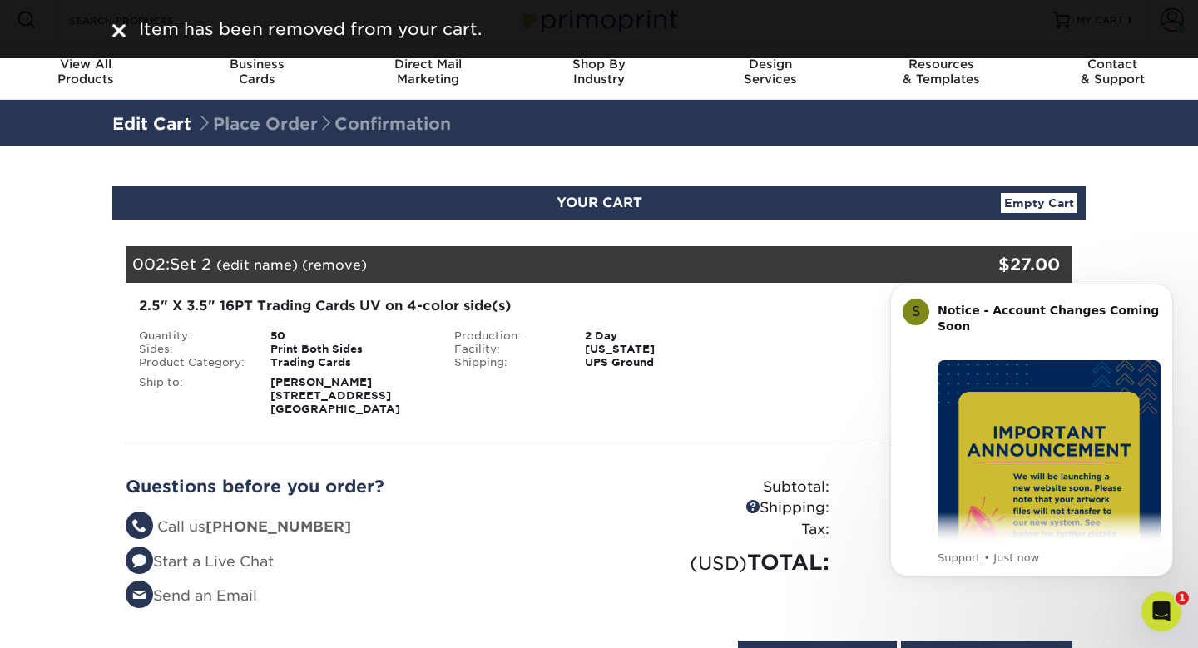
scroll to position [0, 0]
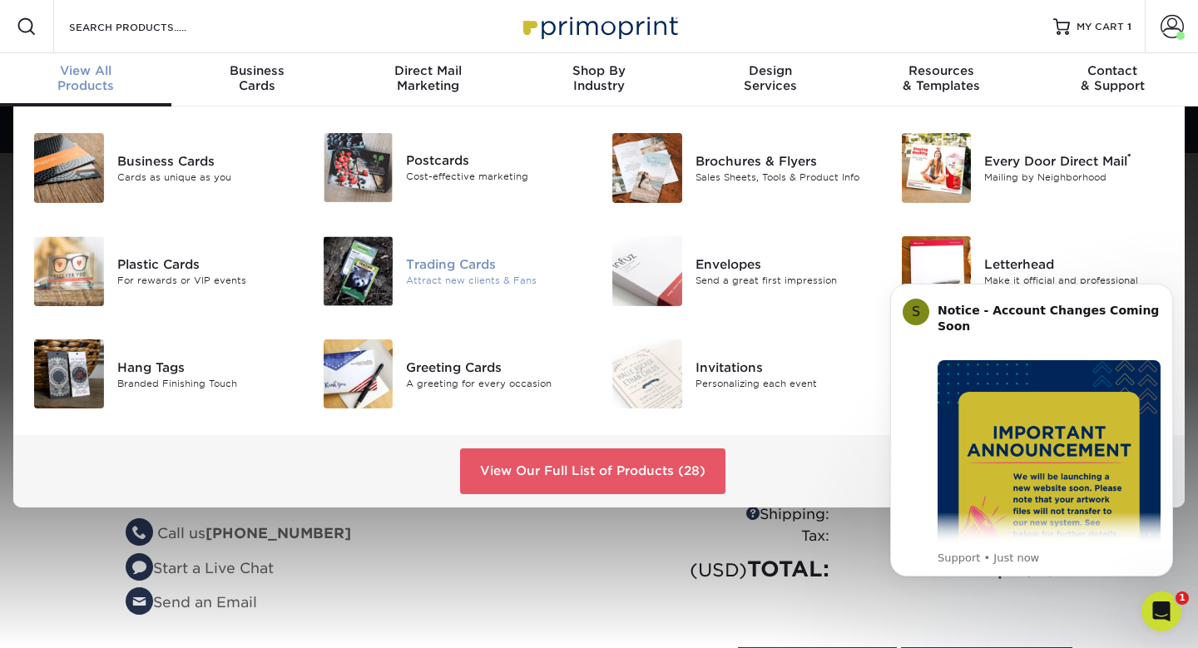
click at [458, 273] on div "Attract new clients & Fans" at bounding box center [496, 280] width 181 height 14
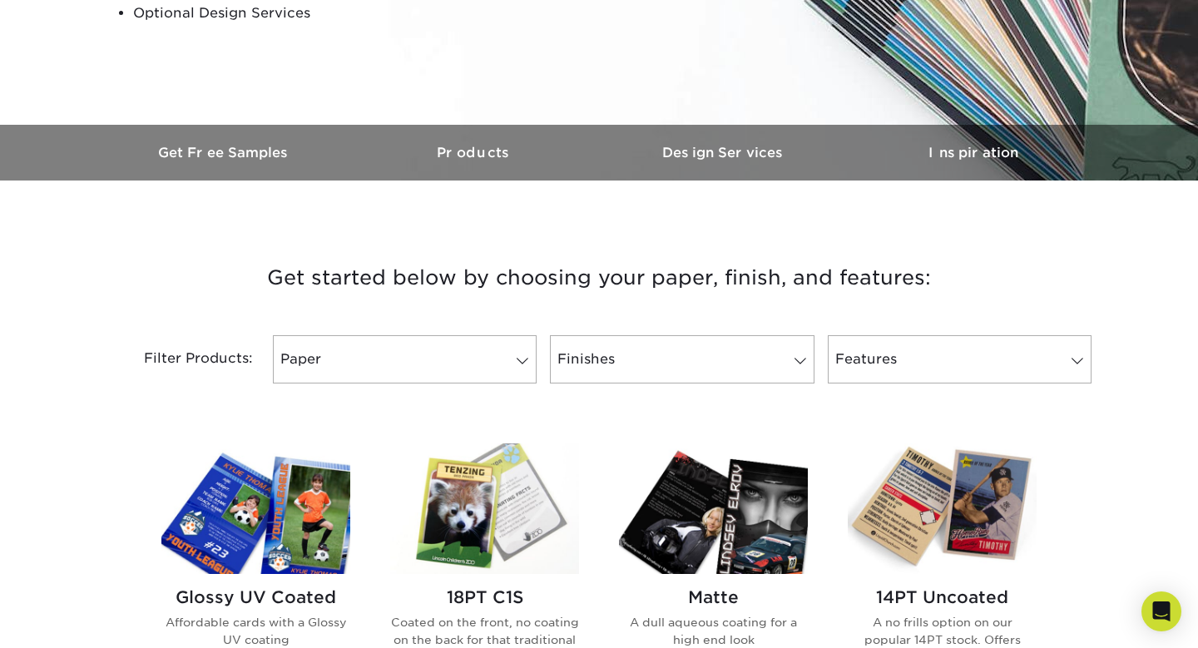
scroll to position [424, 0]
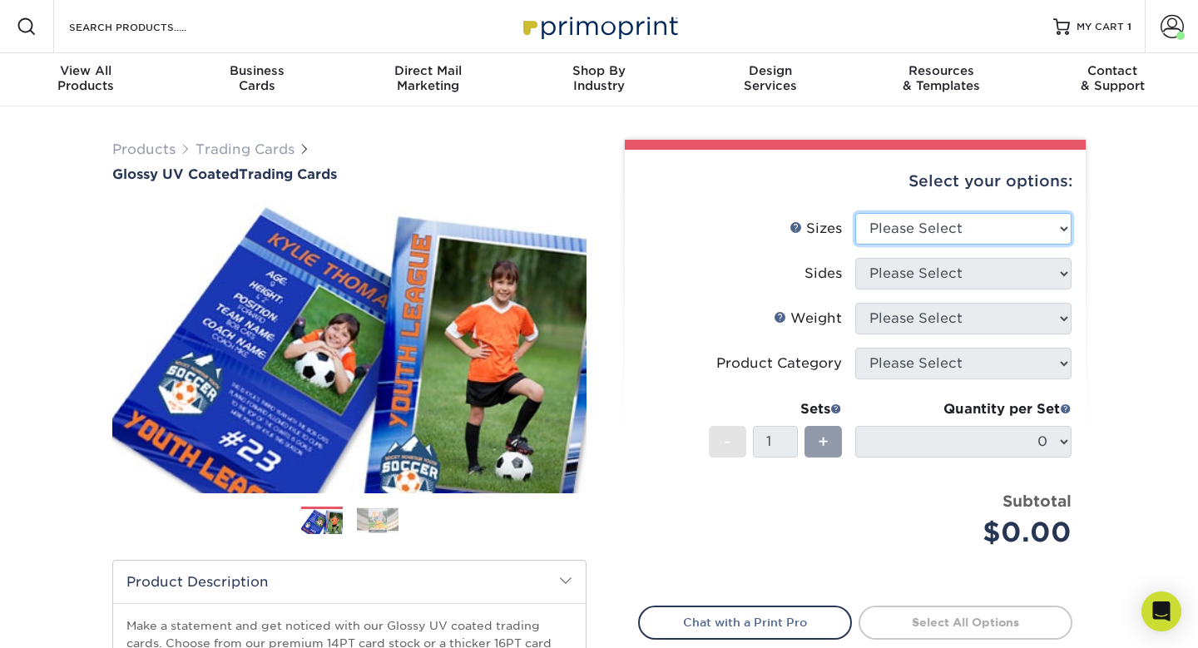
click at [996, 213] on select "Please Select 2.5" x 3.5"" at bounding box center [963, 229] width 216 height 32
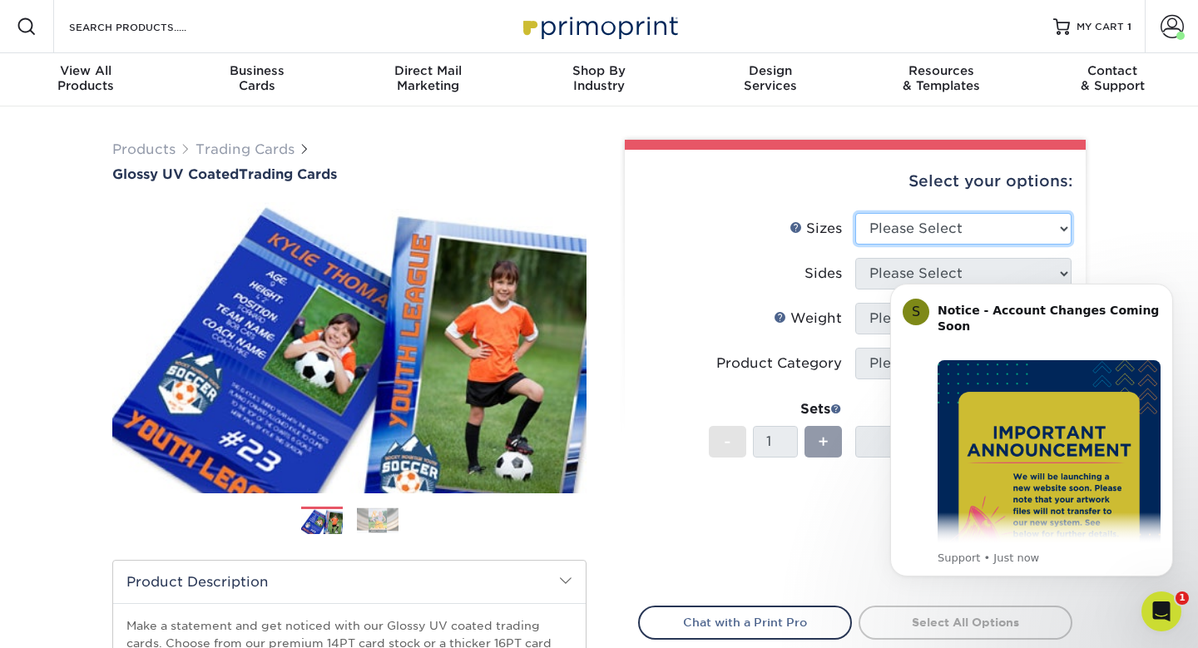
select select "2.50x3.50"
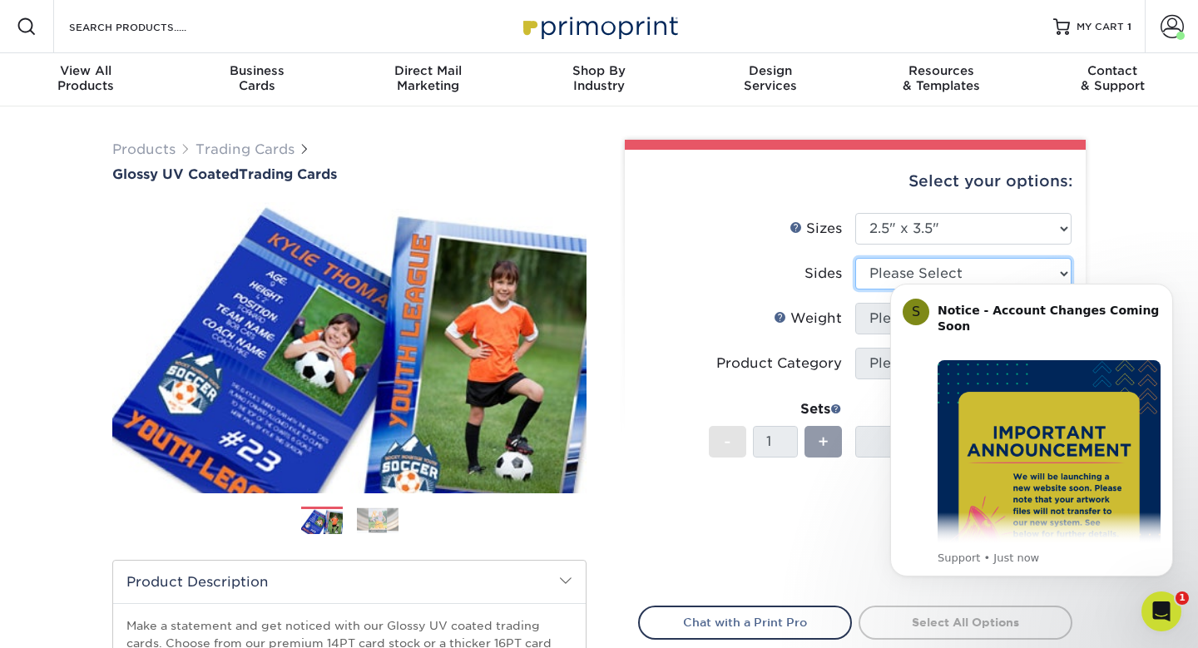
click at [905, 258] on select "Please Select Print Both Sides Print Front Only" at bounding box center [963, 274] width 216 height 32
select select "13abbda7-1d64-4f25-8bb2-c179b224825d"
click at [887, 303] on select "Please Select 16PT 14PT 18PT C1S" at bounding box center [963, 319] width 216 height 32
select select "16PT"
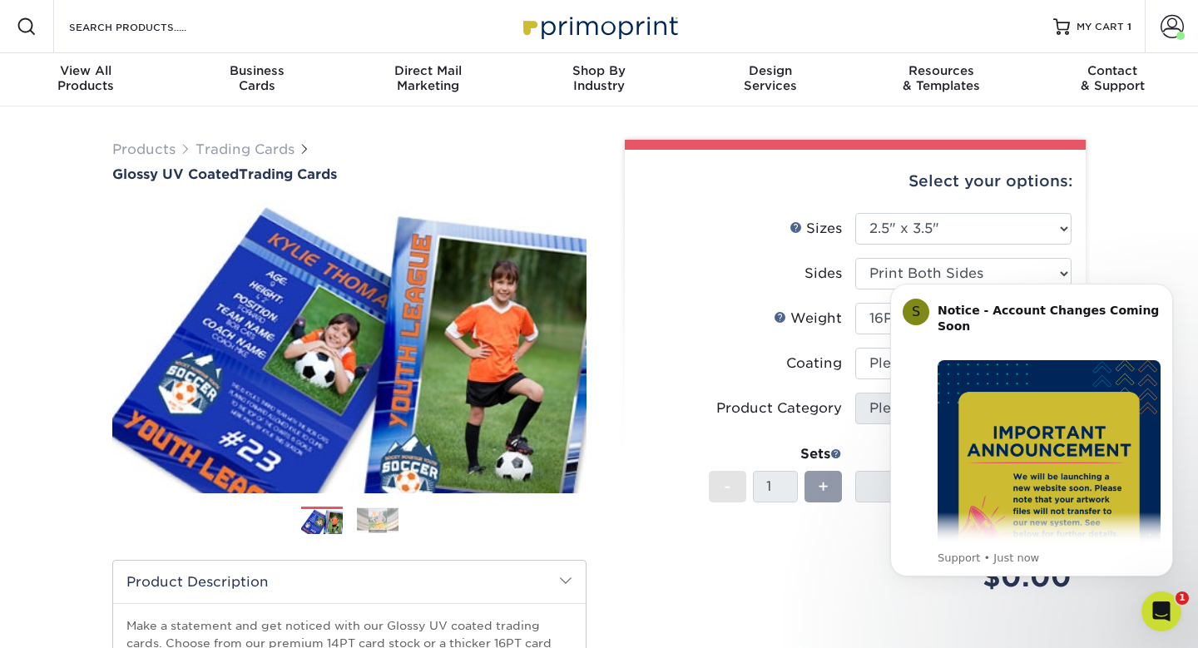
click at [868, 274] on html "S Notice - Account Changes Coming Soon ​ Past Order Files Will Not Transfer: Wh…" at bounding box center [1031, 451] width 333 height 377
click at [1165, 289] on icon "Dismiss notification" at bounding box center [1168, 288] width 9 height 9
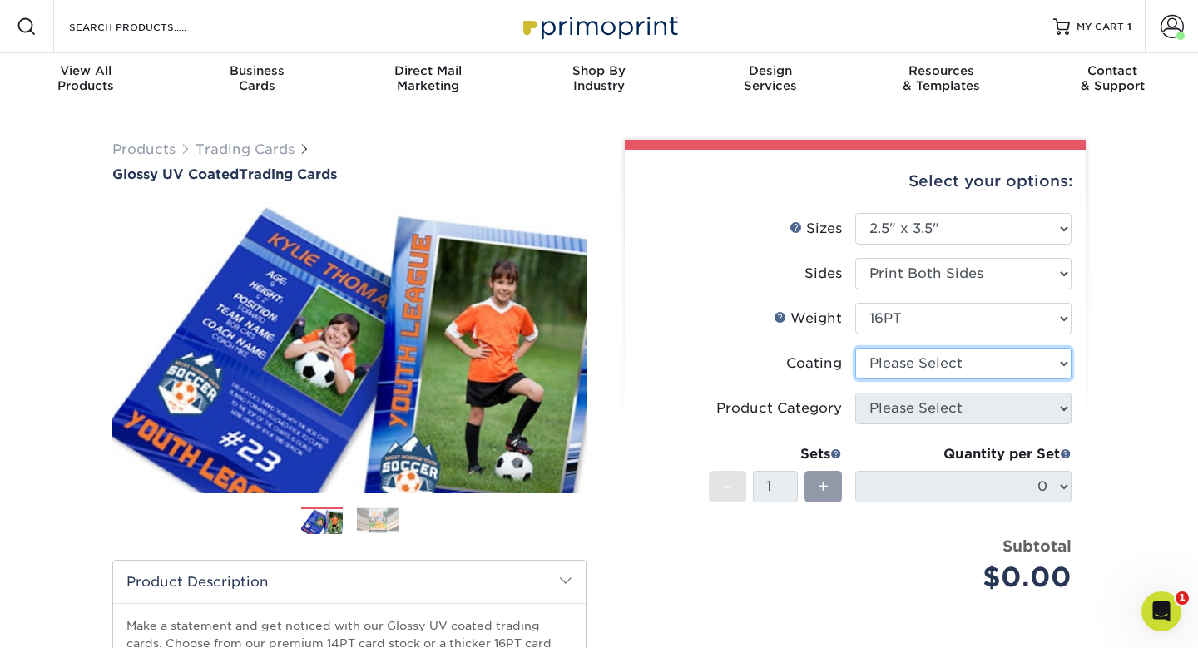
click at [945, 348] on select at bounding box center [963, 364] width 216 height 32
select select "ae367451-b2b8-45df-a344-0f05b6a12993"
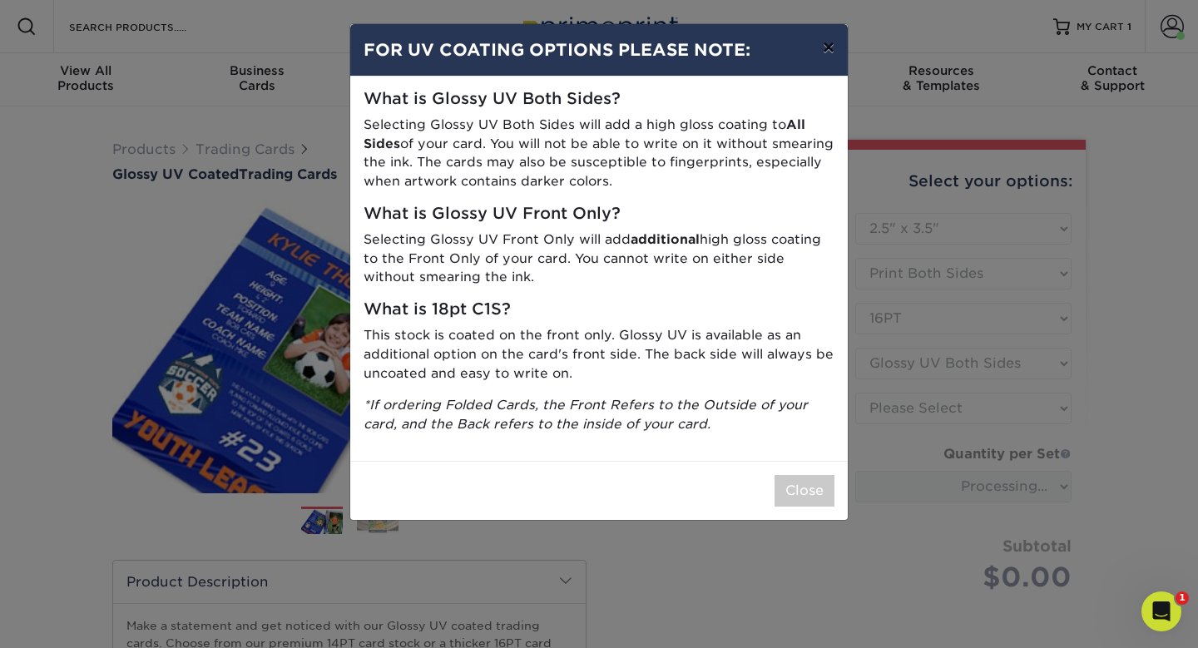
click at [834, 37] on button "×" at bounding box center [829, 47] width 38 height 47
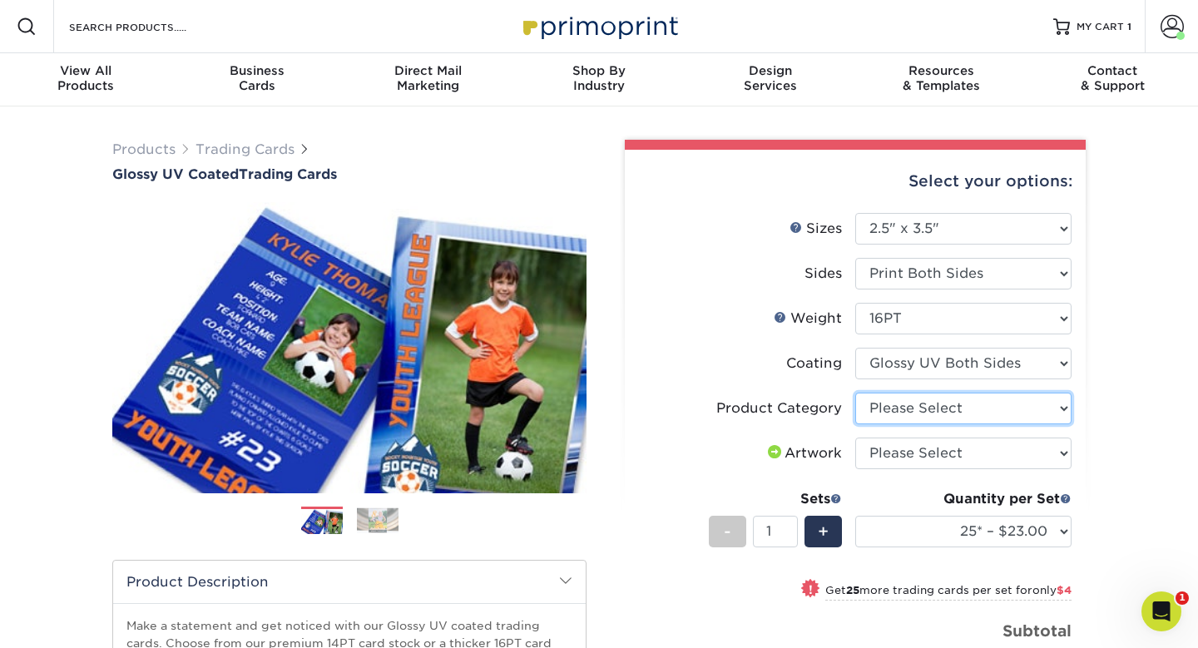
click at [876, 393] on select "Please Select Trading Cards" at bounding box center [963, 409] width 216 height 32
select select "c2f9bce9-36c2-409d-b101-c29d9d031e18"
click at [890, 438] on select "Please Select I will upload files I need a design - $100" at bounding box center [963, 454] width 216 height 32
select select "upload"
click at [932, 489] on div "Quantity per Set 25* – $23.00 50* – $27.00 75* – $33.00 100* – $37.00 250* – $4…" at bounding box center [963, 527] width 216 height 77
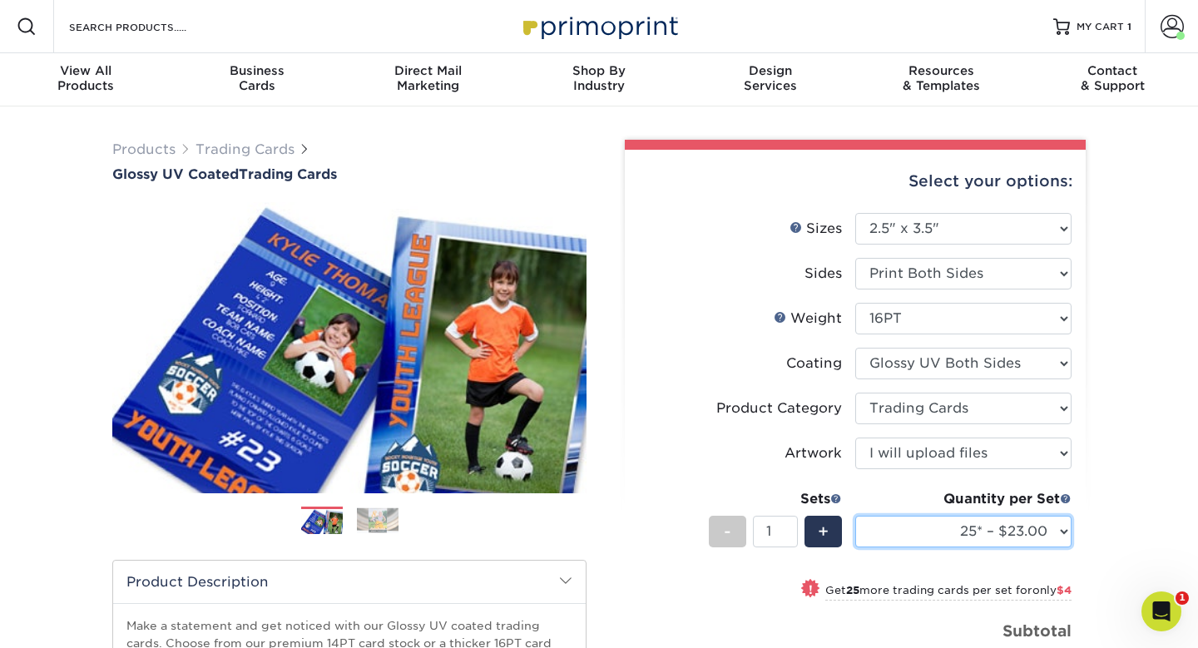
click at [913, 516] on select "25* – $23.00 50* – $27.00 75* – $33.00 100* – $37.00 250* – $47.00 500 – $58.00…" at bounding box center [963, 532] width 216 height 32
select select "50* – $27.00"
type input "Set 1"
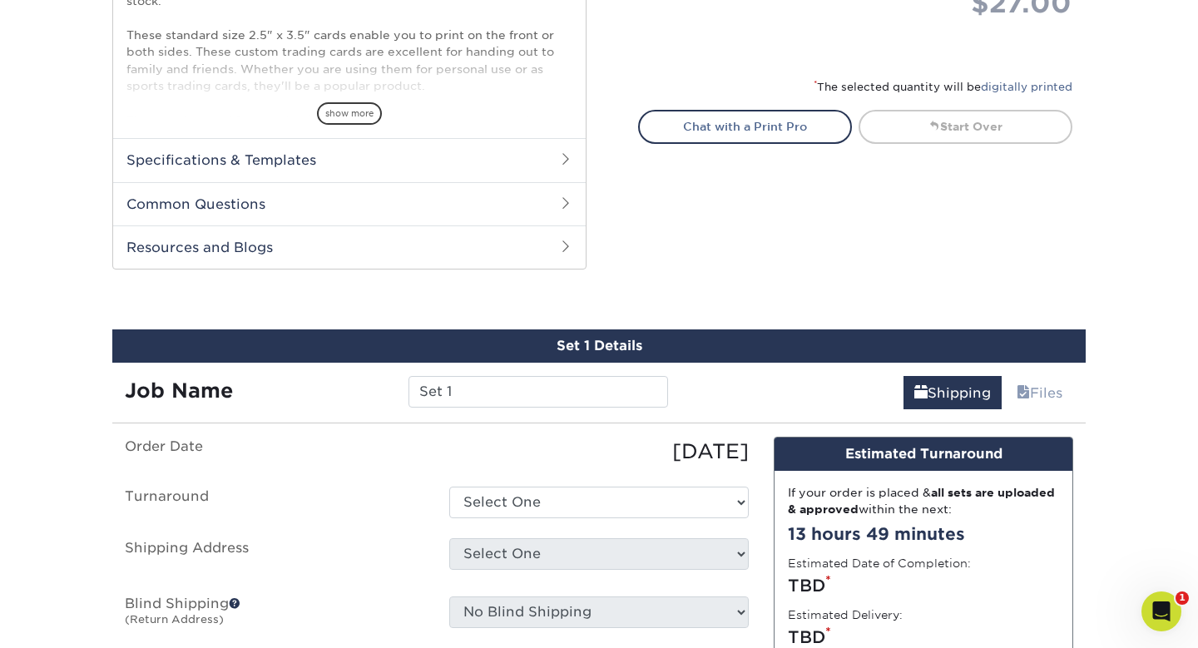
scroll to position [680, 0]
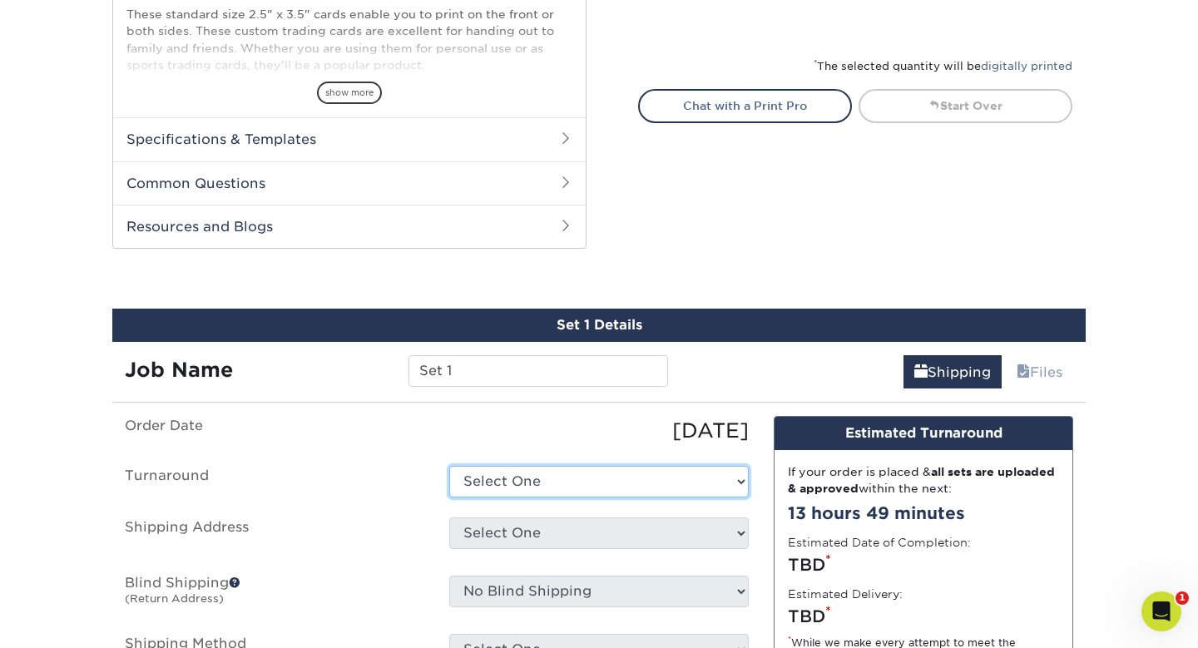
click at [509, 466] on select "Select One 2-4 Business Days 2 Day Next Business Day" at bounding box center [599, 482] width 300 height 32
select select "82beddb5-c54d-423a-8ce5-923ee572a69c"
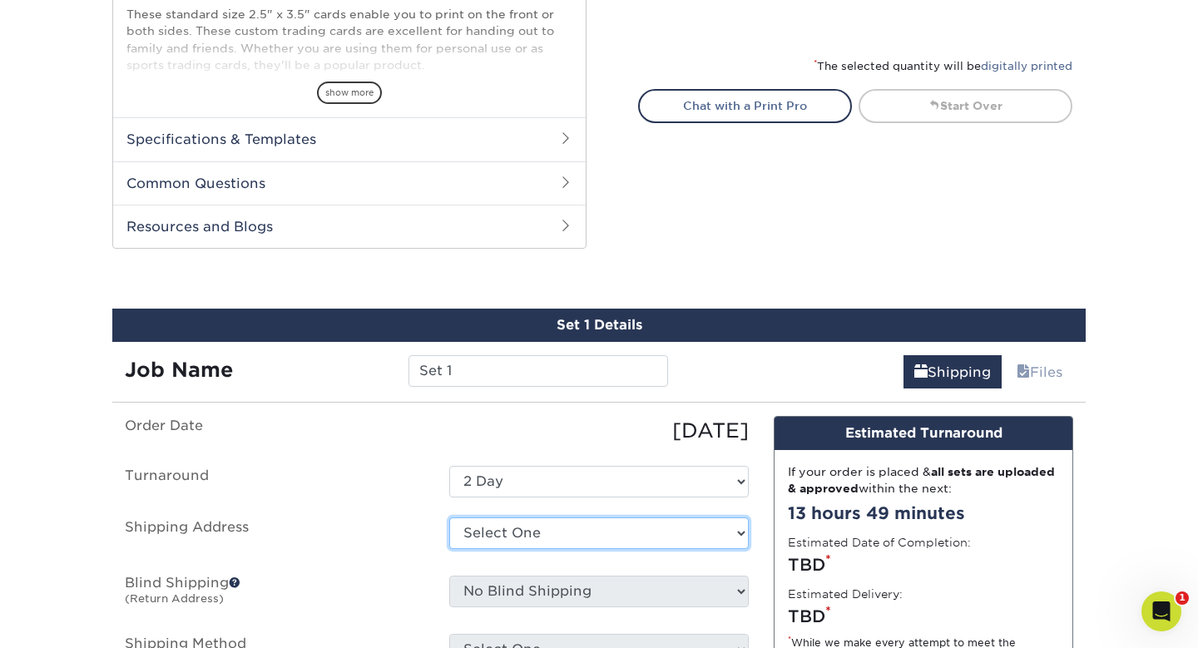
click at [499, 517] on select "Select One Home + Add New Address" at bounding box center [599, 533] width 300 height 32
select select "286973"
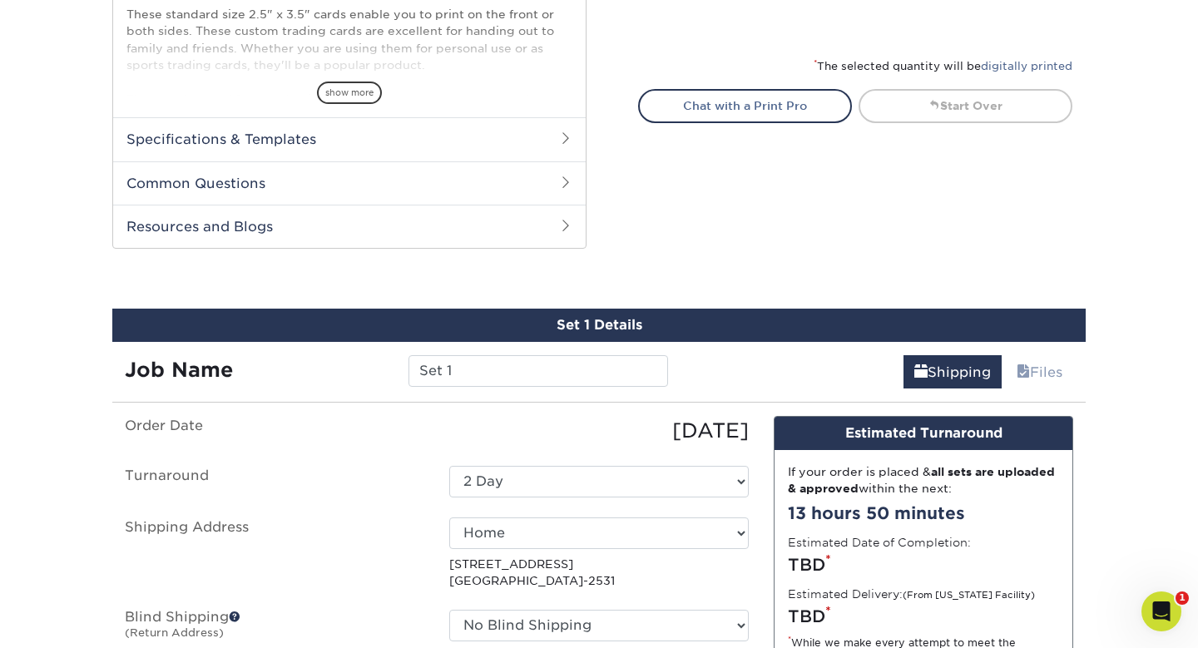
select select "03"
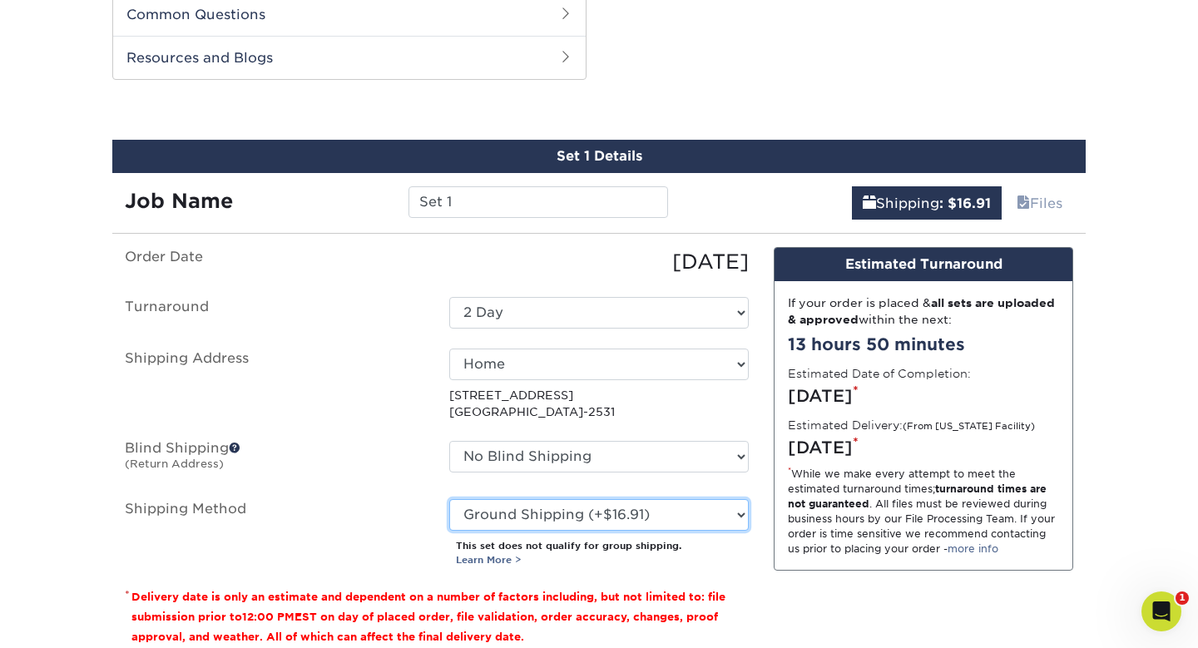
scroll to position [854, 0]
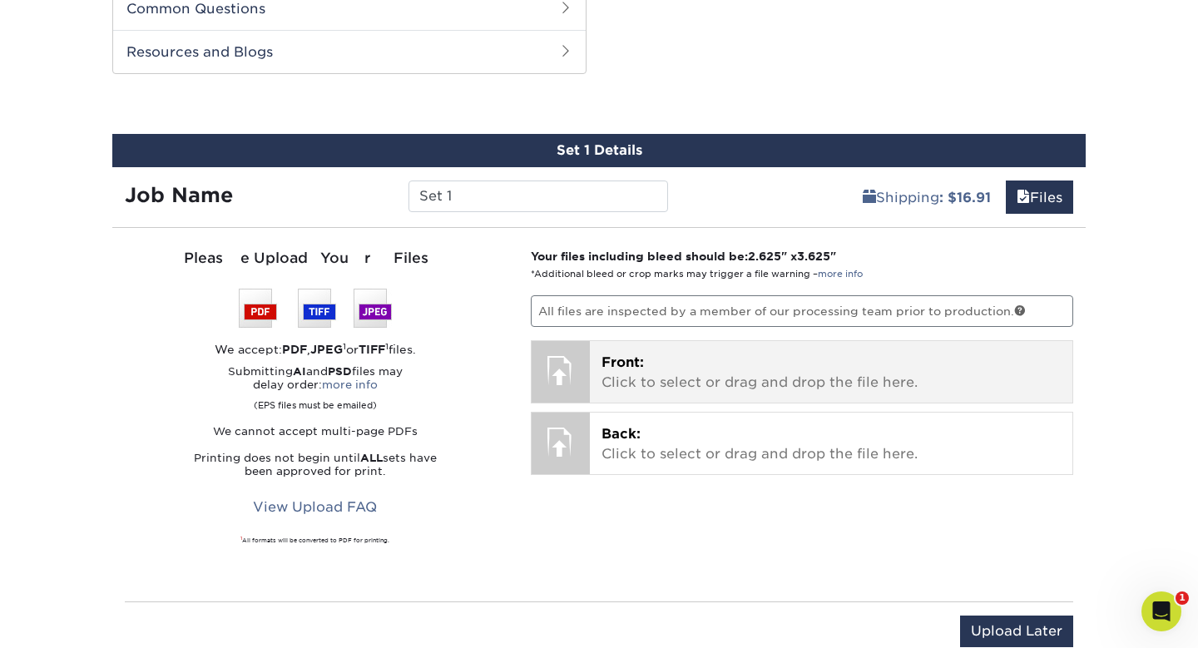
click at [562, 341] on div at bounding box center [561, 370] width 58 height 58
click at [553, 341] on div at bounding box center [561, 370] width 58 height 58
click at [599, 341] on div "Front: Click to select or drag and drop the file here. Choose file" at bounding box center [831, 372] width 483 height 62
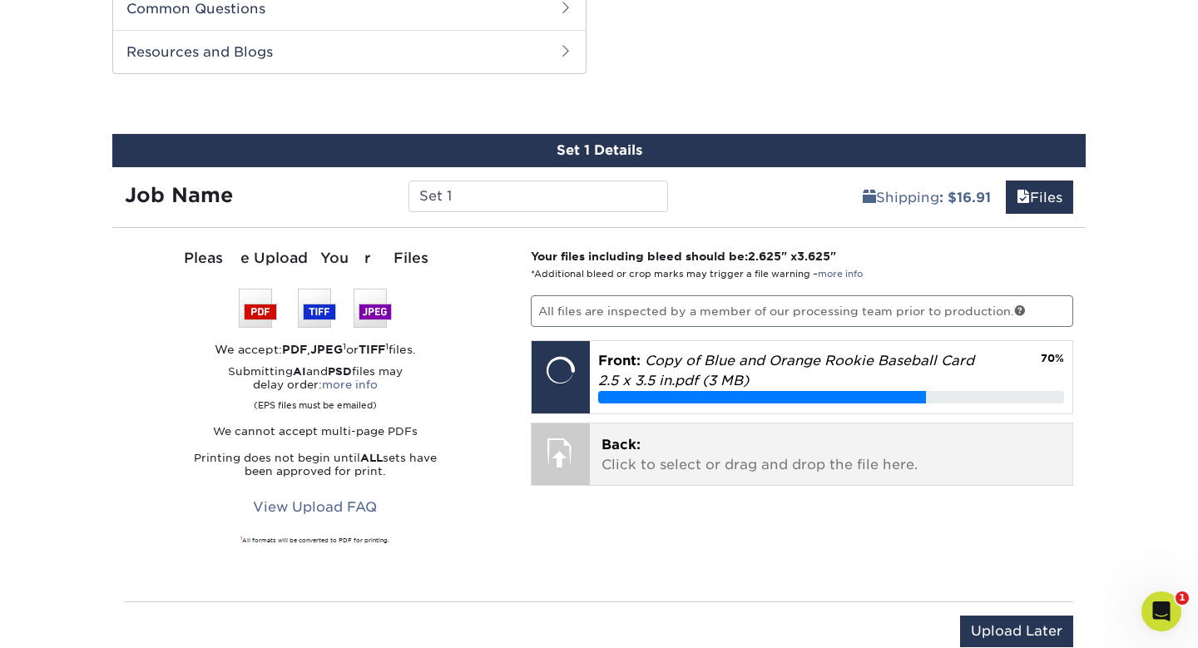
click at [668, 435] on p "Back: Click to select or drag and drop the file here." at bounding box center [832, 455] width 460 height 40
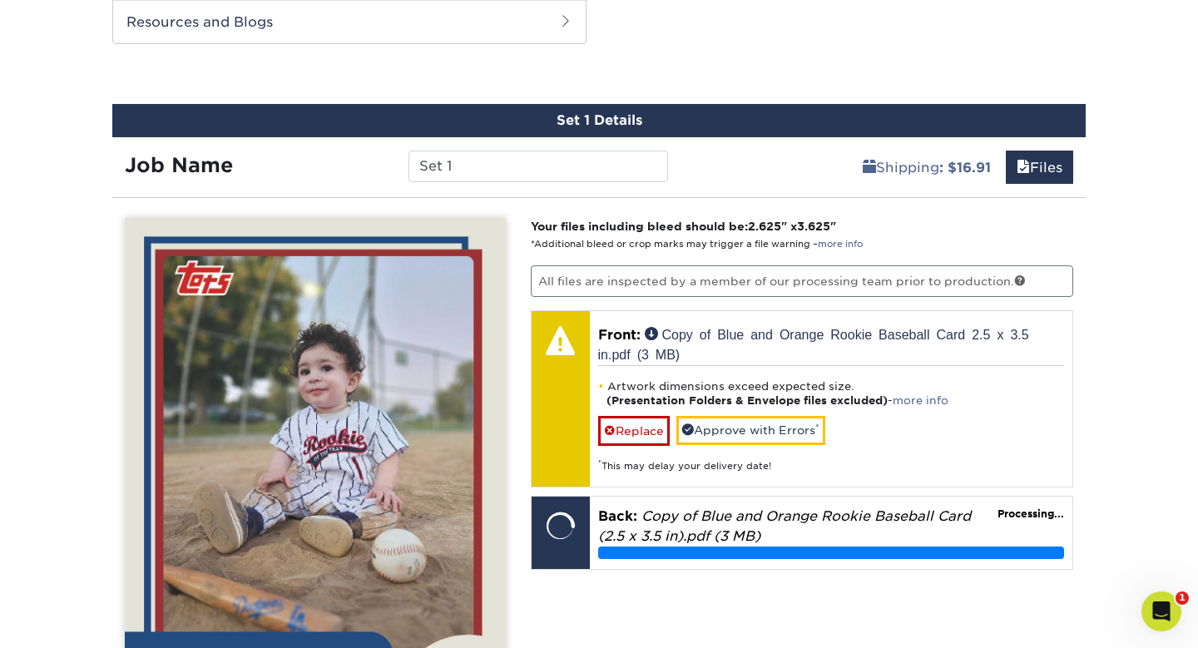
scroll to position [885, 0]
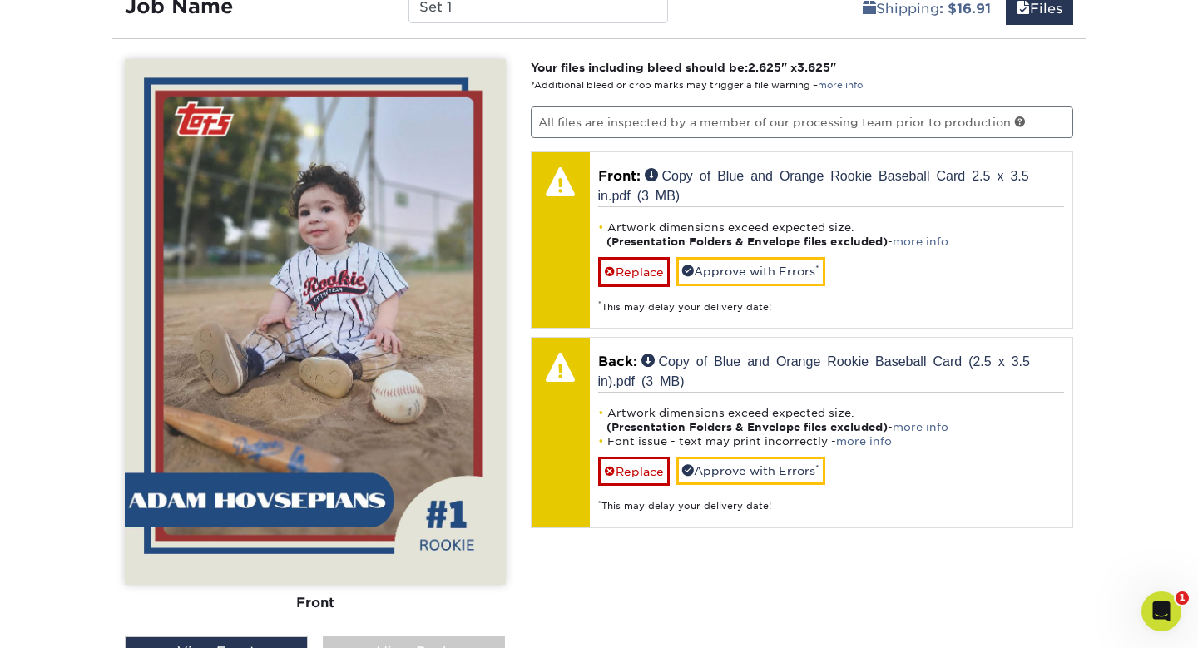
scroll to position [1081, 0]
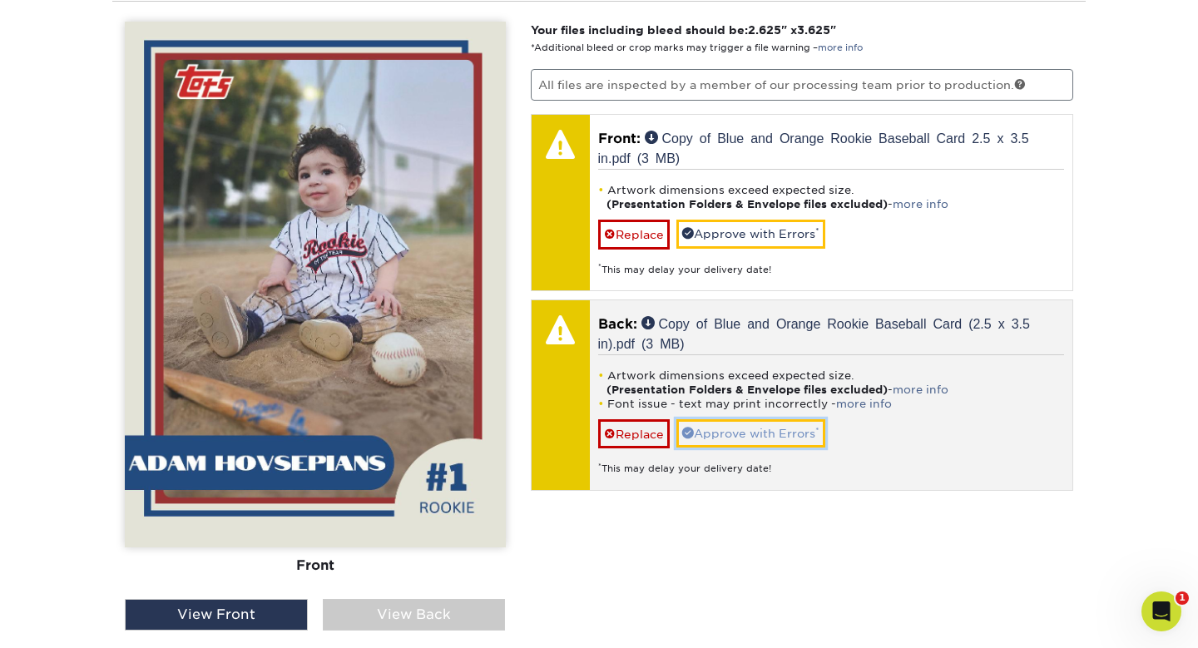
click at [755, 419] on link "Approve with Errors *" at bounding box center [750, 433] width 149 height 28
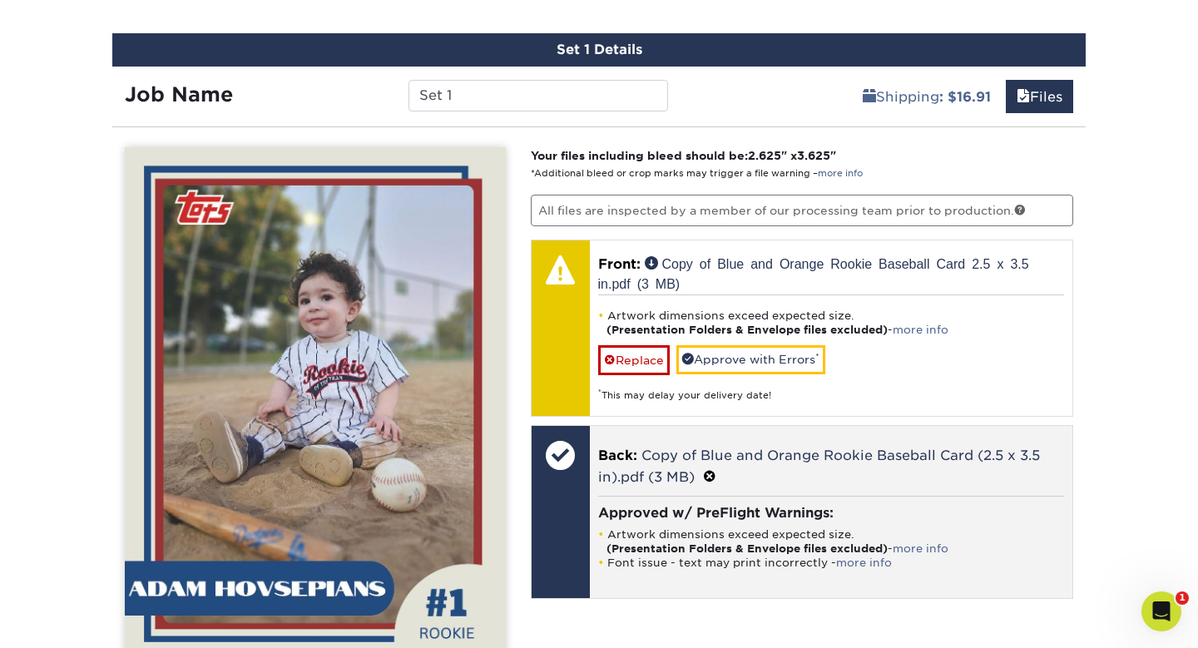
scroll to position [953, 0]
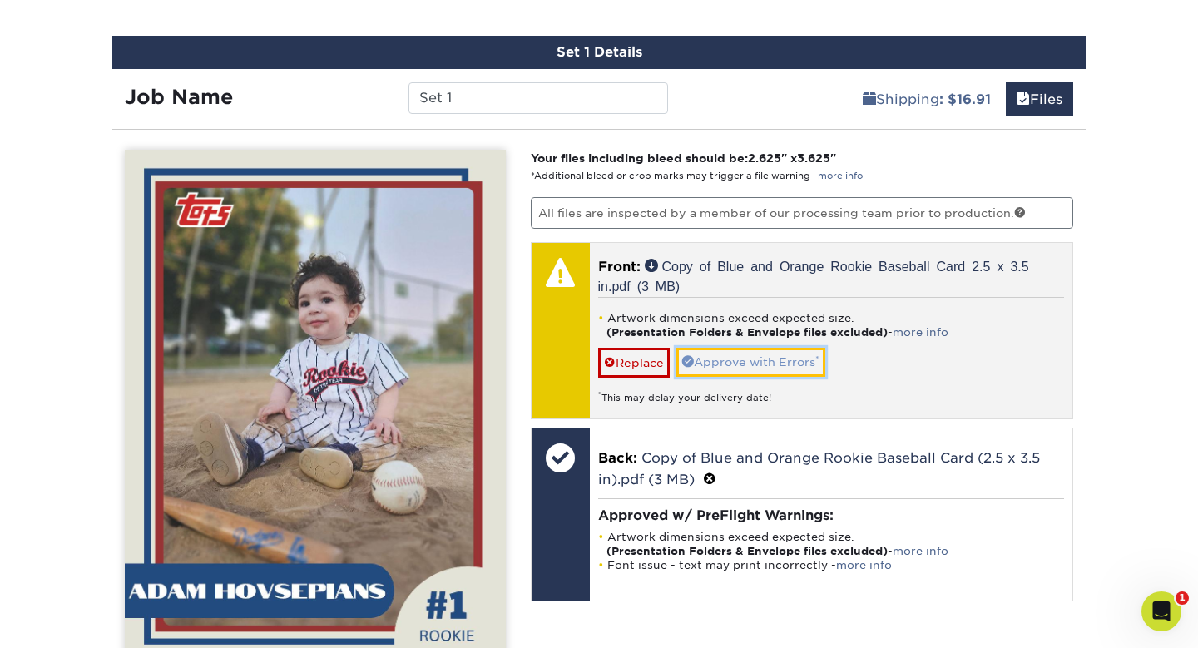
click at [747, 348] on link "Approve with Errors *" at bounding box center [750, 362] width 149 height 28
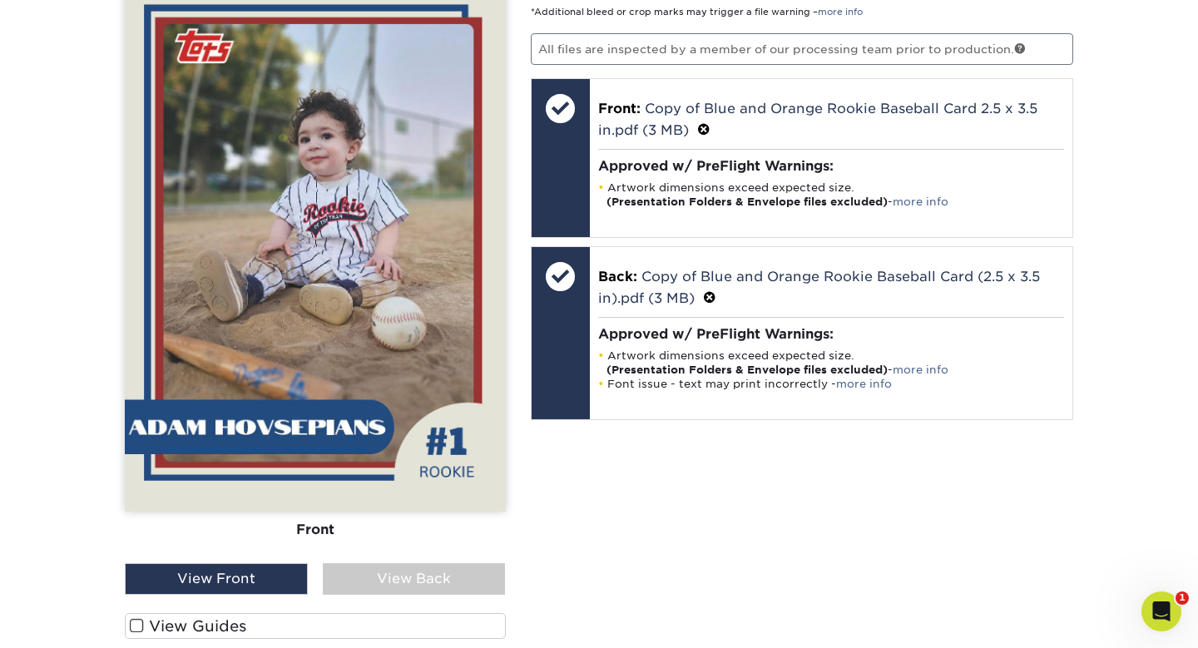
scroll to position [1133, 0]
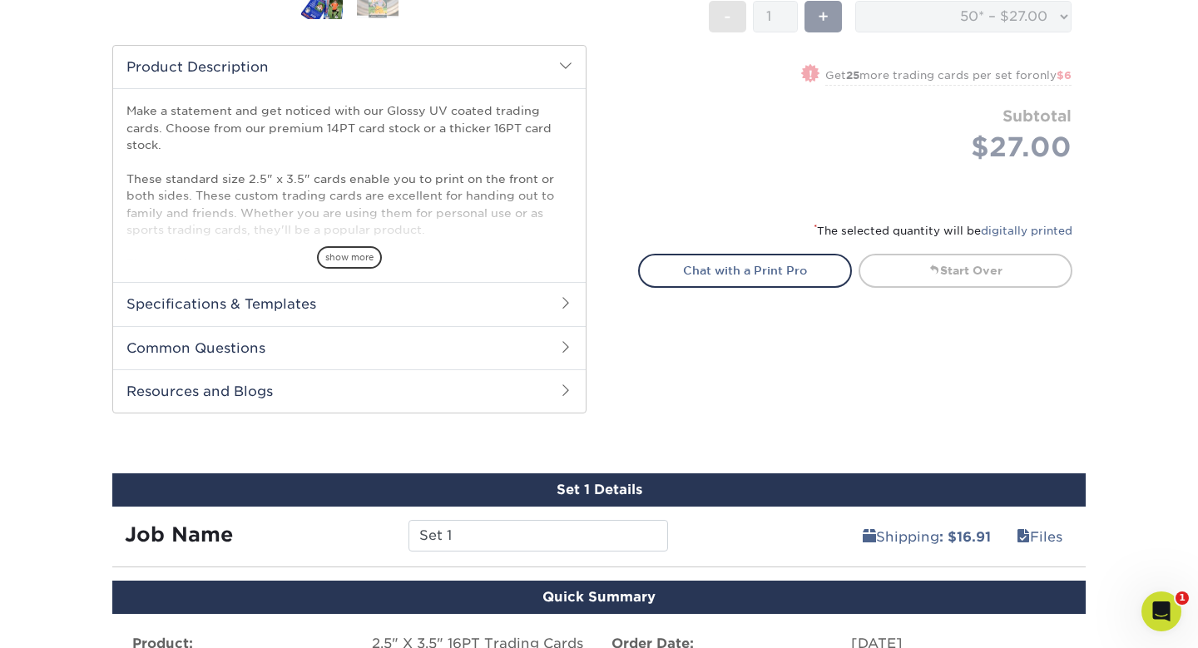
scroll to position [564, 0]
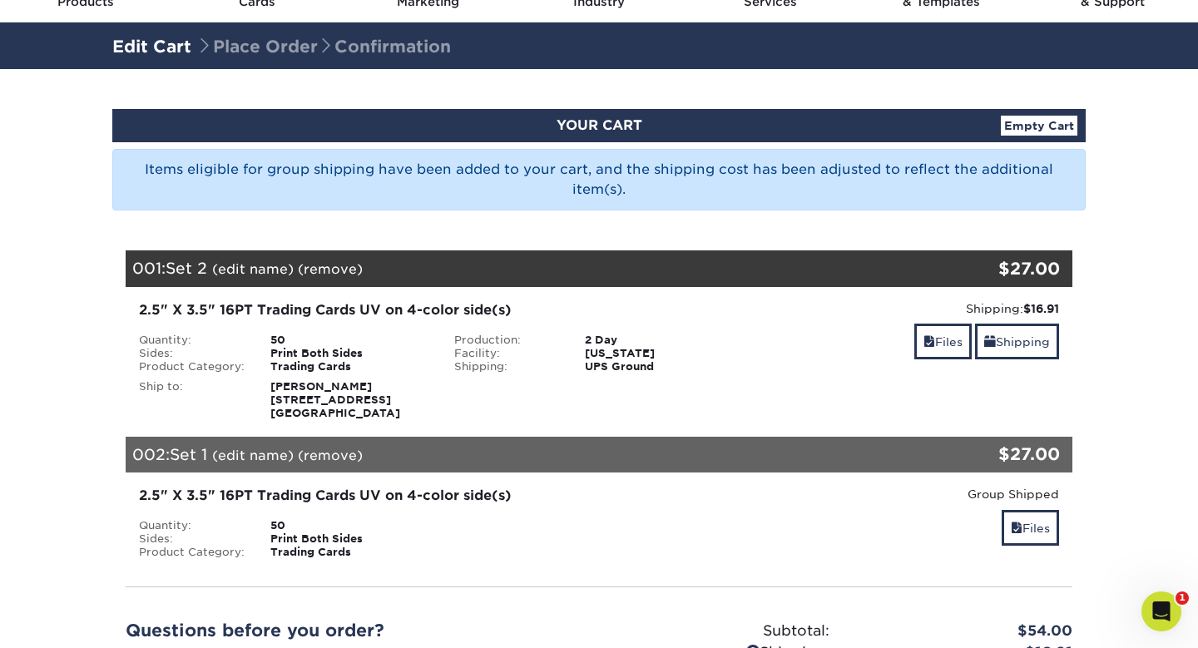
scroll to position [86, 0]
